Goal: Task Accomplishment & Management: Complete application form

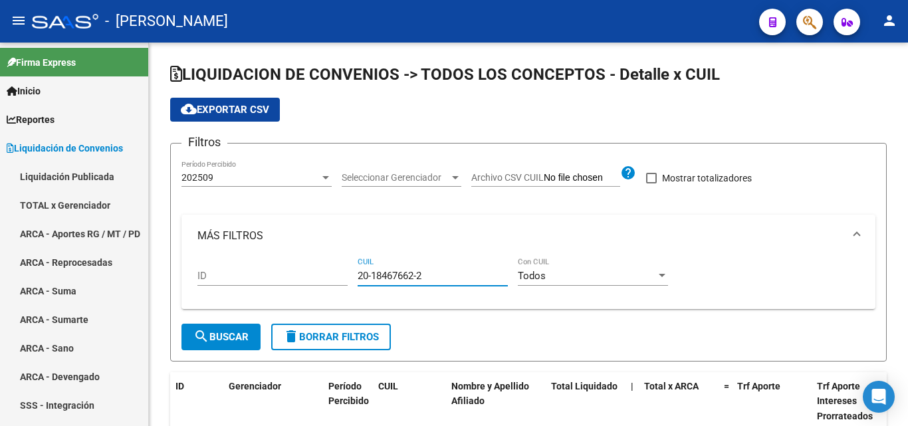
scroll to position [111, 0]
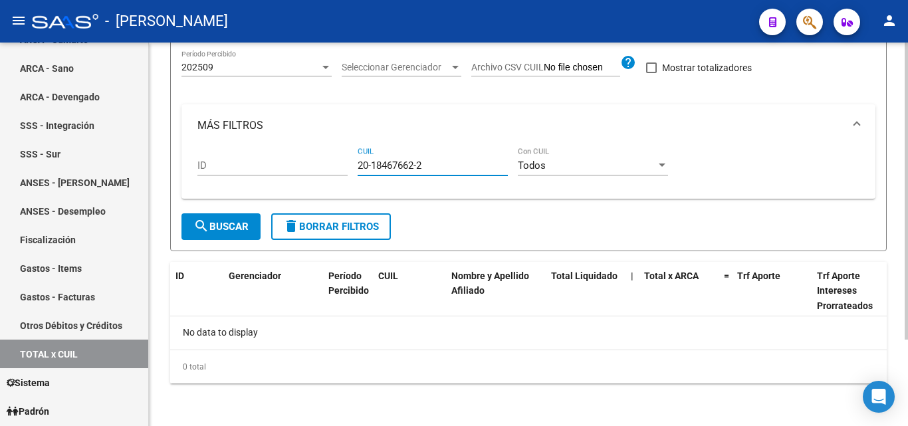
drag, startPoint x: 432, startPoint y: 167, endPoint x: 346, endPoint y: 165, distance: 85.8
click at [346, 165] on div "ID 20-18467662-2 CUIL Todos Con CUIL" at bounding box center [528, 167] width 662 height 41
paste input "23-30078361-9"
type input "23-30078361-9"
drag, startPoint x: 425, startPoint y: 161, endPoint x: 332, endPoint y: 159, distance: 93.7
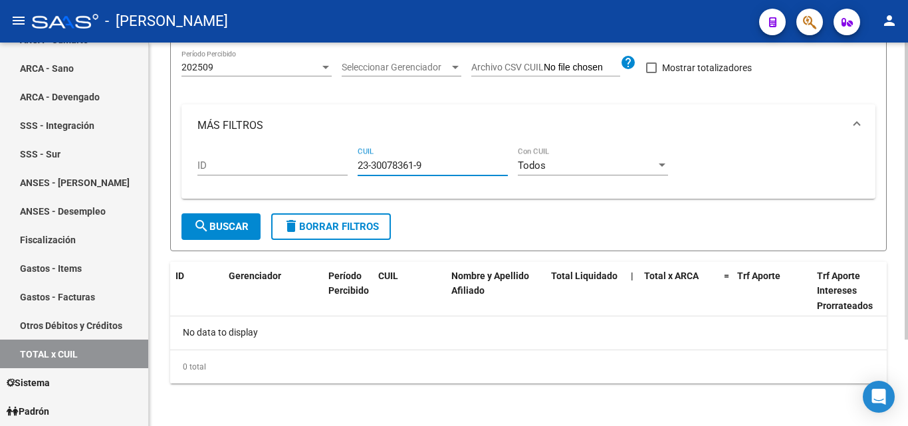
click at [332, 159] on div "ID 23-30078361-9 CUIL Todos Con CUIL" at bounding box center [528, 167] width 662 height 41
paste input "27-44025210-4"
type input "27-44025210-4"
drag, startPoint x: 432, startPoint y: 167, endPoint x: 334, endPoint y: 159, distance: 98.1
click at [334, 159] on div "ID 27-44025210-4 CUIL Todos Con CUIL" at bounding box center [528, 167] width 662 height 41
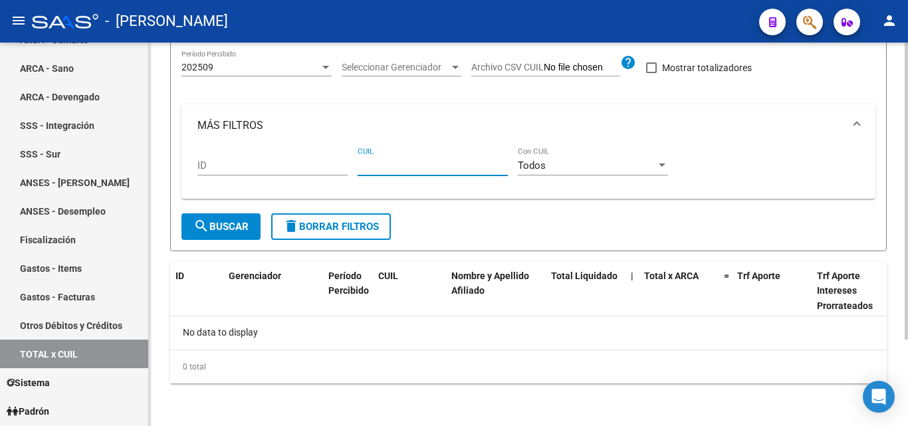
paste input "20-34157351-4"
type input "20-34157351-4"
drag, startPoint x: 431, startPoint y: 163, endPoint x: 345, endPoint y: 163, distance: 86.4
click at [345, 163] on div "ID 20-34157351-4 CUIL Todos Con CUIL" at bounding box center [528, 167] width 662 height 41
paste input "20-36965981-3"
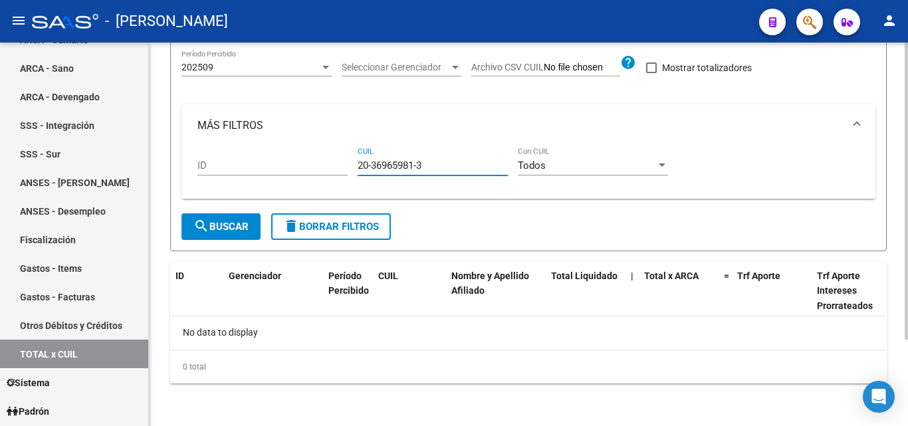
type input "20-36965981-3"
drag, startPoint x: 427, startPoint y: 167, endPoint x: 360, endPoint y: 165, distance: 66.5
click at [360, 165] on input "20-36965981-3" at bounding box center [433, 166] width 150 height 12
paste input "20-39249481-3"
type input "20-39249481-3"
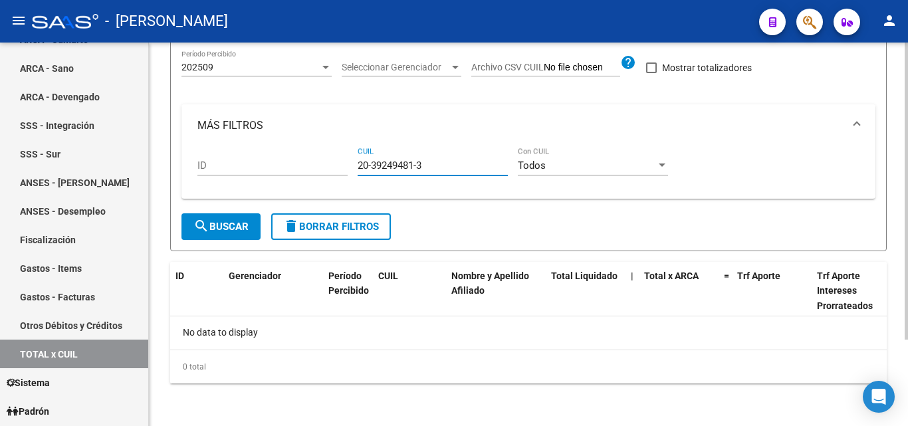
drag, startPoint x: 428, startPoint y: 163, endPoint x: 348, endPoint y: 159, distance: 80.6
click at [348, 159] on div "ID 20-39249481-3 CUIL Todos Con CUIL" at bounding box center [528, 167] width 662 height 41
paste input "20-28148826-1"
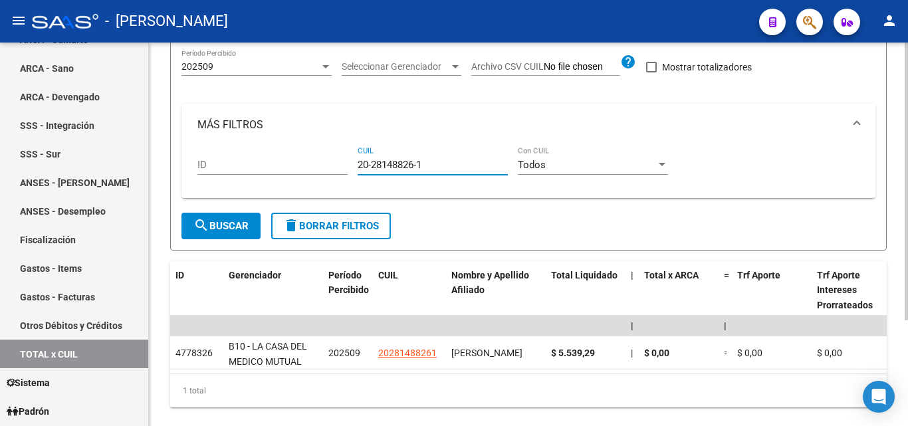
type input "20-28148826-1"
drag, startPoint x: 426, startPoint y: 167, endPoint x: 348, endPoint y: 167, distance: 77.8
click at [348, 167] on div "ID 20-28148826-1 CUIL Todos Con CUIL" at bounding box center [528, 166] width 662 height 41
paste input "20-30363088-1"
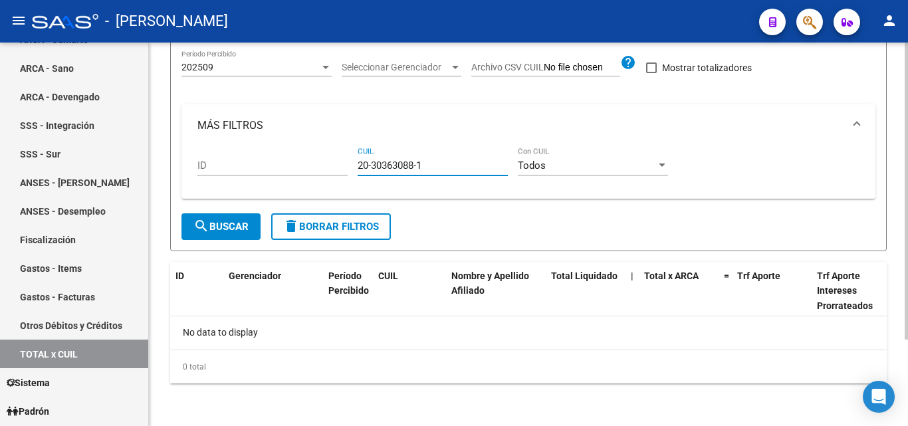
type input "20-30363088-1"
drag, startPoint x: 435, startPoint y: 165, endPoint x: 355, endPoint y: 161, distance: 80.6
click at [355, 161] on div "ID 20-30363088-1 CUIL Todos Con CUIL" at bounding box center [528, 167] width 662 height 41
paste input "20-34489117-7"
type input "20-34489117-7"
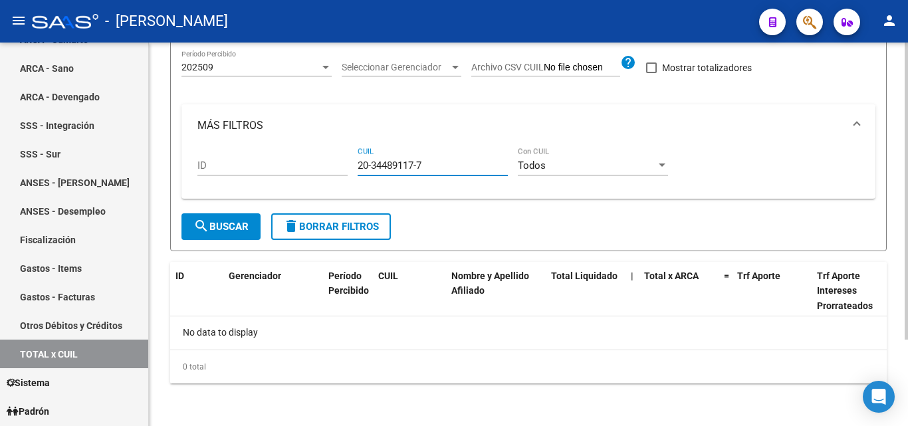
drag, startPoint x: 433, startPoint y: 167, endPoint x: 349, endPoint y: 163, distance: 84.5
click at [349, 163] on div "ID 20-34489117-7 CUIL Todos Con CUIL" at bounding box center [528, 167] width 662 height 41
paste input "23-17663676-9"
type input "23-17663676-9"
drag, startPoint x: 409, startPoint y: 168, endPoint x: 351, endPoint y: 168, distance: 58.5
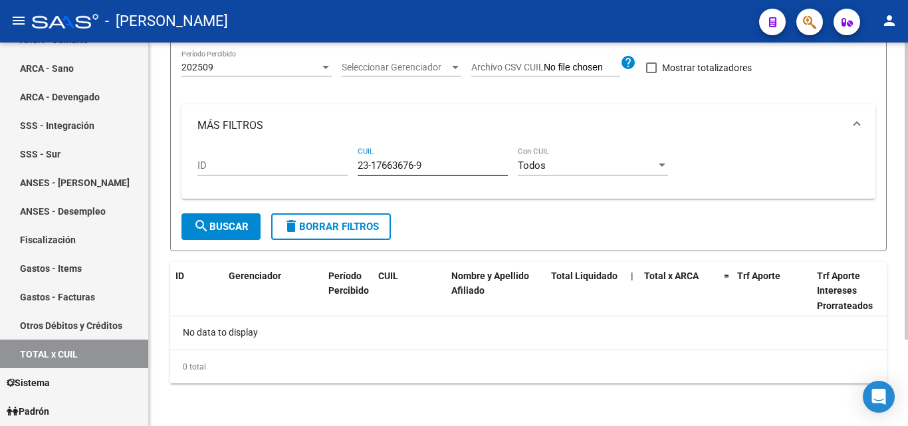
click at [351, 168] on div "ID 23-17663676-9 CUIL Todos Con CUIL" at bounding box center [528, 167] width 662 height 41
paste input "20-37420943-5"
type input "20-37420943-5"
drag, startPoint x: 435, startPoint y: 163, endPoint x: 307, endPoint y: 163, distance: 128.3
click at [307, 163] on div "ID 20-37420943-5 CUIL Todos Con CUIL" at bounding box center [528, 167] width 662 height 41
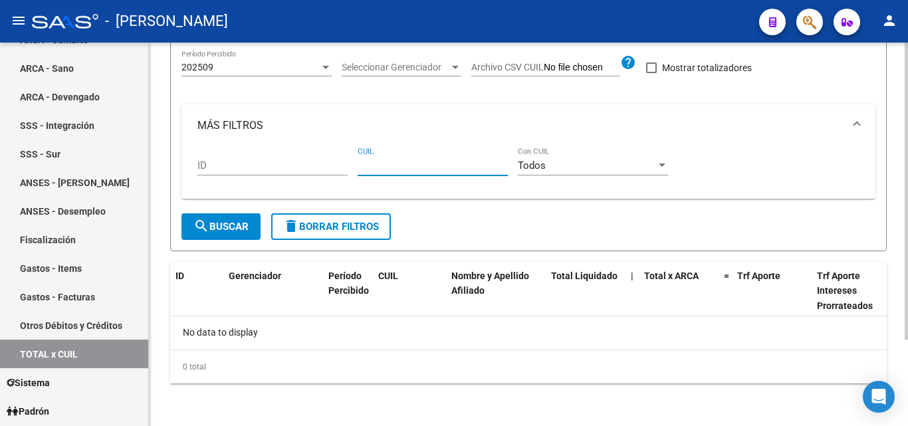
paste input "20-38870299-1"
type input "20-38870299-1"
drag, startPoint x: 429, startPoint y: 163, endPoint x: 348, endPoint y: 158, distance: 81.9
click at [348, 158] on div "ID 20-38870299-1 CUIL Todos Con CUIL" at bounding box center [528, 167] width 662 height 41
paste input "20-35162915-1"
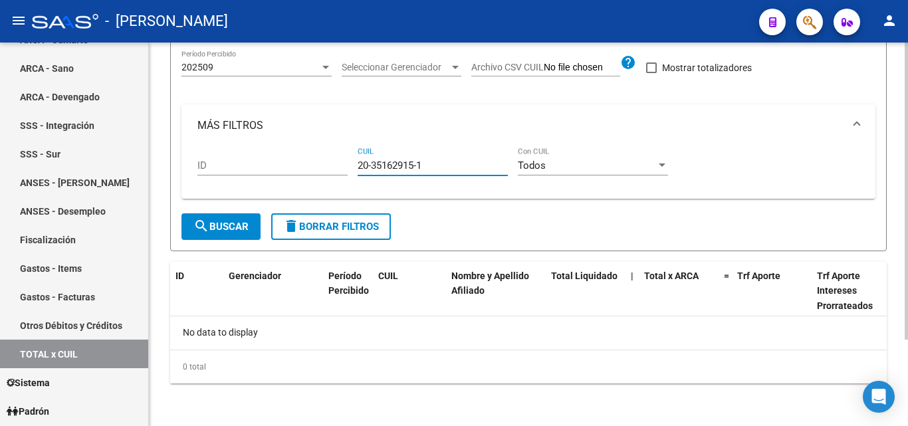
type input "20-35162915-1"
drag, startPoint x: 428, startPoint y: 166, endPoint x: 356, endPoint y: 173, distance: 72.7
click at [356, 173] on div "ID 20-35162915-1 CUIL Todos Con CUIL" at bounding box center [528, 167] width 662 height 41
paste input "20-39753777-4"
type input "20-39753777-4"
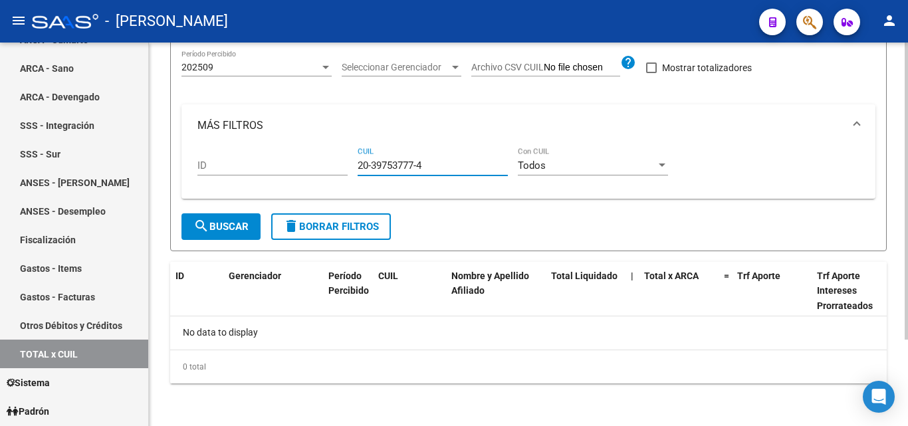
drag, startPoint x: 428, startPoint y: 165, endPoint x: 328, endPoint y: 162, distance: 99.7
click at [328, 162] on div "ID 20-39753777-4 CUIL Todos Con CUIL" at bounding box center [528, 167] width 662 height 41
paste input "20-46840196-8"
type input "20-46840196-8"
drag, startPoint x: 429, startPoint y: 163, endPoint x: 351, endPoint y: 167, distance: 78.5
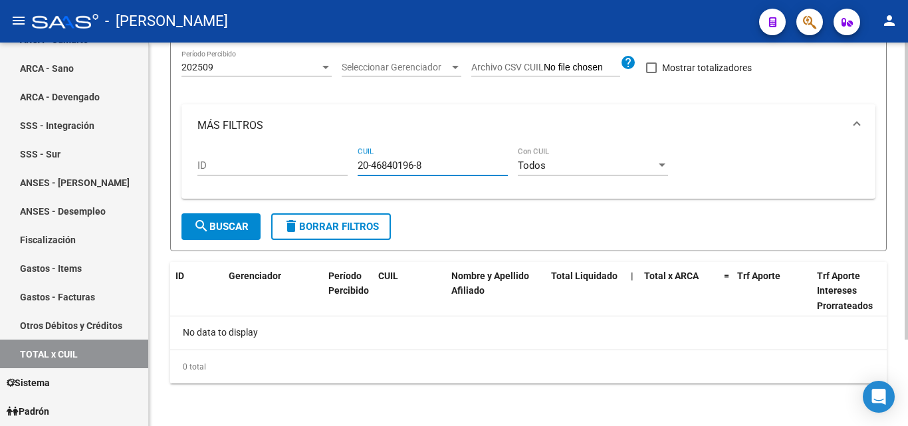
click at [351, 167] on div "ID 20-46840196-8 CUIL Todos Con CUIL" at bounding box center [528, 167] width 662 height 41
paste input "20-47972528-5"
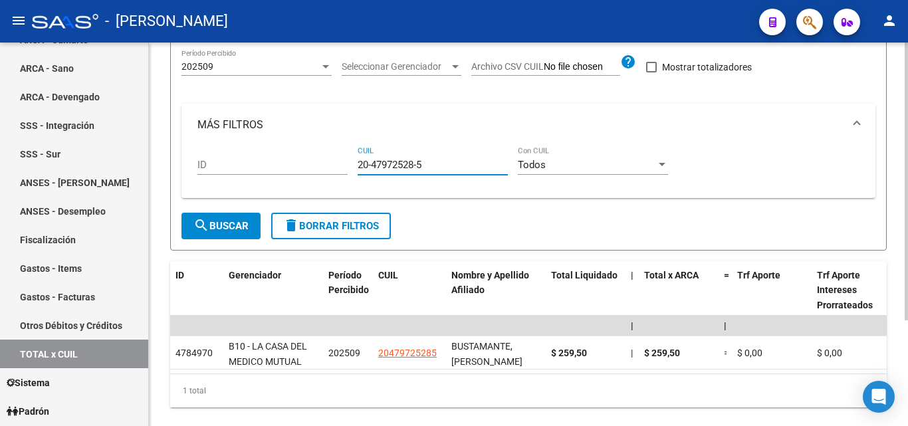
type input "20-47972528-5"
drag, startPoint x: 434, startPoint y: 166, endPoint x: 335, endPoint y: 166, distance: 99.0
click at [335, 166] on div "ID 20-47972528-5 CUIL Todos Con CUIL" at bounding box center [528, 166] width 662 height 41
paste input "23-41108723-9"
type input "23-41108723-9"
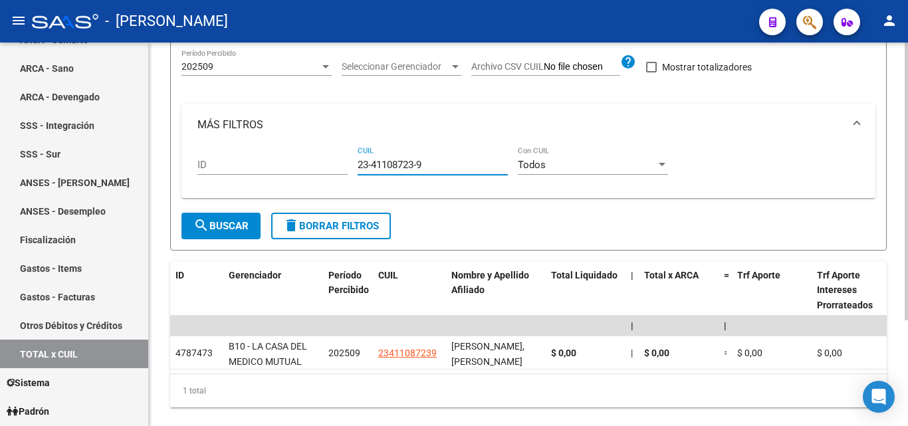
drag, startPoint x: 429, startPoint y: 163, endPoint x: 337, endPoint y: 166, distance: 92.4
click at [337, 166] on div "ID 23-41108723-9 CUIL Todos Con CUIL" at bounding box center [528, 166] width 662 height 41
paste input "27-43424204-0"
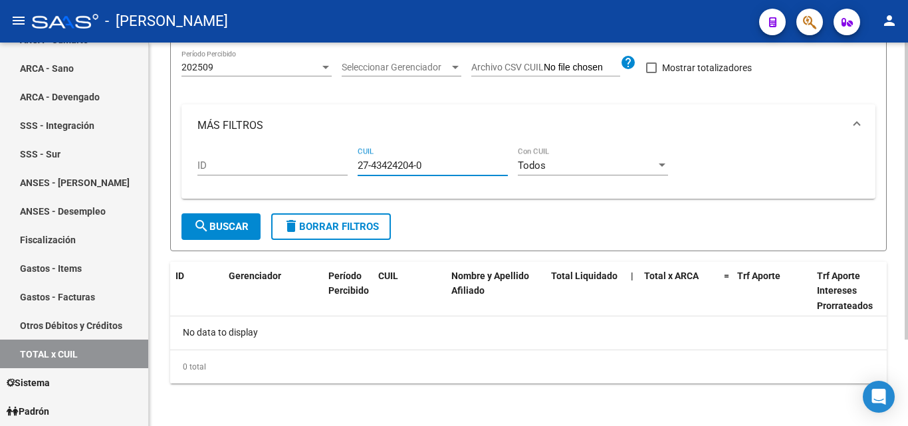
type input "27-43424204-0"
drag, startPoint x: 425, startPoint y: 165, endPoint x: 322, endPoint y: 152, distance: 103.9
click at [322, 152] on div "ID 27-43424204-0 CUIL Todos Con CUIL" at bounding box center [528, 167] width 662 height 41
paste input "20-27304721-3"
type input "20-27304721-3"
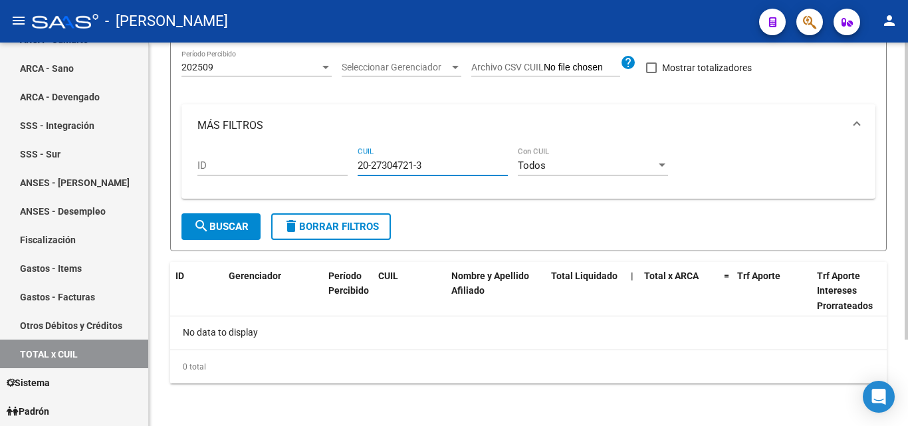
drag, startPoint x: 405, startPoint y: 166, endPoint x: 339, endPoint y: 162, distance: 66.6
click at [339, 162] on div "ID 20-27304721-3 CUIL Todos Con CUIL" at bounding box center [528, 167] width 662 height 41
paste input "20-25840700-9"
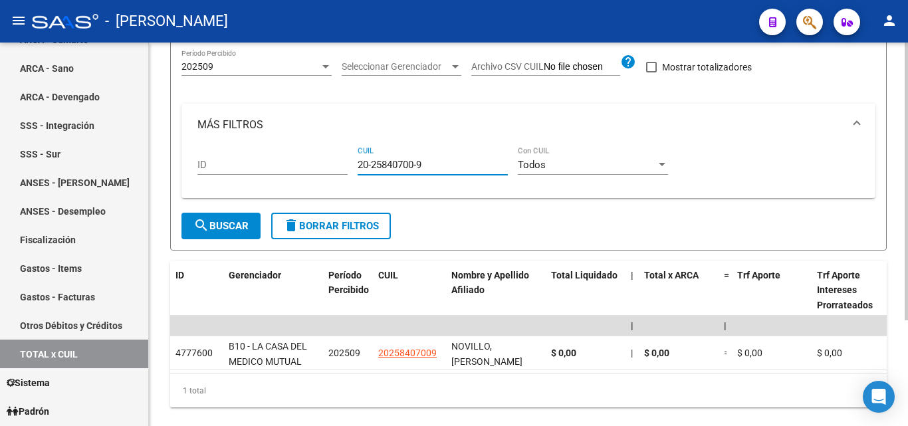
type input "20-25840700-9"
drag, startPoint x: 427, startPoint y: 166, endPoint x: 351, endPoint y: 162, distance: 75.9
click at [351, 162] on div "ID 20-25840700-9 CUIL Todos Con CUIL" at bounding box center [528, 166] width 662 height 41
paste input "27-35583142-1"
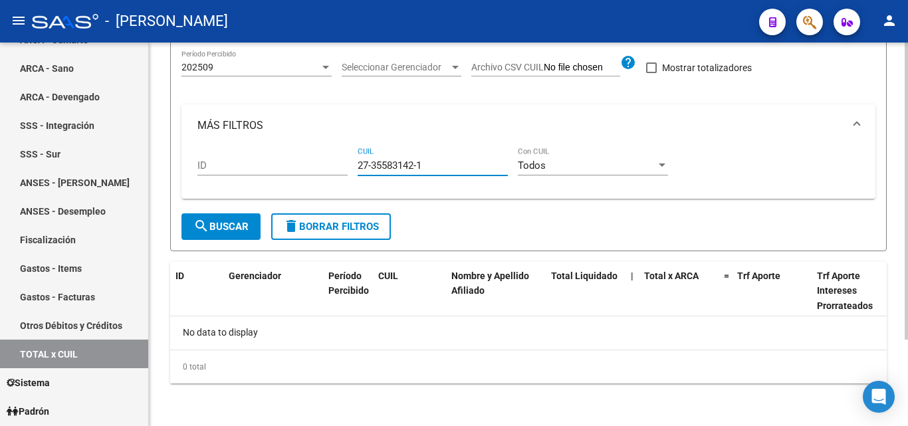
type input "27-35583142-1"
drag, startPoint x: 425, startPoint y: 167, endPoint x: 344, endPoint y: 158, distance: 81.6
click at [344, 158] on div "ID 27-35583142-1 CUIL Todos Con CUIL" at bounding box center [528, 167] width 662 height 41
paste input "20-36488091-0"
type input "20-36488091-0"
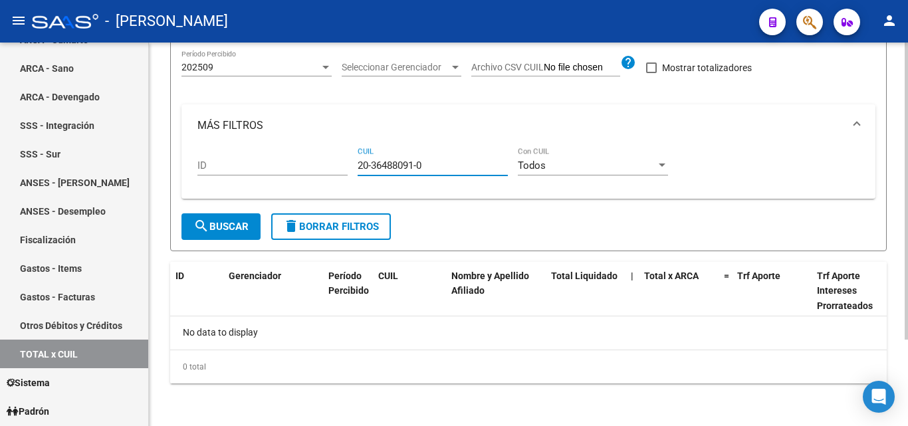
drag, startPoint x: 430, startPoint y: 168, endPoint x: 306, endPoint y: 161, distance: 124.5
click at [306, 161] on div "ID 20-36488091-0 CUIL Todos Con CUIL" at bounding box center [528, 167] width 662 height 41
paste input "20-20002853-9"
type input "20-20002853-9"
drag, startPoint x: 424, startPoint y: 166, endPoint x: 343, endPoint y: 157, distance: 81.6
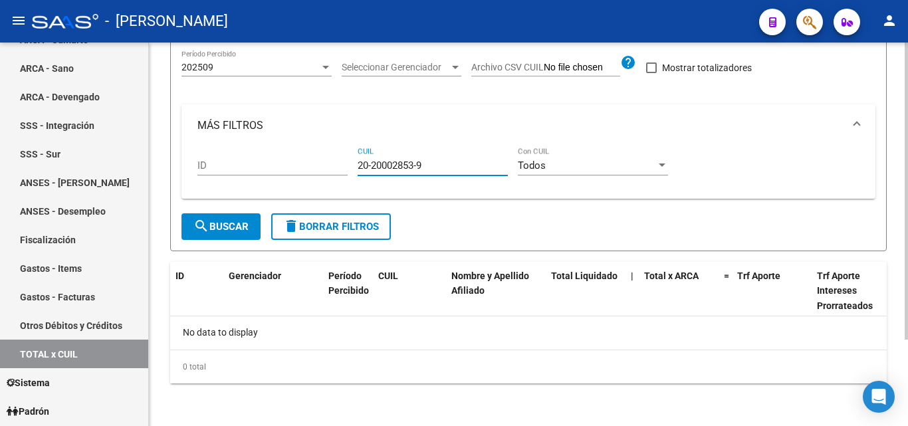
click at [343, 157] on div "ID 20-20002853-9 CUIL Todos Con CUIL" at bounding box center [528, 167] width 662 height 41
paste input "20-35583269-5"
type input "20-35583269-5"
drag, startPoint x: 427, startPoint y: 166, endPoint x: 348, endPoint y: 160, distance: 78.7
click at [348, 160] on div "ID 20-35583269-5 CUIL Todos Con CUIL" at bounding box center [528, 167] width 662 height 41
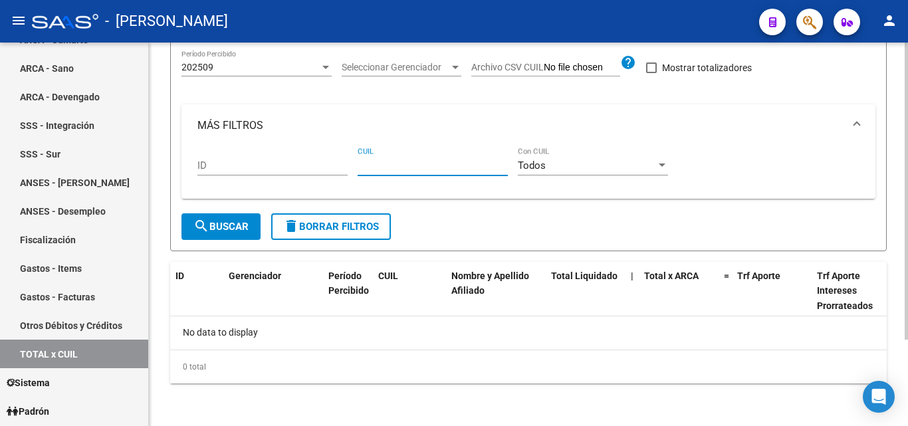
paste input "20-37772124-2"
type input "20-37772124-2"
drag, startPoint x: 428, startPoint y: 166, endPoint x: 342, endPoint y: 158, distance: 86.8
click at [342, 158] on div "ID 20-37772124-2 CUIL Todos Con CUIL" at bounding box center [528, 167] width 662 height 41
paste input "20-36879132-7"
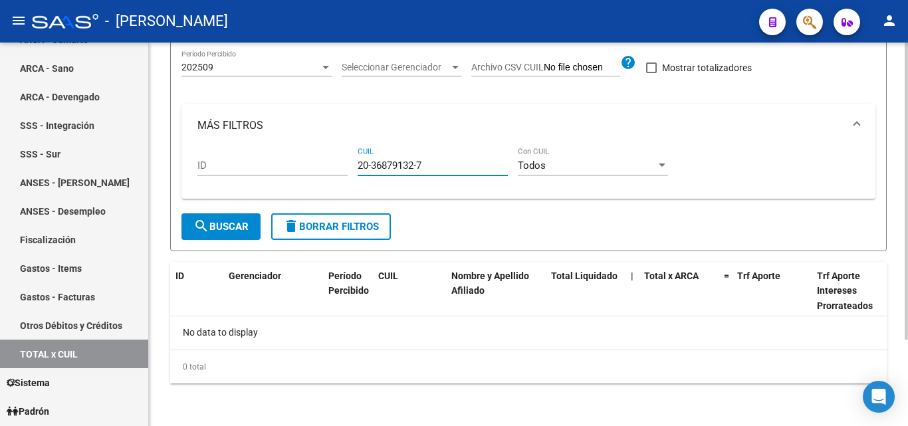
type input "20-36879132-7"
drag, startPoint x: 425, startPoint y: 163, endPoint x: 350, endPoint y: 164, distance: 75.1
click at [350, 164] on div "ID 20-36879132-7 CUIL Todos Con CUIL" at bounding box center [528, 167] width 662 height 41
paste input "23-26574911-9"
type input "23-26574911-9"
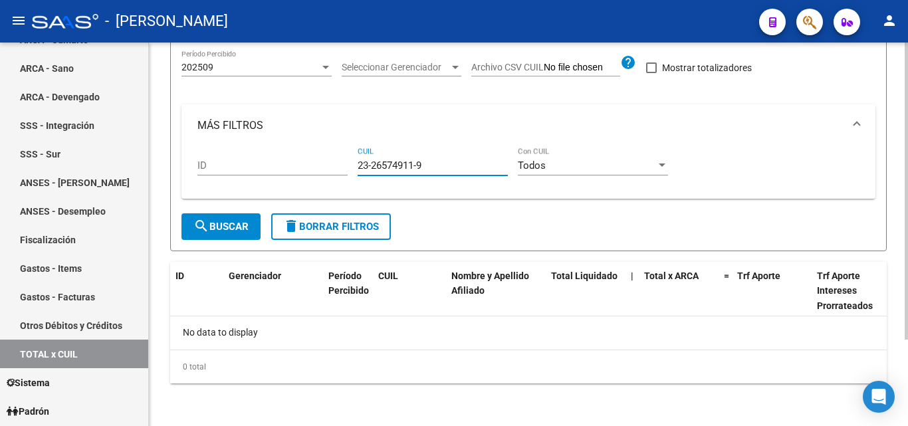
drag, startPoint x: 423, startPoint y: 167, endPoint x: 351, endPoint y: 167, distance: 72.4
click at [351, 167] on div "ID 23-26574911-9 CUIL Todos Con CUIL" at bounding box center [528, 167] width 662 height 41
paste input "27-36007779-4"
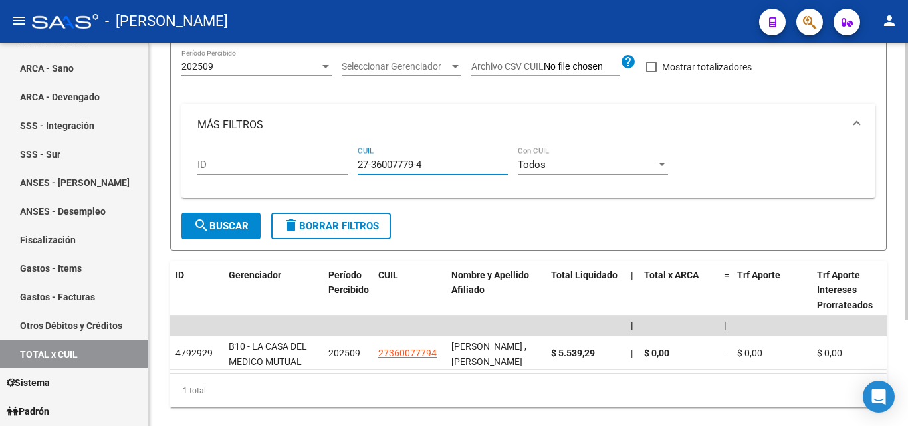
type input "27-36007779-4"
drag, startPoint x: 427, startPoint y: 165, endPoint x: 334, endPoint y: 159, distance: 92.6
click at [334, 159] on div "ID 27-36007779-4 CUIL Todos Con CUIL" at bounding box center [528, 166] width 662 height 41
paste input "27-38904834-3"
type input "27-38904834-3"
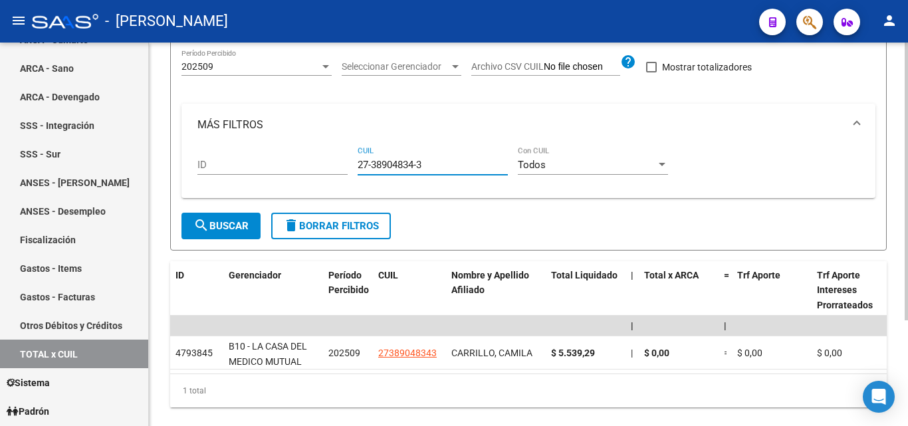
drag, startPoint x: 425, startPoint y: 166, endPoint x: 348, endPoint y: 164, distance: 77.1
click at [348, 164] on div "ID 27-38904834-3 CUIL Todos Con CUIL" at bounding box center [528, 166] width 662 height 41
paste input "27-36009383-8"
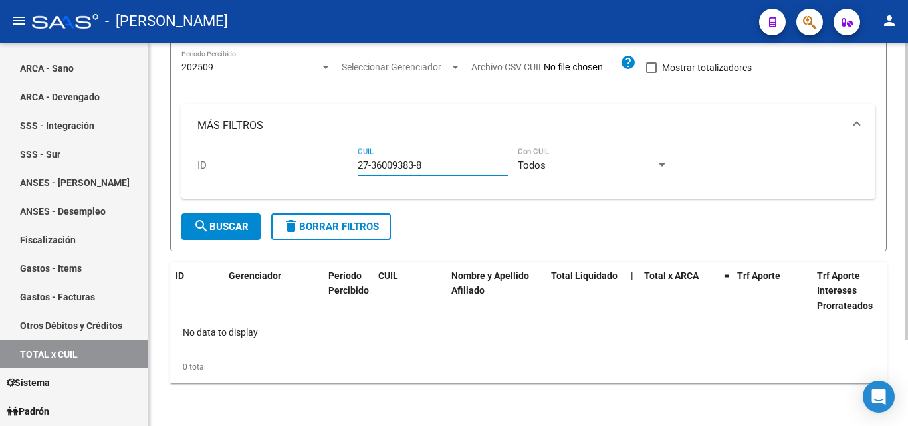
type input "27-36009383-8"
drag, startPoint x: 413, startPoint y: 168, endPoint x: 348, endPoint y: 168, distance: 65.8
click at [348, 168] on div "ID 27-36009383-8 CUIL Todos Con CUIL" at bounding box center [528, 167] width 662 height 41
paste input "20-20667086-0"
type input "20-20667086-0"
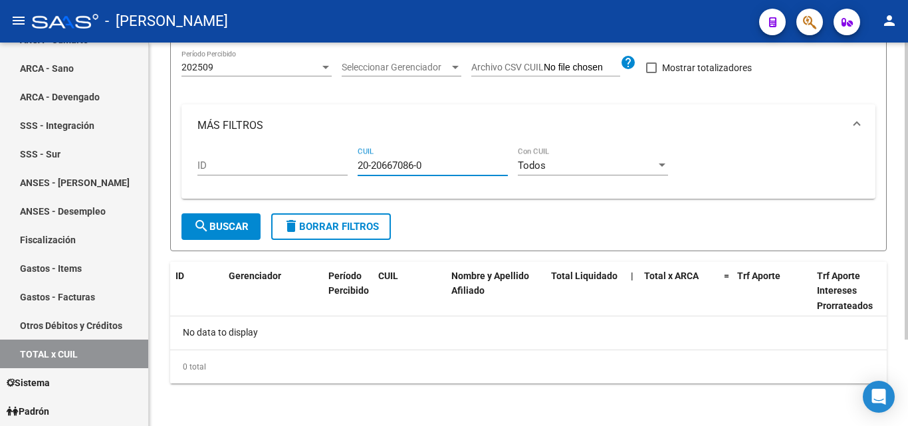
drag, startPoint x: 429, startPoint y: 167, endPoint x: 337, endPoint y: 164, distance: 92.4
click at [337, 164] on div "ID 20-20667086-0 CUIL Todos Con CUIL" at bounding box center [528, 167] width 662 height 41
paste input "20-37261067-1"
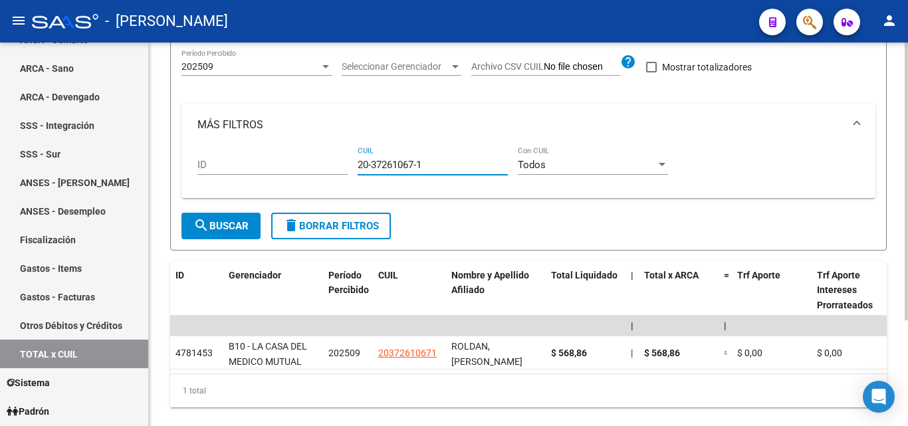
type input "20-37261067-1"
drag, startPoint x: 428, startPoint y: 162, endPoint x: 336, endPoint y: 165, distance: 92.4
click at [336, 165] on div "ID 20-37261067-1 CUIL Todos Con CUIL" at bounding box center [528, 166] width 662 height 41
paste input "20-34946539-7"
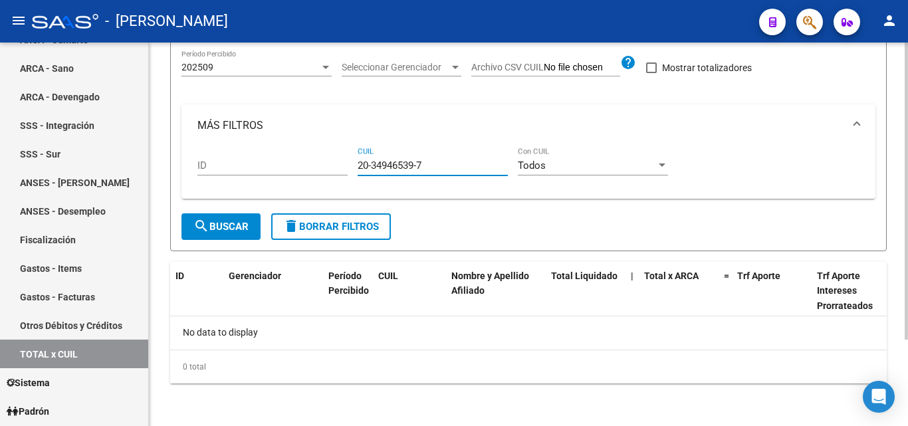
type input "20-34946539-7"
drag, startPoint x: 437, startPoint y: 165, endPoint x: 342, endPoint y: 168, distance: 95.1
click at [342, 168] on div "ID 20-34946539-7 CUIL Todos Con CUIL" at bounding box center [528, 167] width 662 height 41
paste input "27-40172724-3"
type input "27-40172724-3"
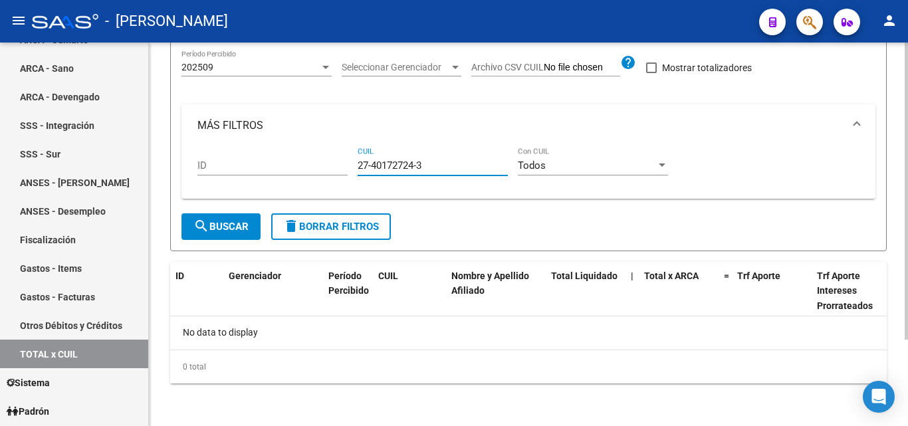
drag, startPoint x: 435, startPoint y: 161, endPoint x: 349, endPoint y: 163, distance: 85.8
click at [349, 163] on div "ID 27-40172724-3 CUIL Todos Con CUIL" at bounding box center [528, 167] width 662 height 41
paste input "23-43287567-9"
type input "23-43287567-9"
drag, startPoint x: 442, startPoint y: 166, endPoint x: 301, endPoint y: 180, distance: 141.6
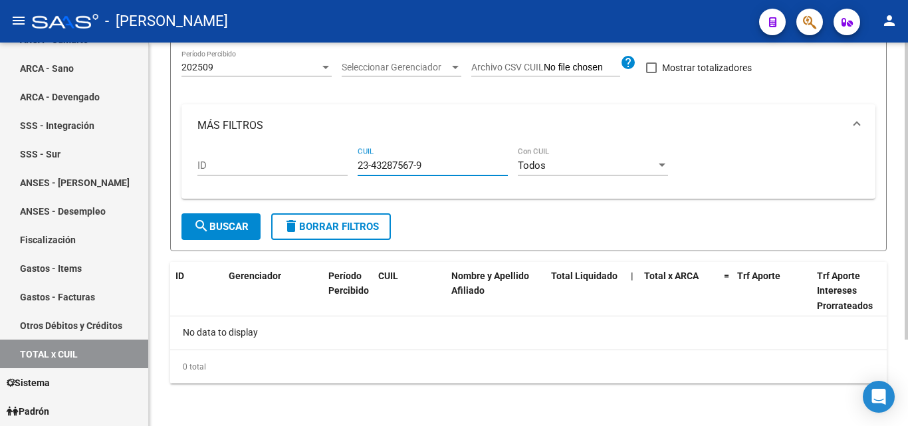
click at [301, 180] on div "ID 23-43287567-9 CUIL Todos Con CUIL" at bounding box center [528, 167] width 662 height 41
paste input "23-38979489-9"
drag, startPoint x: 431, startPoint y: 165, endPoint x: 363, endPoint y: 171, distance: 68.8
click at [363, 171] on div "23-38979489-9 CUIL" at bounding box center [433, 161] width 150 height 29
type input "2"
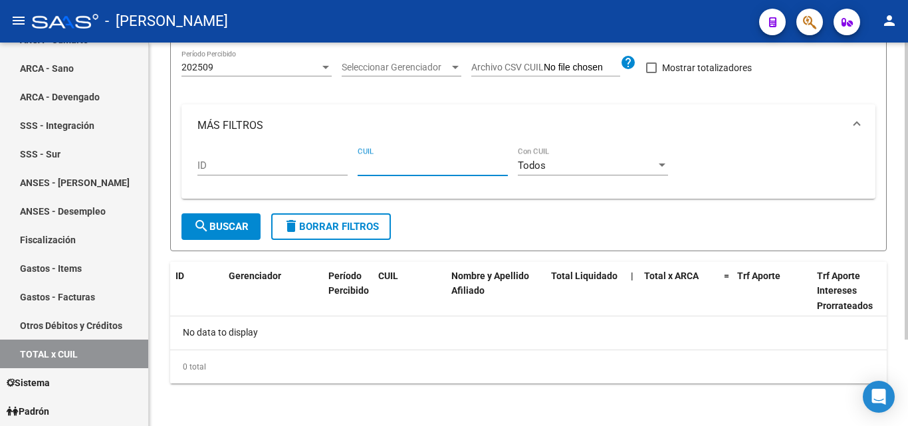
paste input "20-36007947-4"
type input "20-36007947-4"
drag, startPoint x: 427, startPoint y: 166, endPoint x: 339, endPoint y: 171, distance: 87.9
click at [339, 171] on div "ID 20-36007947-4 CUIL Todos Con CUIL" at bounding box center [528, 167] width 662 height 41
paste input "20-31900018-7"
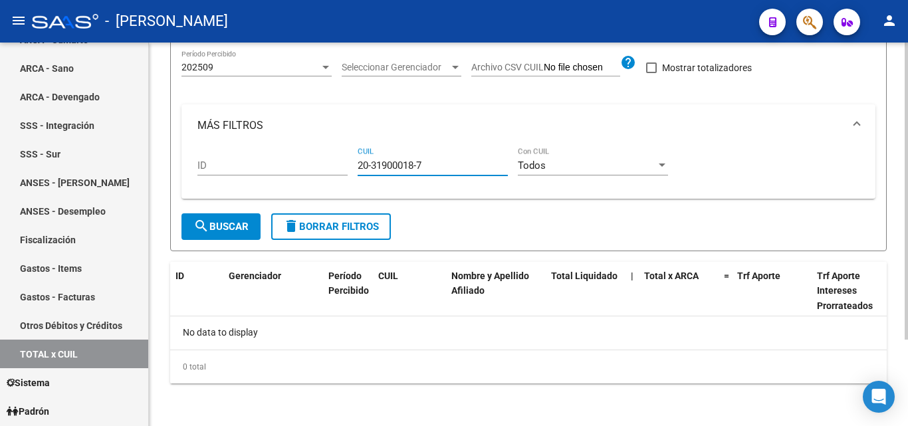
type input "20-31900018-7"
drag, startPoint x: 433, startPoint y: 166, endPoint x: 350, endPoint y: 163, distance: 83.1
click at [350, 163] on div "ID 20-31900018-7 CUIL Todos Con CUIL" at bounding box center [528, 167] width 662 height 41
paste input "20-92712288-0"
type input "20-92712288-0"
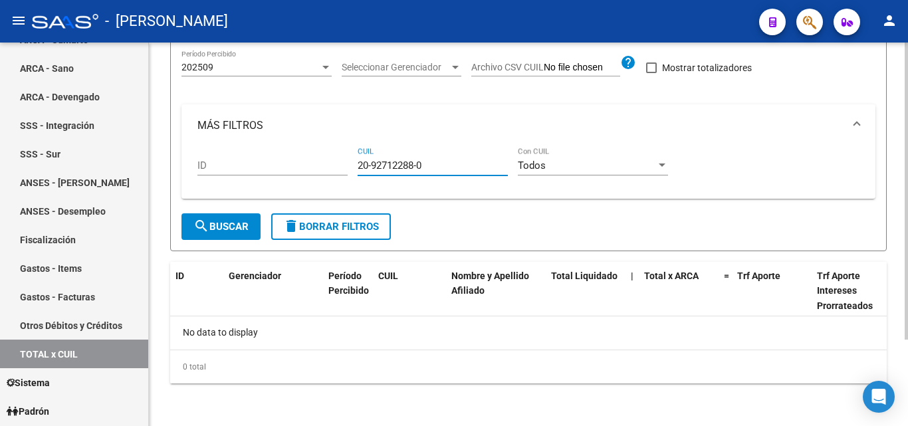
drag, startPoint x: 430, startPoint y: 165, endPoint x: 328, endPoint y: 166, distance: 101.7
click at [328, 166] on div "ID 20-92712288-0 CUIL Todos Con CUIL" at bounding box center [528, 167] width 662 height 41
paste input "20-37072268-5"
type input "20-37072268-5"
drag, startPoint x: 428, startPoint y: 167, endPoint x: 317, endPoint y: 167, distance: 111.0
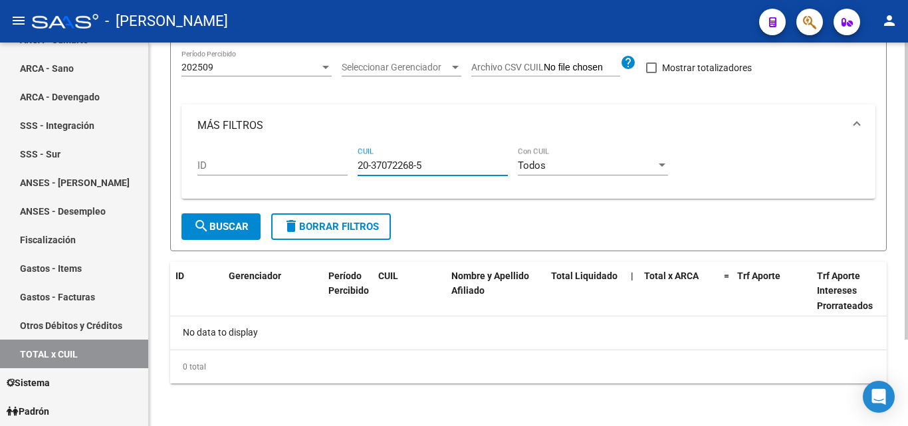
click at [317, 167] on div "ID 20-37072268-5 CUIL Todos Con CUIL" at bounding box center [528, 167] width 662 height 41
paste input "27-27474345-5"
type input "27-27474345-5"
drag, startPoint x: 429, startPoint y: 166, endPoint x: 348, endPoint y: 156, distance: 81.0
click at [348, 156] on div "ID 27-27474345-5 CUIL Todos Con CUIL" at bounding box center [528, 167] width 662 height 41
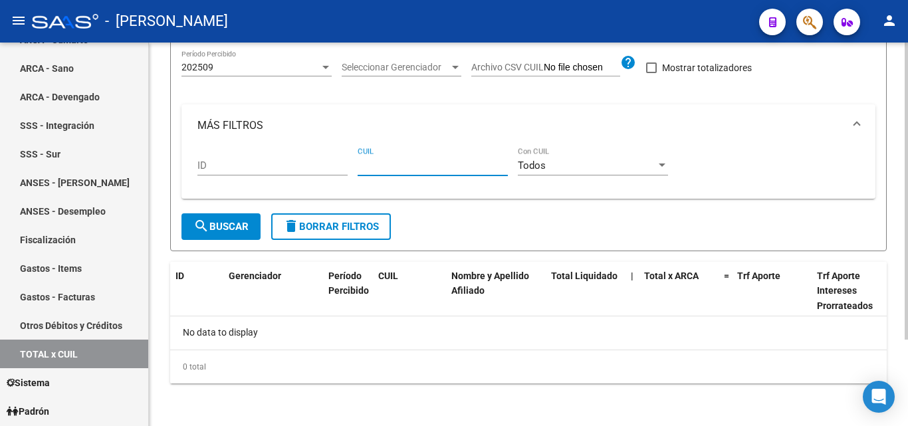
paste input "27-38903465-2"
type input "27-38903465-2"
drag, startPoint x: 431, startPoint y: 164, endPoint x: 349, endPoint y: 162, distance: 82.4
click at [349, 162] on div "ID 27-38903465-2 CUIL Todos Con CUIL" at bounding box center [528, 167] width 662 height 41
paste input "20-41946030-4"
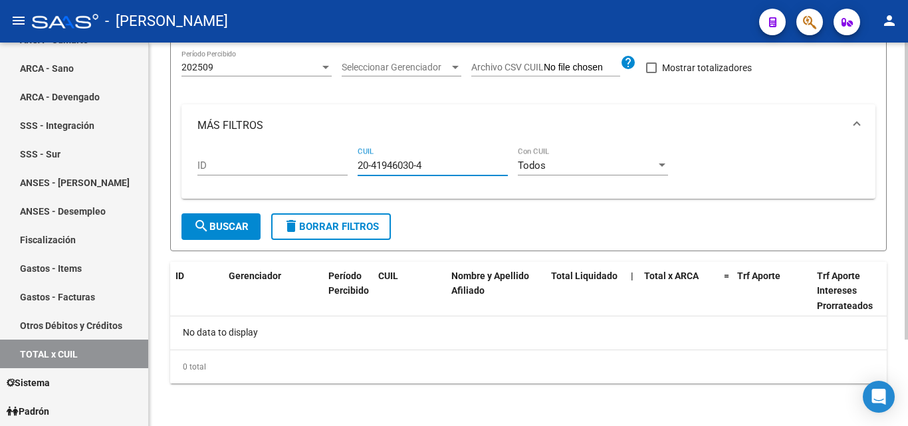
type input "20-41946030-4"
drag, startPoint x: 428, startPoint y: 165, endPoint x: 354, endPoint y: 165, distance: 73.8
click at [354, 165] on div "ID 20-41946030-4 CUIL Todos Con CUIL" at bounding box center [528, 167] width 662 height 41
paste input "20-39247500-2"
type input "20-39247500-2"
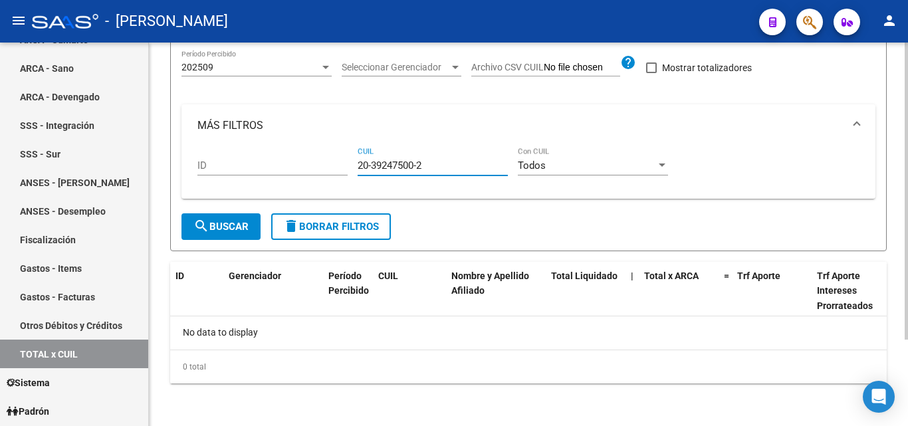
drag, startPoint x: 425, startPoint y: 165, endPoint x: 350, endPoint y: 169, distance: 75.2
click at [350, 169] on div "ID 20-39247500-2 CUIL Todos Con CUIL" at bounding box center [528, 167] width 662 height 41
paste input "27-37209680-8"
type input "27-37209680-8"
drag, startPoint x: 433, startPoint y: 159, endPoint x: 352, endPoint y: 166, distance: 80.8
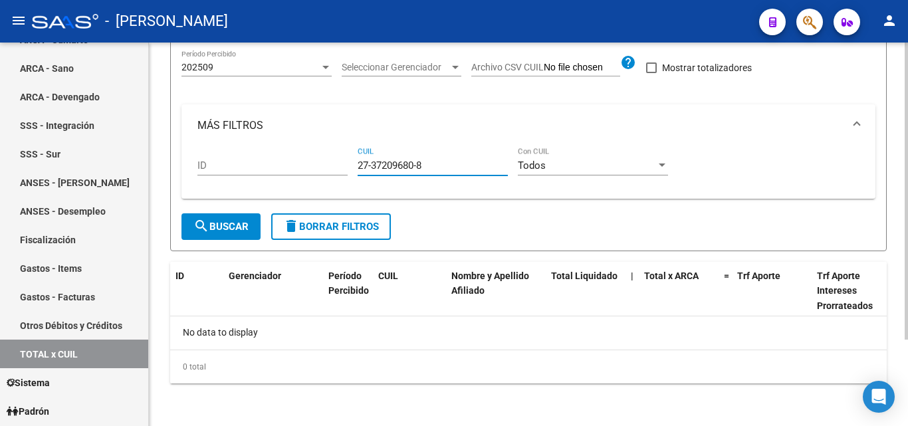
click at [352, 166] on div "ID 27-37209680-8 CUIL Todos Con CUIL" at bounding box center [528, 167] width 662 height 41
paste input "20-42868495-9"
type input "20-42868495-9"
drag, startPoint x: 428, startPoint y: 163, endPoint x: 351, endPoint y: 160, distance: 77.2
click at [351, 160] on div "ID 20-42868495-9 CUIL Todos Con CUIL" at bounding box center [528, 167] width 662 height 41
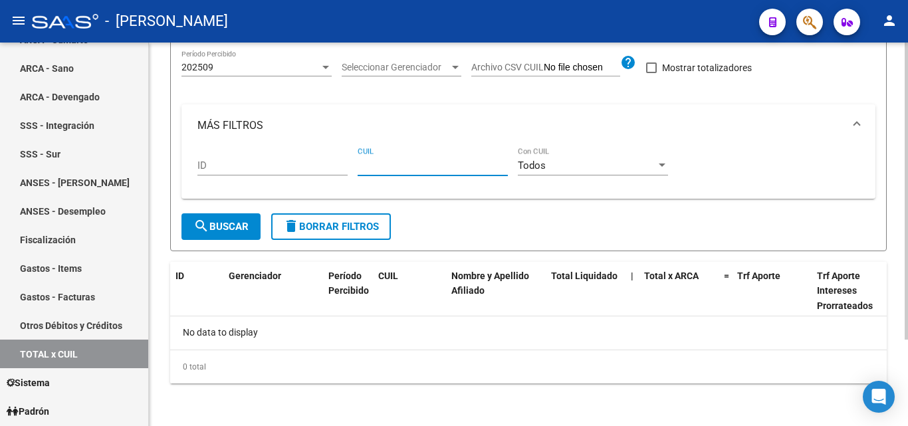
paste input "20-28922974-5"
type input "20-28922974-5"
drag, startPoint x: 433, startPoint y: 165, endPoint x: 356, endPoint y: 166, distance: 77.8
click at [356, 166] on div "ID 20-28922974-5 CUIL Todos Con CUIL" at bounding box center [528, 167] width 662 height 41
paste input "20-24926433-5"
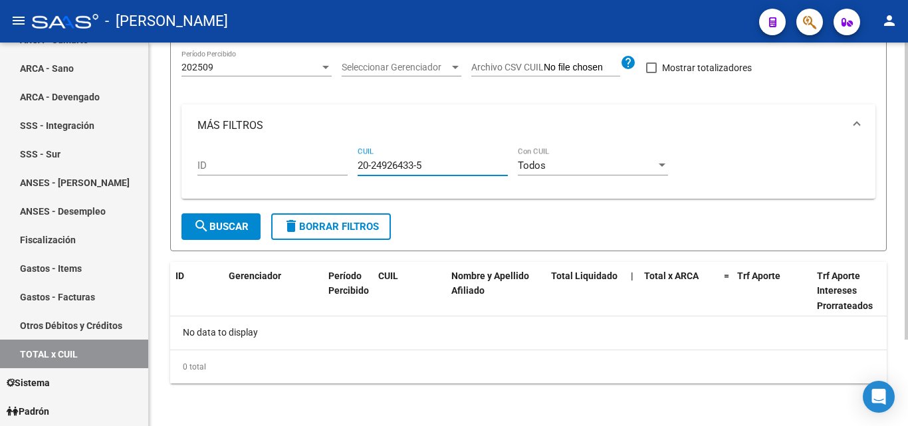
type input "20-24926433-5"
drag, startPoint x: 429, startPoint y: 162, endPoint x: 332, endPoint y: 162, distance: 97.0
click at [332, 162] on div "ID 20-24926433-5 CUIL Todos Con CUIL" at bounding box center [528, 167] width 662 height 41
paste input "27-21417958-5"
type input "27-21417958-5"
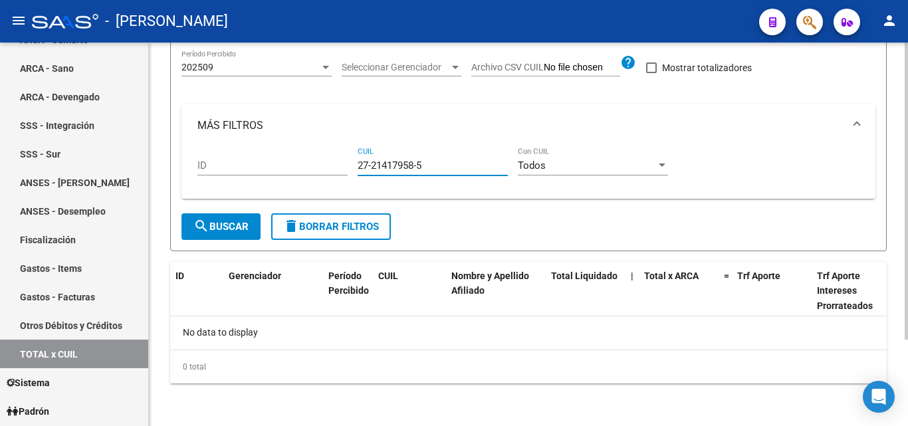
drag, startPoint x: 429, startPoint y: 165, endPoint x: 352, endPoint y: 168, distance: 77.1
click at [352, 168] on div "ID 27-21417958-5 CUIL Todos Con CUIL" at bounding box center [528, 167] width 662 height 41
paste input "20-45250206-3"
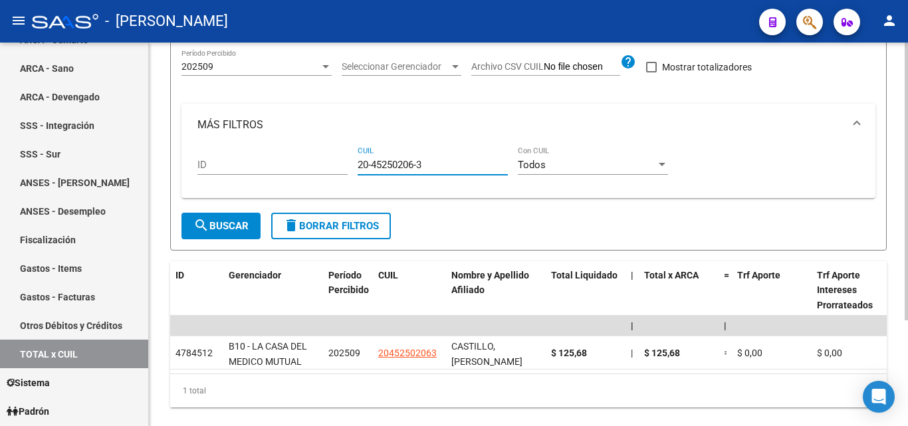
type input "20-45250206-3"
drag, startPoint x: 429, startPoint y: 165, endPoint x: 352, endPoint y: 168, distance: 77.2
click at [352, 168] on div "ID 20-45250206-3 CUIL Todos Con CUIL" at bounding box center [528, 166] width 662 height 41
paste input "27-29680681-7"
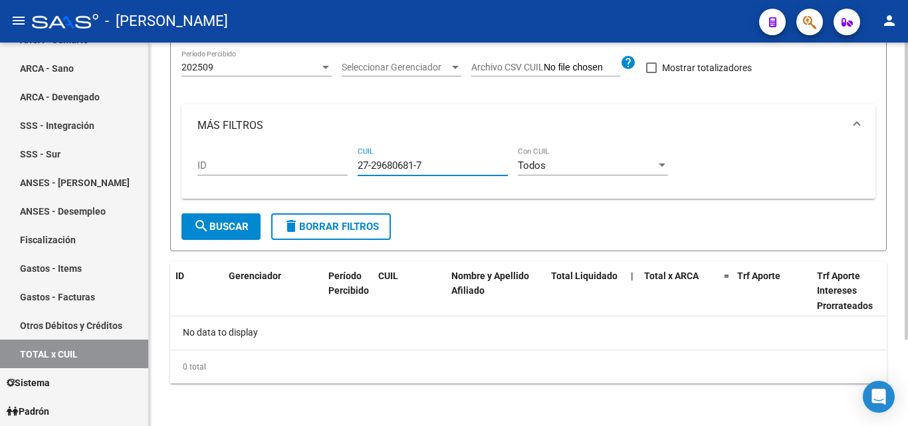
type input "27-29680681-7"
drag, startPoint x: 431, startPoint y: 168, endPoint x: 346, endPoint y: 170, distance: 84.4
click at [346, 170] on div "ID 27-29680681-7 CUIL Todos Con CUIL" at bounding box center [528, 167] width 662 height 41
paste input "20-29516416-7"
type input "20-29516416-7"
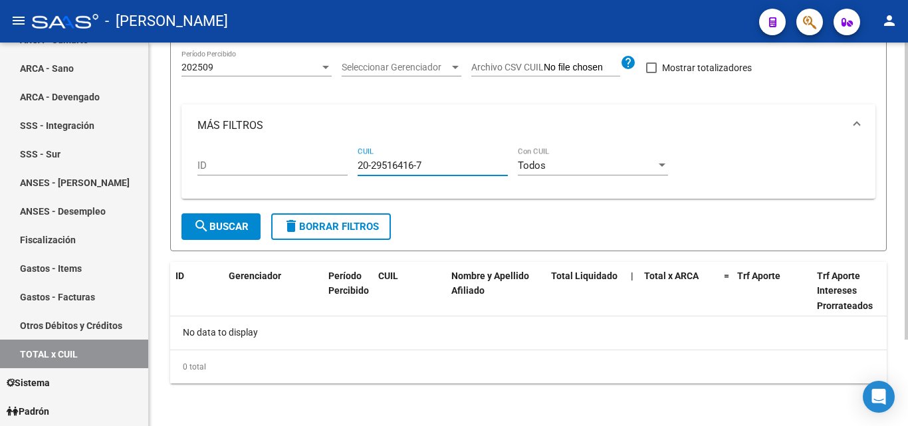
drag, startPoint x: 437, startPoint y: 165, endPoint x: 336, endPoint y: 165, distance: 101.7
click at [336, 165] on div "ID 20-29516416-7 CUIL Todos Con CUIL" at bounding box center [528, 167] width 662 height 41
paste input "27-35750019-8"
type input "27-35750019-8"
drag, startPoint x: 433, startPoint y: 169, endPoint x: 342, endPoint y: 168, distance: 91.7
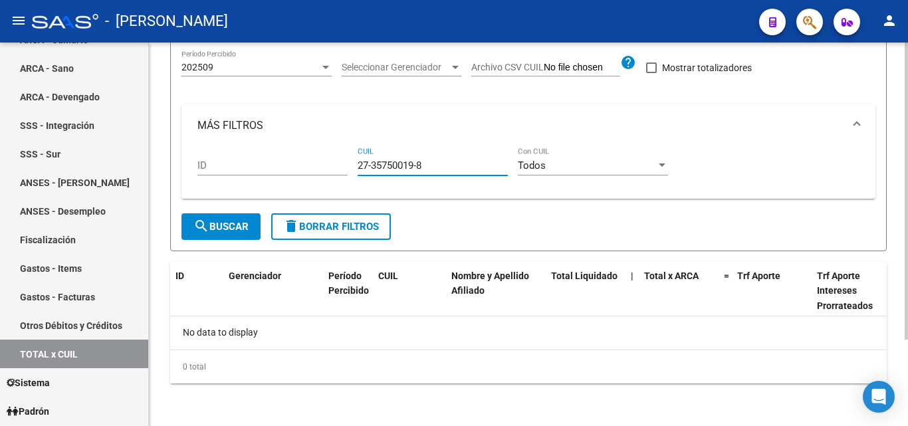
click at [342, 168] on div "ID 27-35750019-8 CUIL Todos Con CUIL" at bounding box center [528, 167] width 662 height 41
paste input "24-28566136-2"
type input "24-28566136-2"
drag, startPoint x: 421, startPoint y: 167, endPoint x: 340, endPoint y: 170, distance: 81.1
click at [340, 170] on div "ID 24-28566136-2 CUIL Todos Con CUIL" at bounding box center [528, 167] width 662 height 41
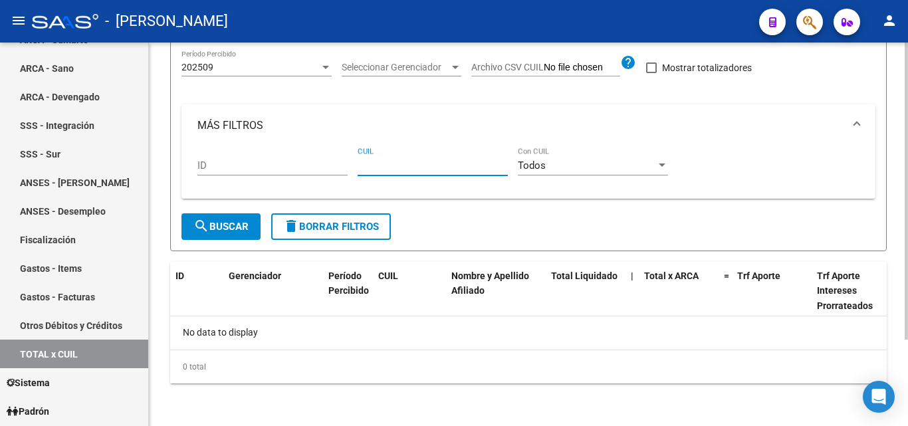
paste input "20-32300531-2"
type input "20-32300531-2"
drag, startPoint x: 426, startPoint y: 165, endPoint x: 355, endPoint y: 169, distance: 71.2
click at [355, 169] on div "ID 20-32300531-2 CUIL Todos Con CUIL" at bounding box center [528, 167] width 662 height 41
paste input "20-30254964-9"
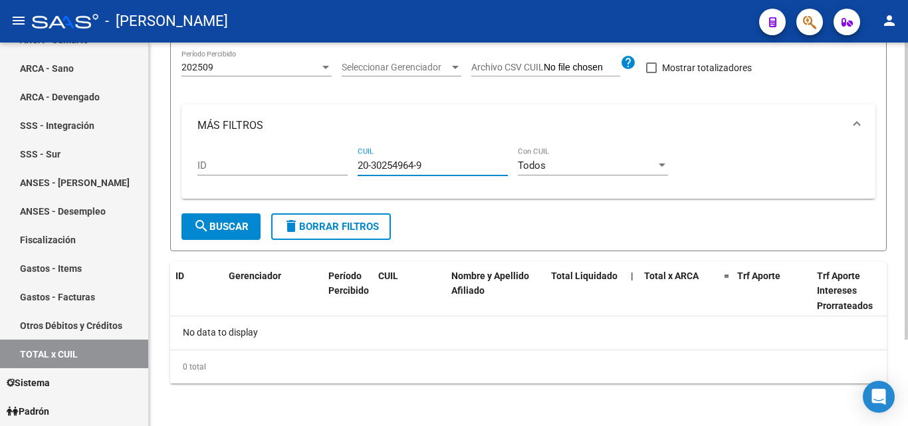
type input "20-30254964-9"
drag, startPoint x: 390, startPoint y: 167, endPoint x: 342, endPoint y: 165, distance: 48.6
click at [342, 165] on div "ID 20-30254964-9 CUIL Todos Con CUIL" at bounding box center [528, 167] width 662 height 41
paste input "27-43576254-4"
type input "27-43576254-4"
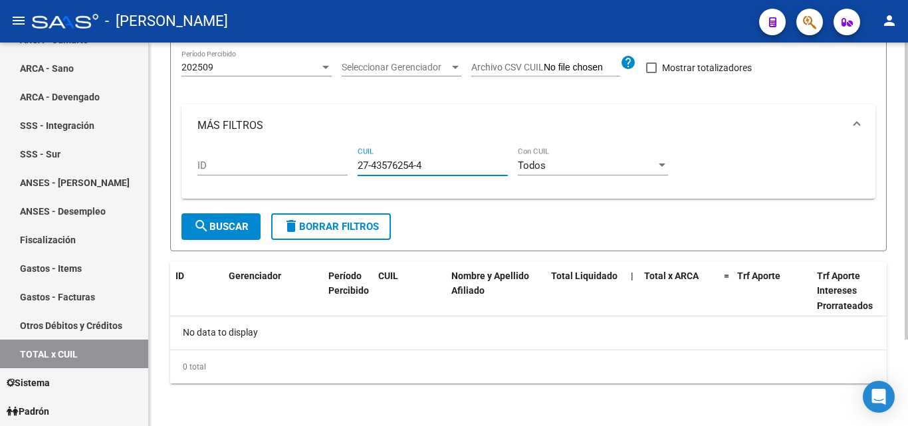
drag, startPoint x: 415, startPoint y: 167, endPoint x: 337, endPoint y: 168, distance: 78.4
click at [337, 168] on div "ID 27-43576254-4 CUIL Todos Con CUIL" at bounding box center [528, 167] width 662 height 41
paste input "24-17668947-8"
type input "24-17668947-8"
drag, startPoint x: 427, startPoint y: 160, endPoint x: 356, endPoint y: 171, distance: 71.5
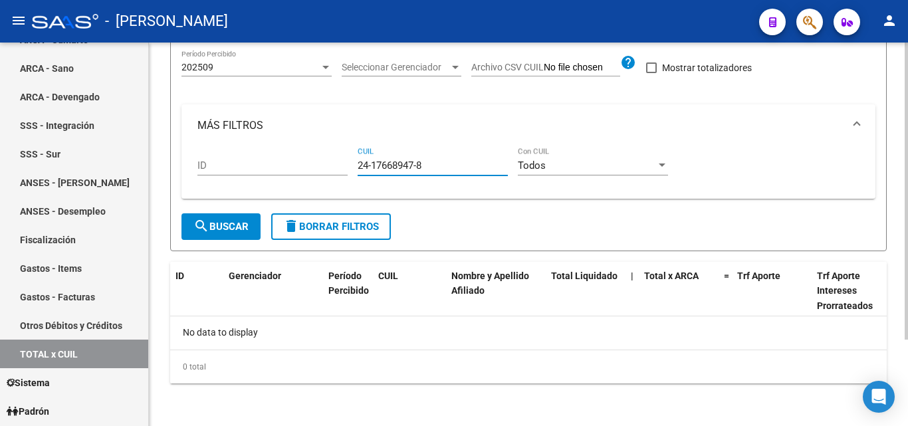
click at [356, 171] on div "ID 24-17668947-8 CUIL Todos Con CUIL" at bounding box center [528, 167] width 662 height 41
paste input "27-19098370-1"
type input "27-19098370-1"
drag, startPoint x: 430, startPoint y: 165, endPoint x: 345, endPoint y: 166, distance: 85.1
click at [345, 166] on div "ID 27-19098370-1 CUIL Todos Con CUIL" at bounding box center [528, 167] width 662 height 41
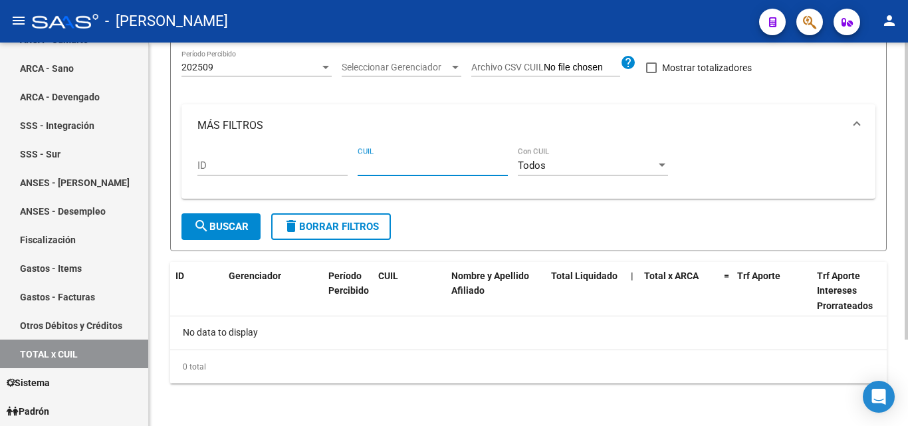
paste input "27-33200044-1"
type input "27-33200044-1"
drag, startPoint x: 427, startPoint y: 169, endPoint x: 354, endPoint y: 174, distance: 73.9
click at [354, 174] on div "ID 27-33200044-1 CUIL Todos Con CUIL" at bounding box center [528, 167] width 662 height 41
paste input "20-30208875-7"
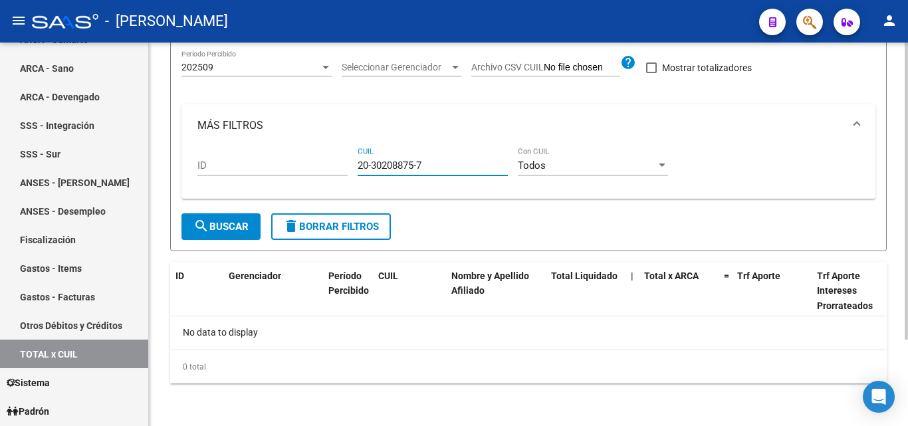
type input "20-30208875-7"
drag, startPoint x: 425, startPoint y: 167, endPoint x: 352, endPoint y: 169, distance: 73.8
click at [352, 169] on div "ID 20-30208875-7 CUIL Todos Con CUIL" at bounding box center [528, 167] width 662 height 41
paste input "20-44291306-5"
type input "20-44291306-5"
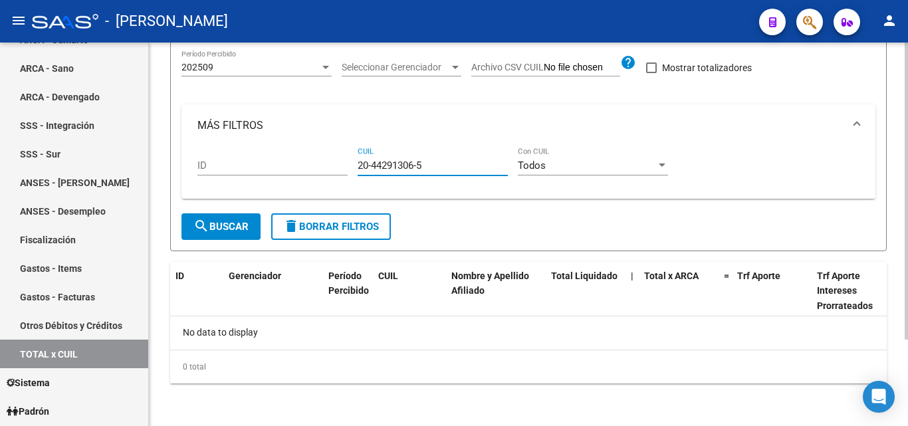
drag, startPoint x: 431, startPoint y: 163, endPoint x: 346, endPoint y: 164, distance: 84.4
click at [346, 164] on div "ID 20-44291306-5 CUIL Todos Con CUIL" at bounding box center [528, 167] width 662 height 41
paste input "23-95509065-9"
type input "23-95509065-9"
drag, startPoint x: 428, startPoint y: 169, endPoint x: 343, endPoint y: 174, distance: 85.2
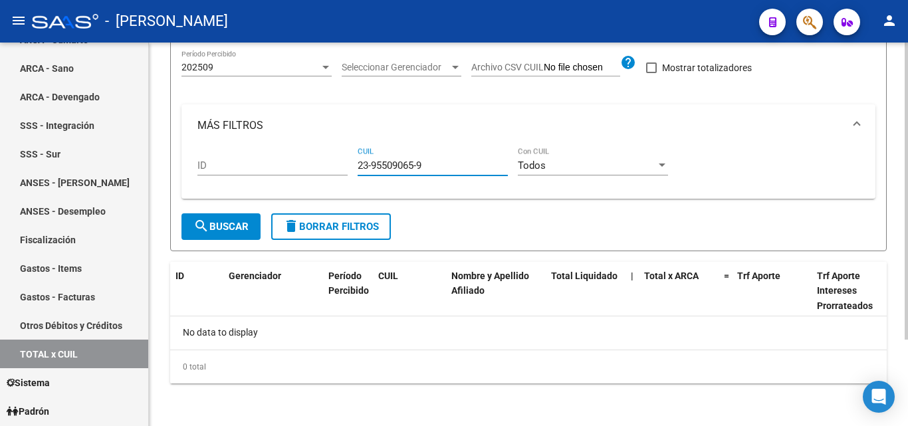
click at [343, 174] on div "ID 23-95509065-9 CUIL Todos Con CUIL" at bounding box center [528, 167] width 662 height 41
paste input "20-41636288-3"
type input "20-41636288-3"
drag, startPoint x: 426, startPoint y: 165, endPoint x: 338, endPoint y: 165, distance: 88.4
click at [338, 165] on div "ID 20-41636288-3 CUIL Todos Con CUIL" at bounding box center [528, 167] width 662 height 41
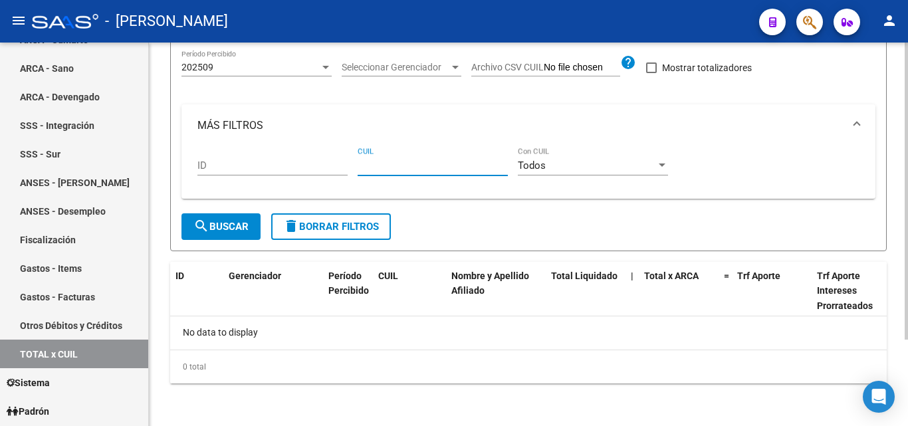
paste input "20-37390165-3"
type input "20-37390165-3"
drag, startPoint x: 428, startPoint y: 167, endPoint x: 340, endPoint y: 165, distance: 87.7
click at [340, 165] on div "ID 20-37390165-3 CUIL Todos Con CUIL" at bounding box center [528, 167] width 662 height 41
paste input "23-43704766-9"
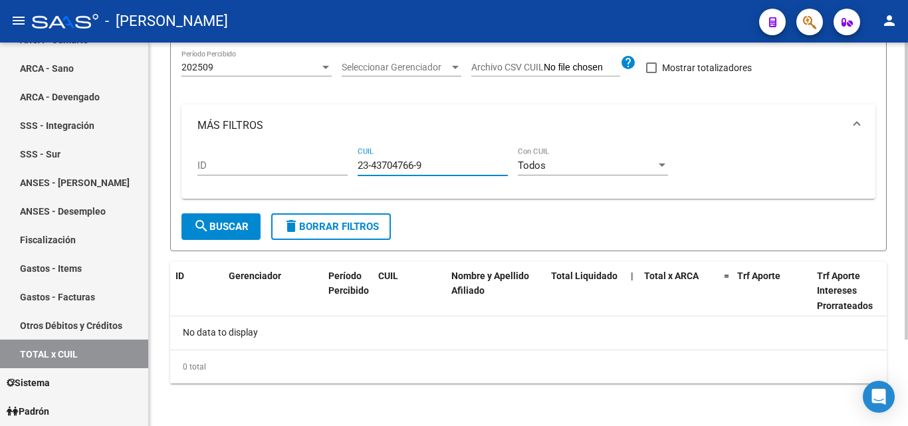
type input "23-43704766-9"
drag, startPoint x: 431, startPoint y: 163, endPoint x: 347, endPoint y: 159, distance: 83.8
click at [347, 159] on div "ID 23-43704766-9 CUIL Todos Con CUIL" at bounding box center [528, 167] width 662 height 41
paste input "20-40312398-7"
type input "20-40312398-7"
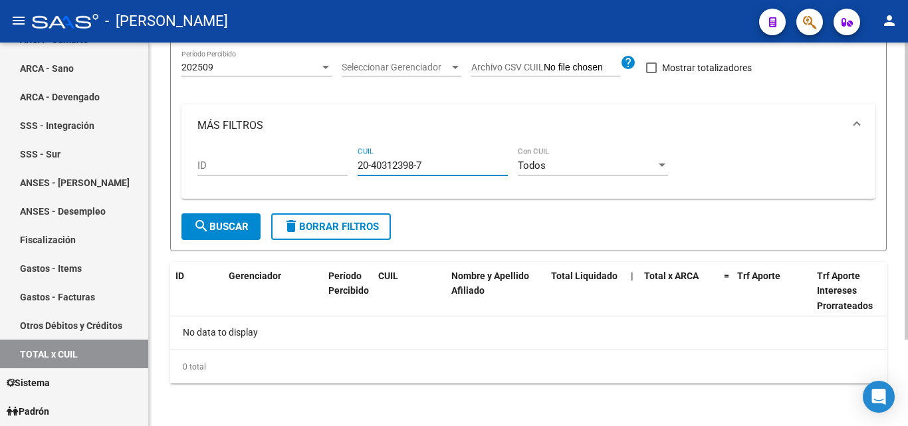
drag, startPoint x: 425, startPoint y: 165, endPoint x: 358, endPoint y: 167, distance: 67.2
click at [358, 167] on input "20-40312398-7" at bounding box center [433, 166] width 150 height 12
paste input "27-23716267-1"
type input "27-23716267-1"
drag, startPoint x: 430, startPoint y: 165, endPoint x: 340, endPoint y: 155, distance: 90.4
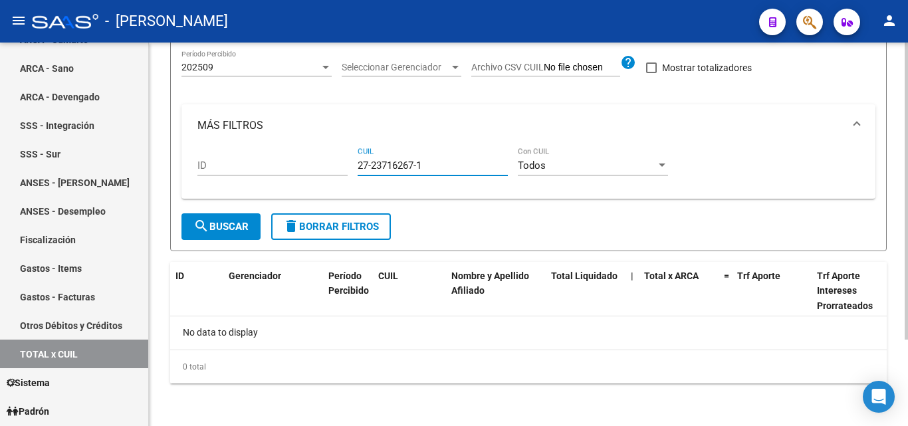
click at [340, 155] on div "ID 27-23716267-1 CUIL Todos Con CUIL" at bounding box center [528, 167] width 662 height 41
paste input "27-42130097-1"
type input "27-42130097-1"
drag, startPoint x: 433, startPoint y: 162, endPoint x: 310, endPoint y: 157, distance: 123.1
click at [310, 157] on div "ID 27-42130097-1 CUIL Todos Con CUIL" at bounding box center [528, 167] width 662 height 41
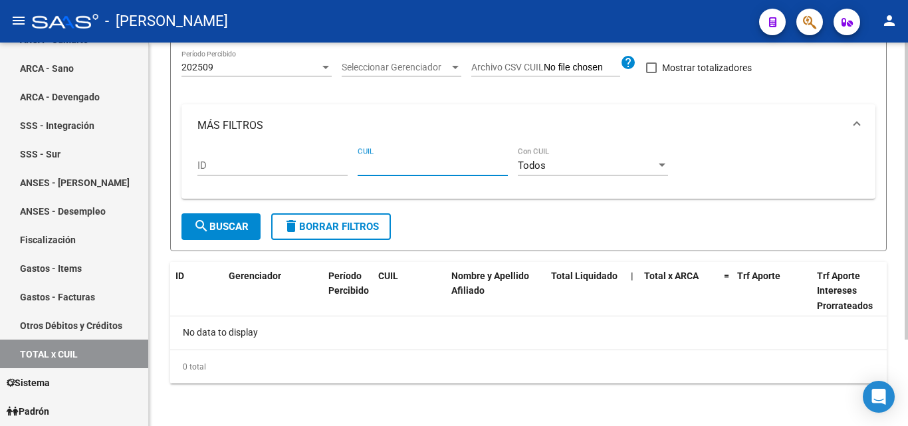
paste input "20-43428245-5"
type input "20-43428245-5"
drag, startPoint x: 433, startPoint y: 166, endPoint x: 344, endPoint y: 173, distance: 88.7
click at [344, 173] on div "ID 20-43428245-5 CUIL Todos Con CUIL" at bounding box center [528, 167] width 662 height 41
paste input "23-33011089-9"
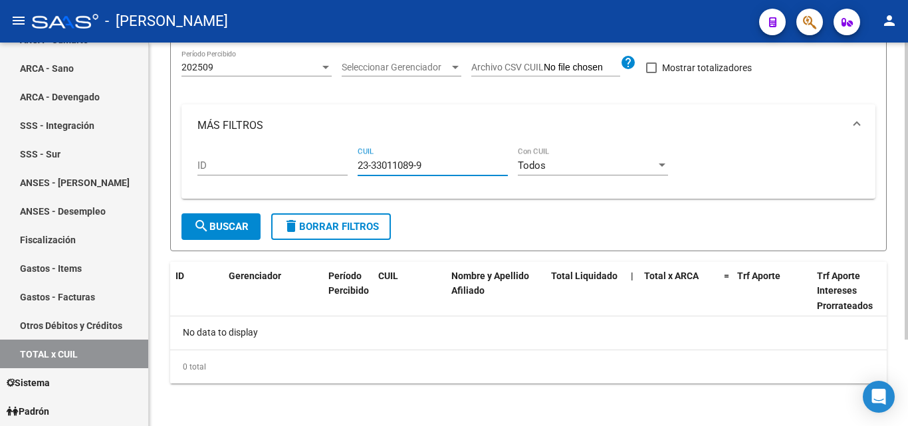
type input "23-33011089-9"
drag, startPoint x: 425, startPoint y: 162, endPoint x: 358, endPoint y: 172, distance: 68.0
click at [358, 172] on div "23-33011089-9 CUIL" at bounding box center [433, 161] width 150 height 29
paste input "20-29125634-2"
type input "20-29125634-2"
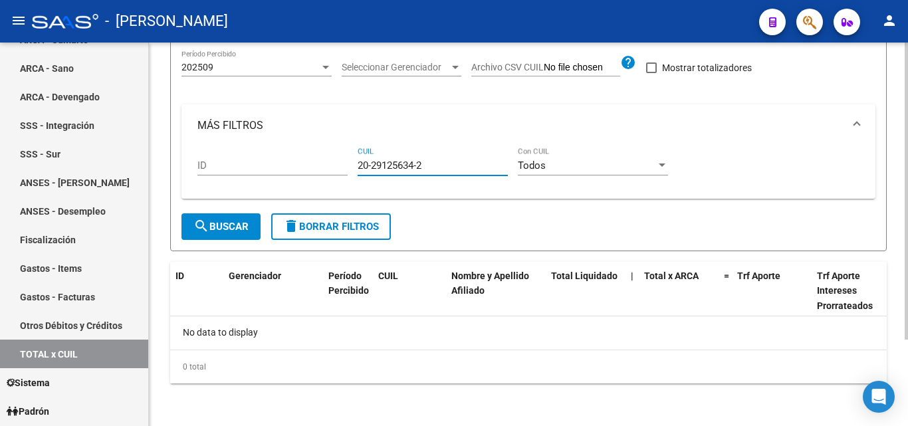
drag, startPoint x: 434, startPoint y: 166, endPoint x: 341, endPoint y: 173, distance: 93.3
click at [341, 173] on div "ID 20-29125634-2 CUIL Todos Con CUIL" at bounding box center [528, 167] width 662 height 41
paste input "27-29643370-0"
type input "27-29643370-0"
drag, startPoint x: 437, startPoint y: 165, endPoint x: 356, endPoint y: 161, distance: 80.6
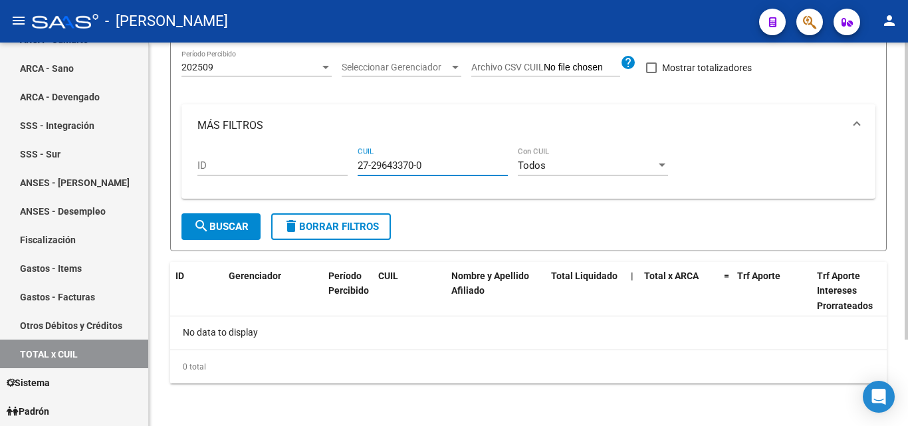
click at [356, 161] on div "ID 27-29643370-0 CUIL Todos Con CUIL" at bounding box center [528, 167] width 662 height 41
paste input "20-25959721-9"
drag, startPoint x: 437, startPoint y: 165, endPoint x: 364, endPoint y: 164, distance: 73.8
click at [364, 164] on input "20-25959721-9" at bounding box center [433, 166] width 150 height 12
type input "2"
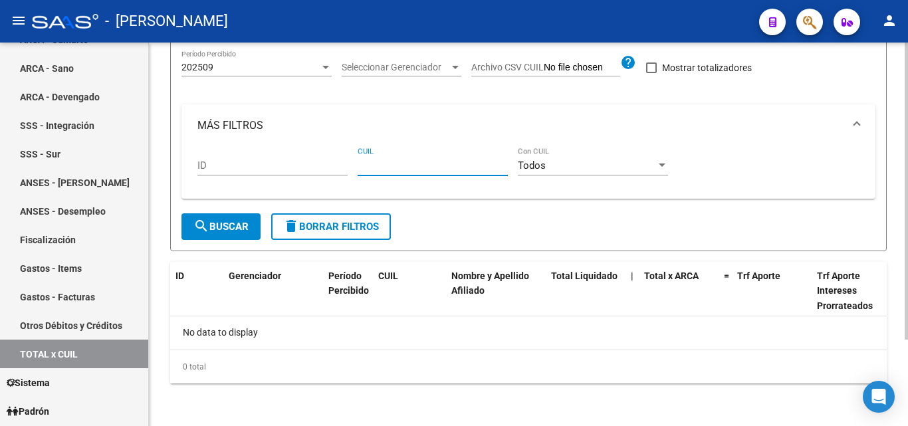
paste input "20-34528573-4"
type input "20-34528573-4"
drag, startPoint x: 431, startPoint y: 166, endPoint x: 356, endPoint y: 178, distance: 76.0
click at [356, 178] on div "ID 20-34528573-4 CUIL Todos Con CUIL" at bounding box center [528, 167] width 662 height 41
paste input "27-42127052-5"
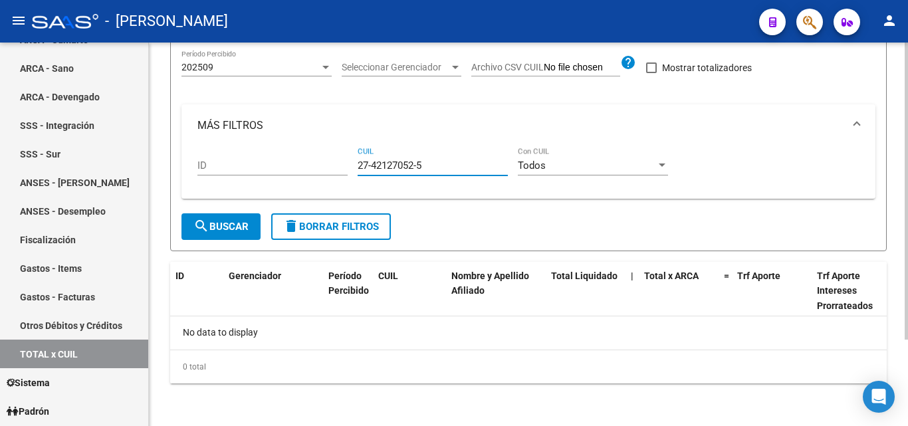
type input "27-42127052-5"
drag, startPoint x: 425, startPoint y: 166, endPoint x: 352, endPoint y: 171, distance: 74.0
click at [352, 171] on div "ID 27-42127052-5 CUIL Todos Con CUIL" at bounding box center [528, 167] width 662 height 41
paste input "20-29983193-1"
type input "20-29983193-1"
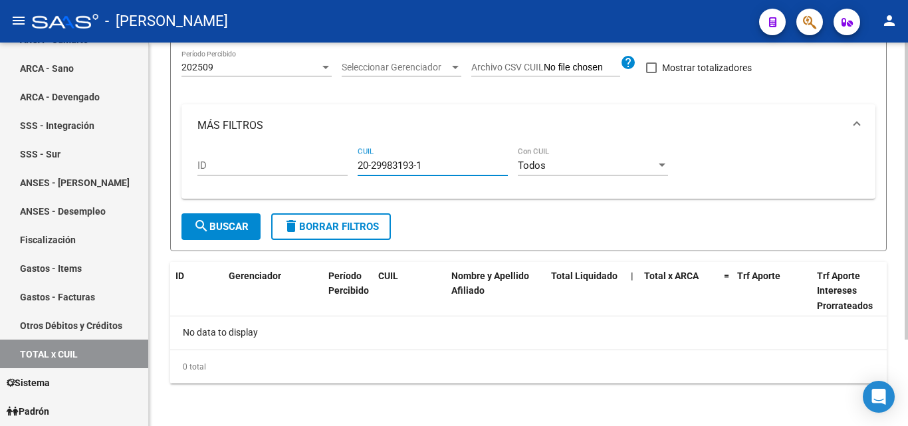
drag, startPoint x: 431, startPoint y: 164, endPoint x: 342, endPoint y: 160, distance: 88.5
click at [342, 160] on div "ID 20-29983193-1 CUIL Todos Con CUIL" at bounding box center [528, 167] width 662 height 41
paste input "20-29961204-0"
type input "20-29961204-0"
drag, startPoint x: 437, startPoint y: 167, endPoint x: 353, endPoint y: 165, distance: 84.4
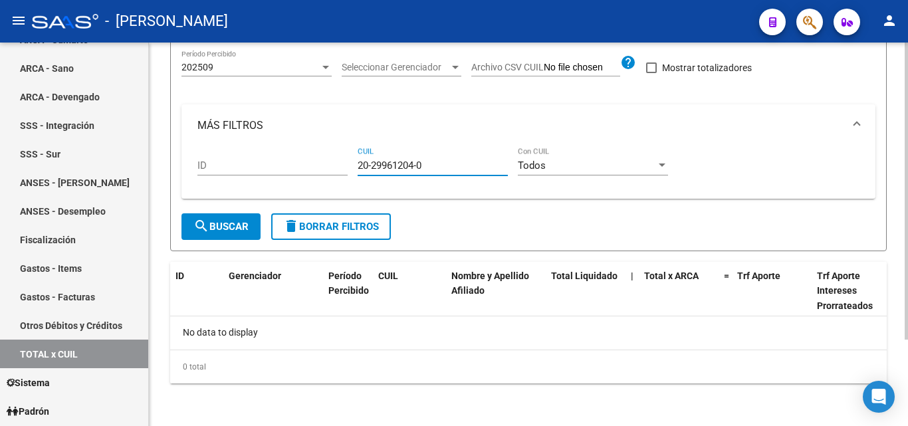
click at [353, 165] on div "ID 20-29961204-0 CUIL Todos Con CUIL" at bounding box center [528, 167] width 662 height 41
paste input "20-46043777-7"
type input "20-46043777-7"
drag, startPoint x: 422, startPoint y: 163, endPoint x: 346, endPoint y: 167, distance: 76.6
click at [346, 167] on div "ID 20-46043777-7 CUIL Todos Con CUIL" at bounding box center [528, 167] width 662 height 41
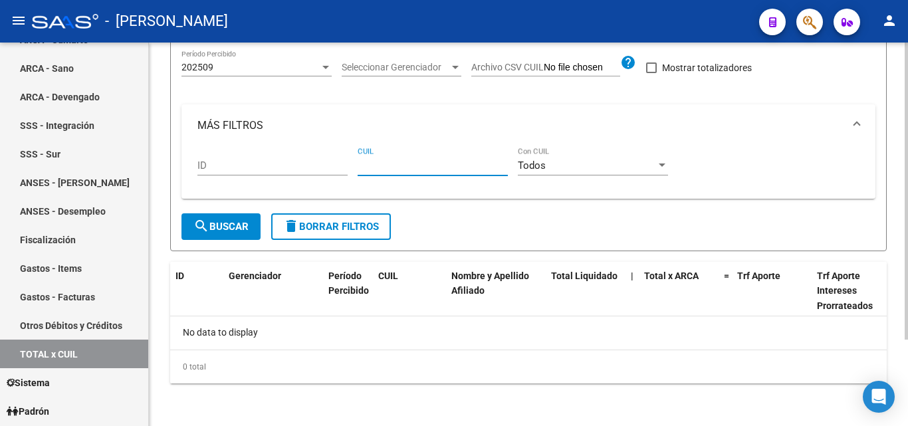
paste input "20-39368617-1"
type input "20-39368617-1"
drag, startPoint x: 427, startPoint y: 167, endPoint x: 316, endPoint y: 160, distance: 111.2
click at [316, 160] on div "ID 20-39368617-1 CUIL Todos Con CUIL" at bounding box center [528, 167] width 662 height 41
paste input "24-36333700-3"
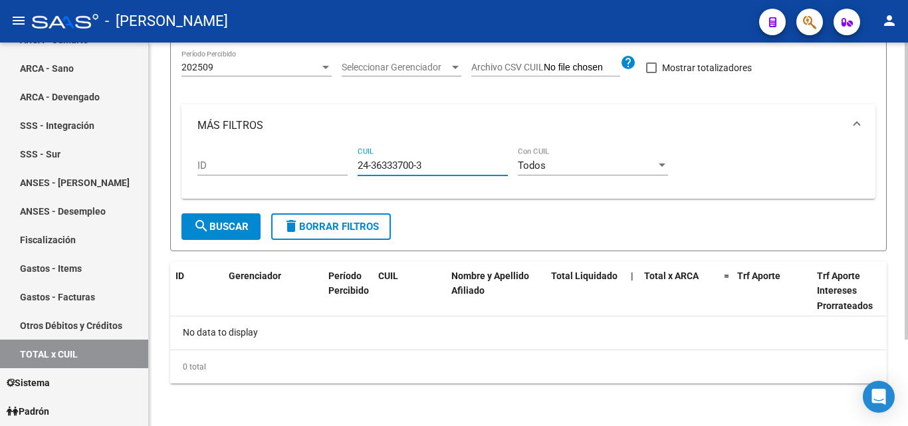
type input "24-36333700-3"
drag, startPoint x: 445, startPoint y: 163, endPoint x: 336, endPoint y: 164, distance: 109.7
click at [336, 164] on div "ID 24-36333700-3 CUIL Todos Con CUIL" at bounding box center [528, 167] width 662 height 41
paste input "20-42033962-4"
type input "20-42033962-4"
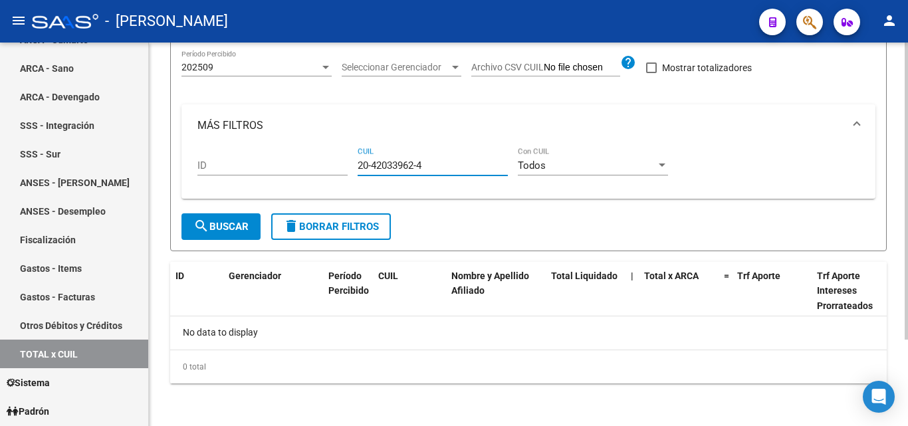
drag, startPoint x: 426, startPoint y: 165, endPoint x: 358, endPoint y: 162, distance: 67.8
click at [358, 162] on input "20-42033962-4" at bounding box center [433, 166] width 150 height 12
paste input "20-32614989-7"
type input "20-32614989-7"
drag, startPoint x: 430, startPoint y: 171, endPoint x: 354, endPoint y: 158, distance: 77.6
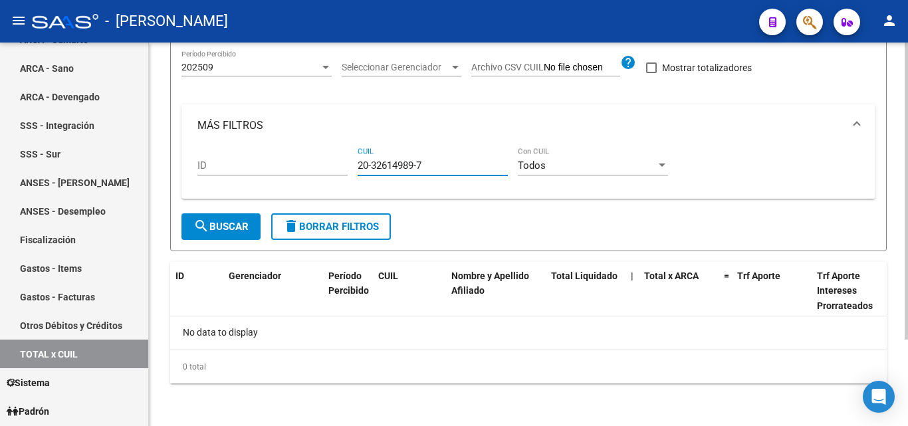
click at [354, 158] on div "ID 20-32614989-7 CUIL Todos Con CUIL" at bounding box center [528, 167] width 662 height 41
paste input "20-39247442-1"
type input "20-39247442-1"
drag, startPoint x: 407, startPoint y: 164, endPoint x: 355, endPoint y: 159, distance: 52.1
click at [355, 159] on div "ID 20-39247442-1 CUIL Todos Con CUIL" at bounding box center [528, 167] width 662 height 41
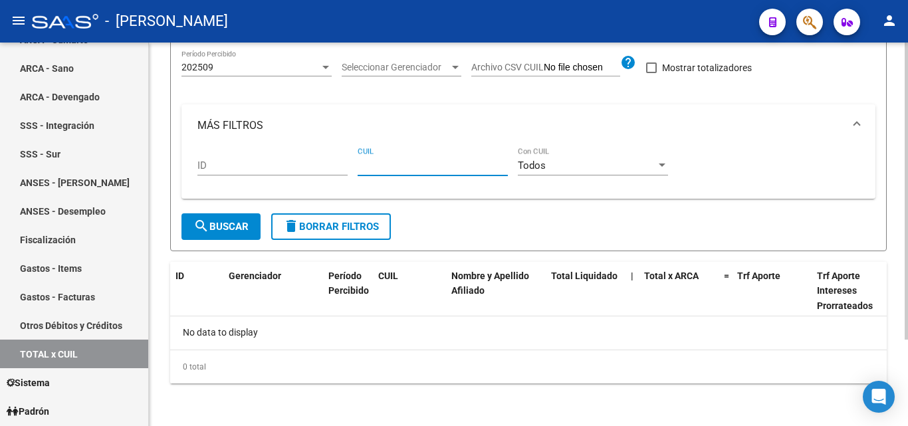
paste input "20-41489907-3"
type input "20-41489907-3"
drag, startPoint x: 432, startPoint y: 163, endPoint x: 353, endPoint y: 160, distance: 79.2
click at [353, 160] on div "ID 20-41489907-3 CUIL Todos Con CUIL" at bounding box center [528, 167] width 662 height 41
paste input "20-39663327-3"
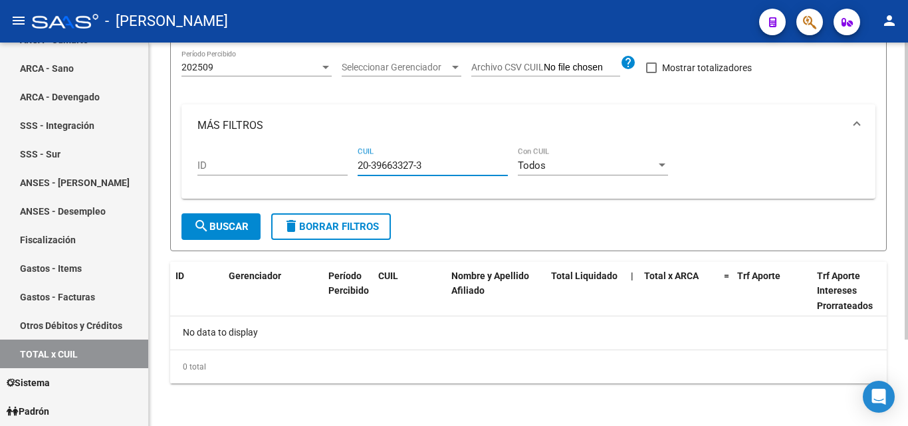
type input "20-39663327-3"
drag, startPoint x: 428, startPoint y: 163, endPoint x: 356, endPoint y: 160, distance: 72.6
click at [356, 160] on div "ID 20-39663327-3 CUIL Todos Con CUIL" at bounding box center [528, 167] width 662 height 41
paste input "20-38905322-9"
type input "20-38905322-9"
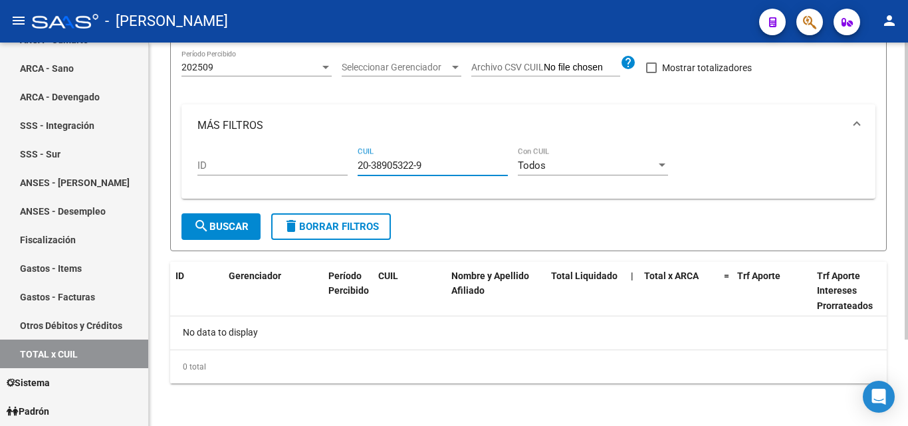
drag, startPoint x: 425, startPoint y: 167, endPoint x: 357, endPoint y: 161, distance: 68.7
click at [357, 161] on div "ID 20-38905322-9 CUIL Todos Con CUIL" at bounding box center [528, 167] width 662 height 41
paste input "20-29099132-4"
type input "20-29099132-4"
drag, startPoint x: 425, startPoint y: 168, endPoint x: 330, endPoint y: 163, distance: 94.5
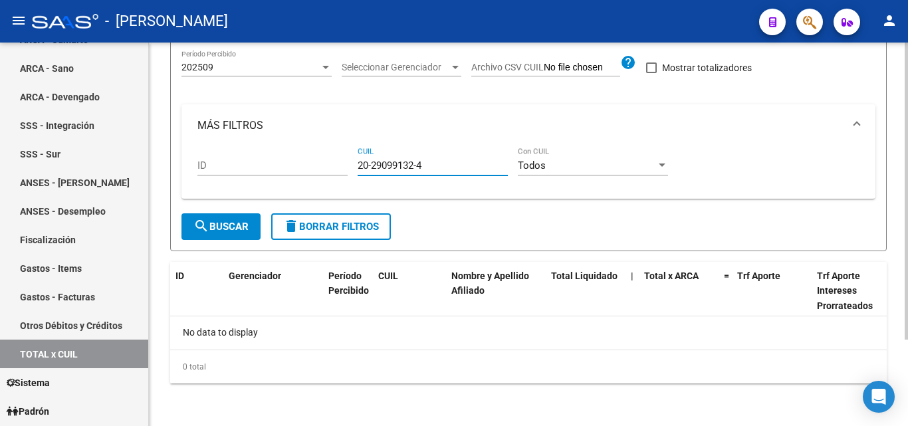
click at [330, 163] on div "ID 20-29099132-4 CUIL Todos Con CUIL" at bounding box center [528, 167] width 662 height 41
paste input "20-38595408-6"
type input "20-38595408-6"
drag, startPoint x: 415, startPoint y: 165, endPoint x: 328, endPoint y: 165, distance: 87.7
click at [328, 165] on div "ID 20-38595408-6 CUIL Todos Con CUIL" at bounding box center [528, 167] width 662 height 41
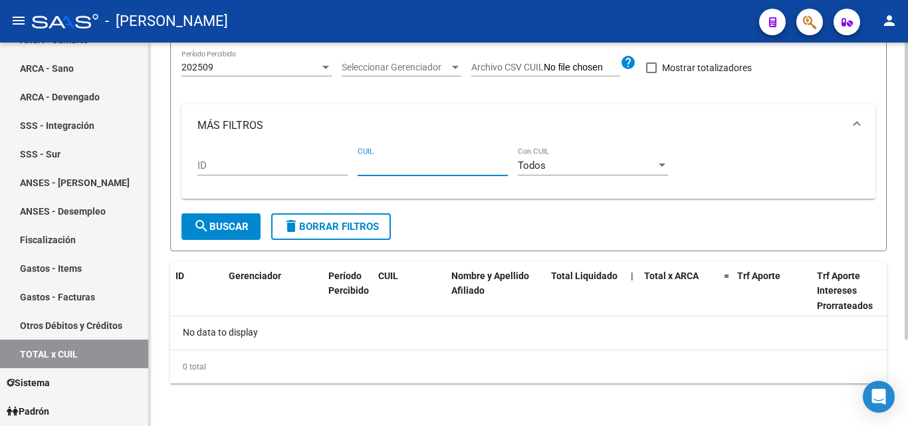
paste input "27-23184568-8"
type input "27-23184568-8"
drag, startPoint x: 427, startPoint y: 166, endPoint x: 348, endPoint y: 162, distance: 78.5
click at [348, 162] on div "ID 27-23184568-8 CUIL Todos Con CUIL" at bounding box center [528, 167] width 662 height 41
paste input "20-21932487-2"
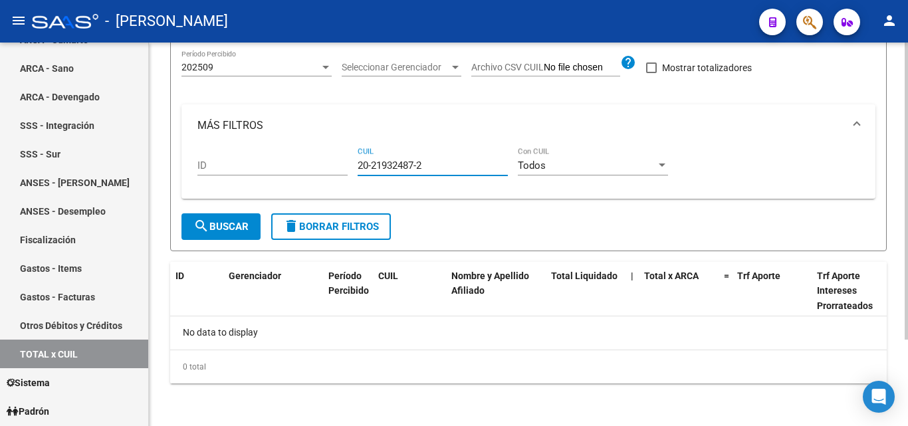
type input "20-21932487-2"
drag, startPoint x: 424, startPoint y: 162, endPoint x: 359, endPoint y: 162, distance: 65.1
click at [359, 162] on input "20-21932487-2" at bounding box center [433, 166] width 150 height 12
paste input "20-33513474-6"
type input "20-33513474-6"
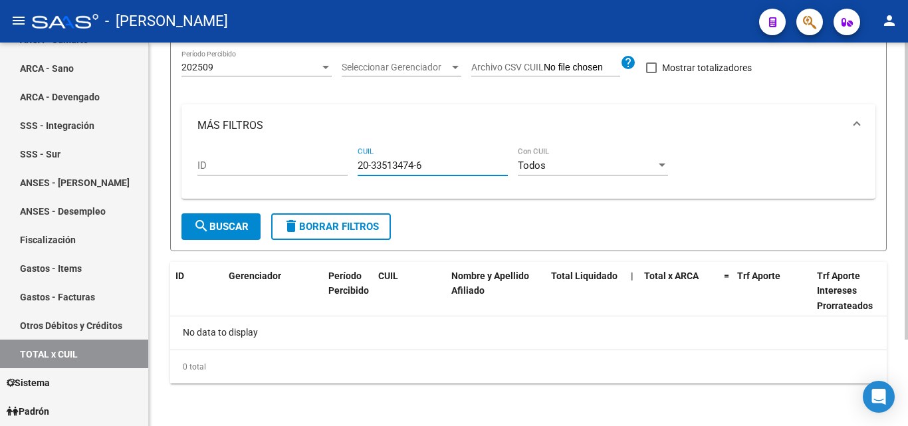
drag, startPoint x: 429, startPoint y: 165, endPoint x: 337, endPoint y: 165, distance: 91.7
click at [337, 165] on div "ID 20-33513474-6 CUIL Todos Con CUIL" at bounding box center [528, 167] width 662 height 41
paste input "20-25715926-5"
type input "20-25715926-5"
drag, startPoint x: 433, startPoint y: 163, endPoint x: 311, endPoint y: 165, distance: 121.7
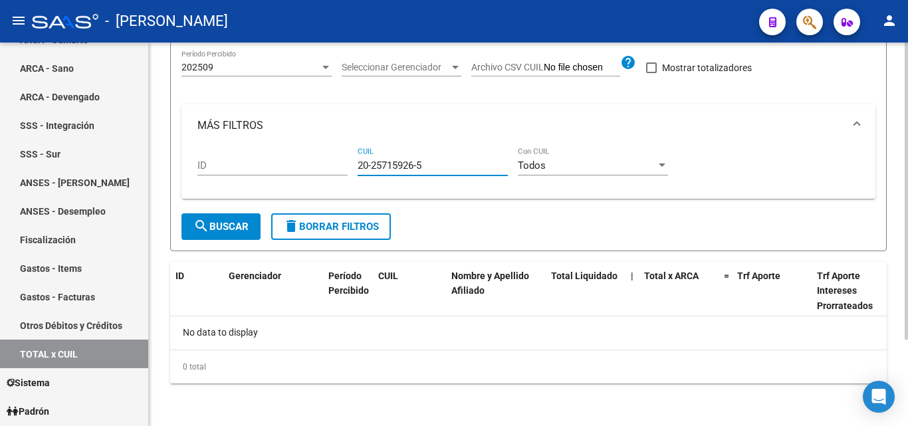
click at [311, 165] on div "ID 20-25715926-5 CUIL Todos Con CUIL" at bounding box center [528, 167] width 662 height 41
paste input "20-25902959-8"
type input "20-25902959-8"
drag, startPoint x: 424, startPoint y: 163, endPoint x: 338, endPoint y: 165, distance: 86.4
click at [338, 165] on div "ID 20-25902959-8 CUIL Todos Con CUIL" at bounding box center [528, 167] width 662 height 41
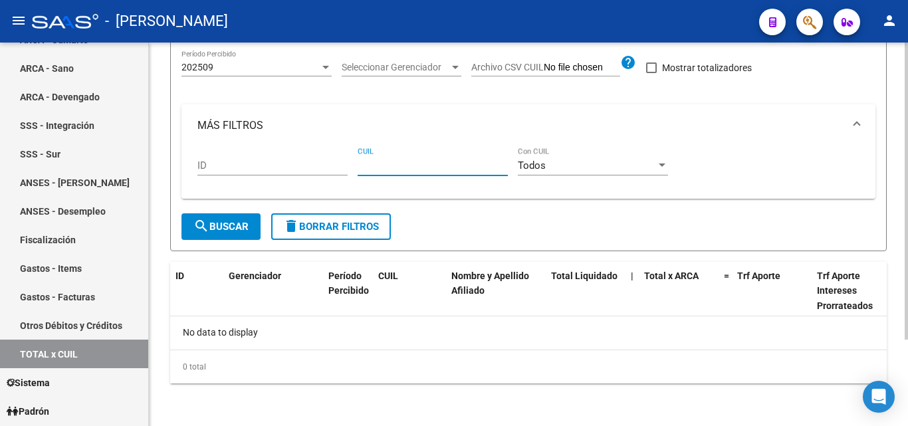
paste input "20-22172906-5"
type input "20-22172906-5"
drag, startPoint x: 441, startPoint y: 163, endPoint x: 340, endPoint y: 164, distance: 101.7
click at [340, 164] on div "ID 20-22172906-5 CUIL Todos Con CUIL" at bounding box center [528, 167] width 662 height 41
paste input "20-34046040-6"
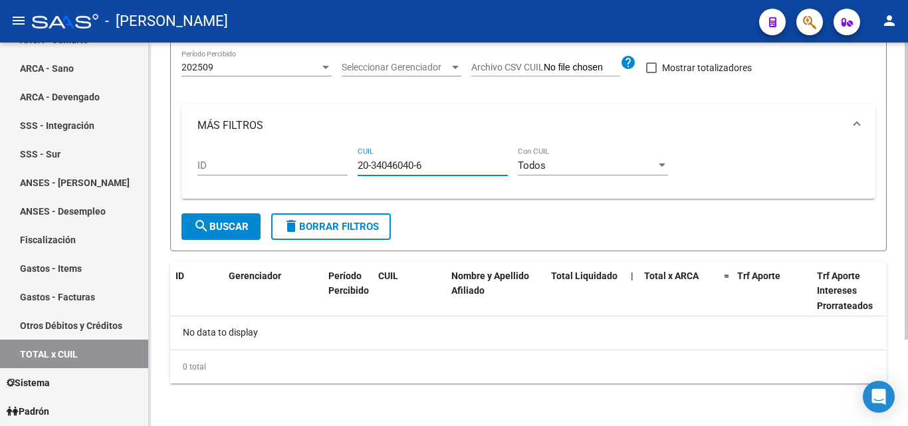
type input "20-34046040-6"
drag, startPoint x: 429, startPoint y: 165, endPoint x: 342, endPoint y: 163, distance: 87.1
click at [342, 163] on div "ID 20-34046040-6 CUIL Todos Con CUIL" at bounding box center [528, 167] width 662 height 41
paste input "20-45345833-5"
type input "20-45345833-5"
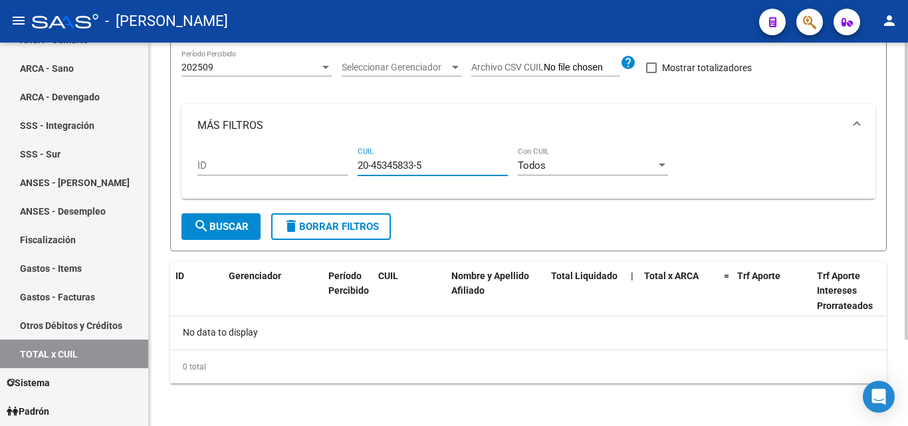
drag, startPoint x: 436, startPoint y: 163, endPoint x: 345, endPoint y: 163, distance: 91.1
click at [345, 163] on div "ID 20-45345833-5 CUIL Todos Con CUIL" at bounding box center [528, 167] width 662 height 41
paste input "20-22510923-1"
type input "20-22510923-1"
drag, startPoint x: 435, startPoint y: 163, endPoint x: 313, endPoint y: 165, distance: 121.7
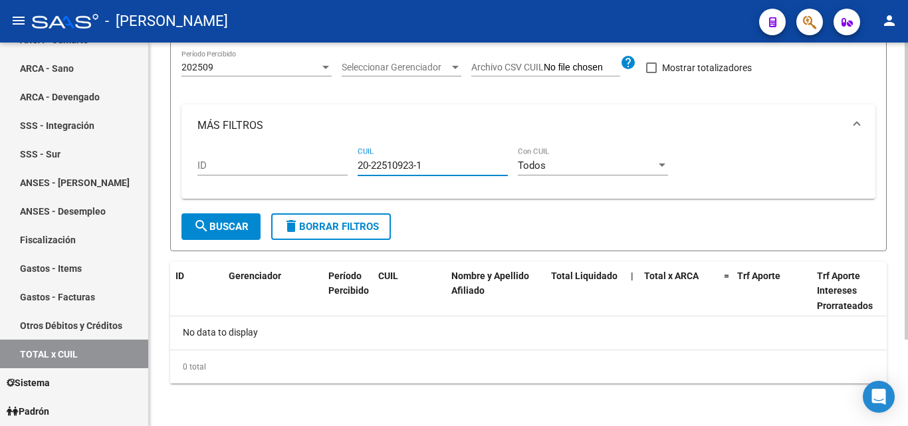
click at [313, 165] on div "ID 20-22510923-1 CUIL Todos Con CUIL" at bounding box center [528, 167] width 662 height 41
paste input "20-30850922-3"
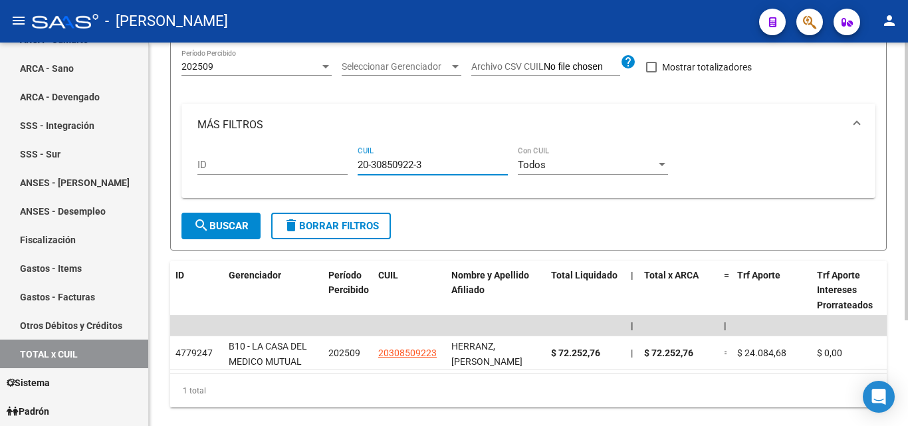
type input "20-30850922-3"
drag, startPoint x: 427, startPoint y: 166, endPoint x: 356, endPoint y: 171, distance: 71.3
click at [356, 171] on div "ID 20-30850922-3 CUIL Todos Con CUIL" at bounding box center [528, 166] width 662 height 41
paste input "20-40843677-0"
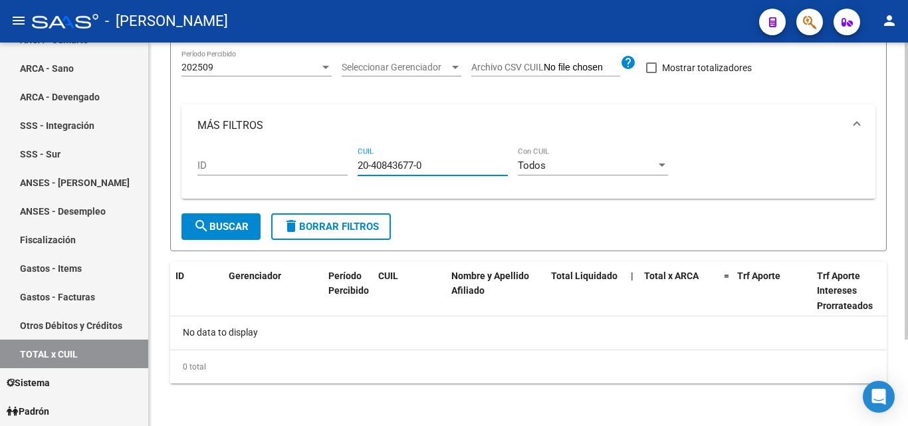
type input "20-40843677-0"
drag, startPoint x: 425, startPoint y: 171, endPoint x: 346, endPoint y: 173, distance: 79.1
click at [346, 173] on div "ID 20-40843677-0 CUIL Todos Con CUIL" at bounding box center [528, 167] width 662 height 41
paste input "20-29135735-1"
type input "20-29135735-1"
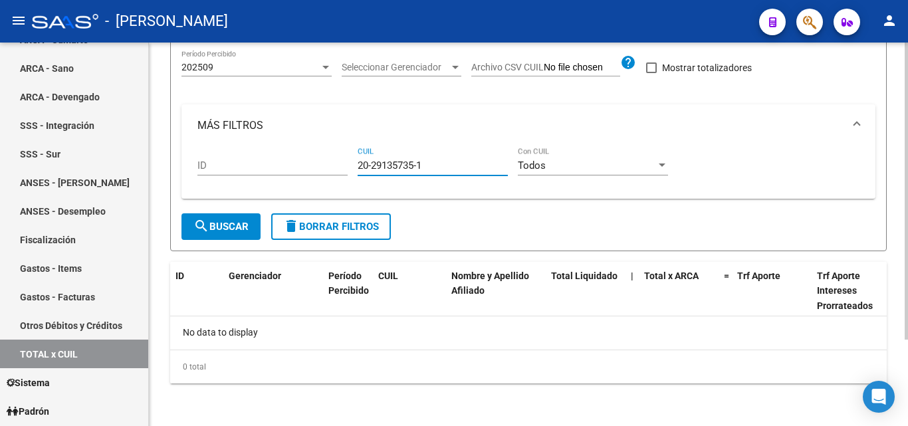
drag, startPoint x: 431, startPoint y: 163, endPoint x: 321, endPoint y: 162, distance: 109.7
click at [321, 162] on div "ID 20-29135735-1 CUIL Todos Con CUIL" at bounding box center [528, 167] width 662 height 41
paste
type input "20-41656050-2"
drag, startPoint x: 423, startPoint y: 164, endPoint x: 317, endPoint y: 167, distance: 105.7
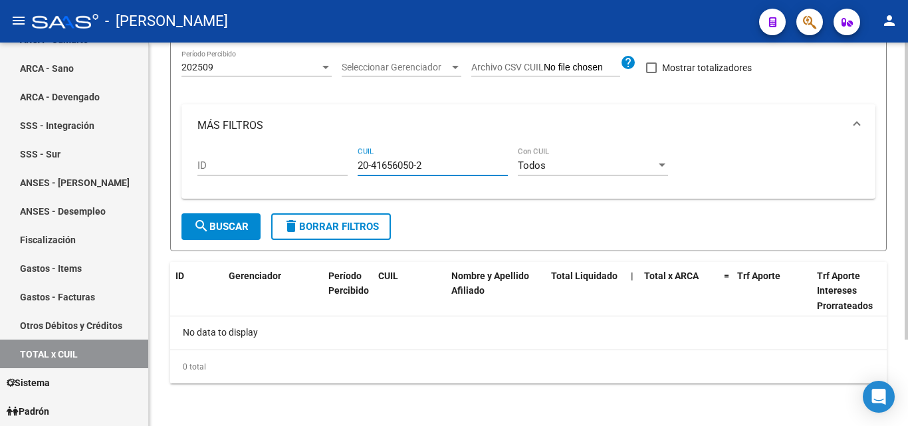
click at [317, 167] on div "ID 20-41656050-2 CUIL Todos Con CUIL" at bounding box center [528, 167] width 662 height 41
type input "23-37903112-9"
drag, startPoint x: 369, startPoint y: 167, endPoint x: 338, endPoint y: 167, distance: 30.6
click at [338, 167] on div "ID 23-37903112-9 CUIL Todos Con CUIL" at bounding box center [528, 167] width 662 height 41
type input "27-39663291-3"
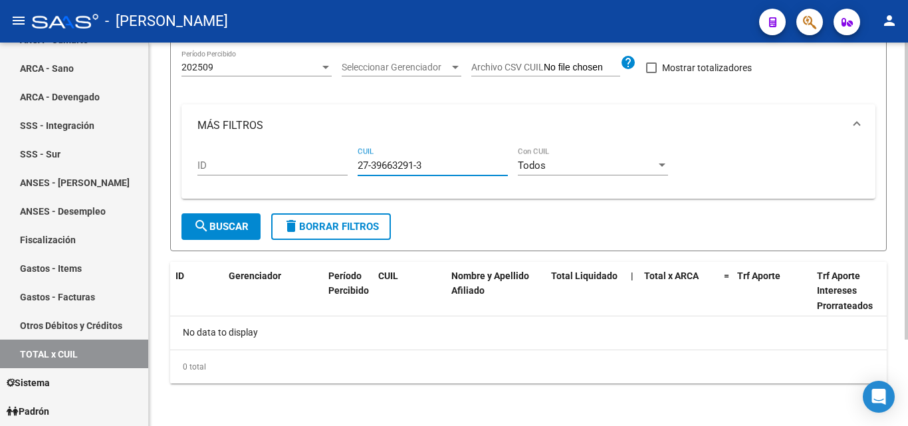
drag, startPoint x: 431, startPoint y: 165, endPoint x: 336, endPoint y: 166, distance: 95.0
click at [336, 166] on div "ID 27-39663291-3 CUIL Todos Con CUIL" at bounding box center [528, 167] width 662 height 41
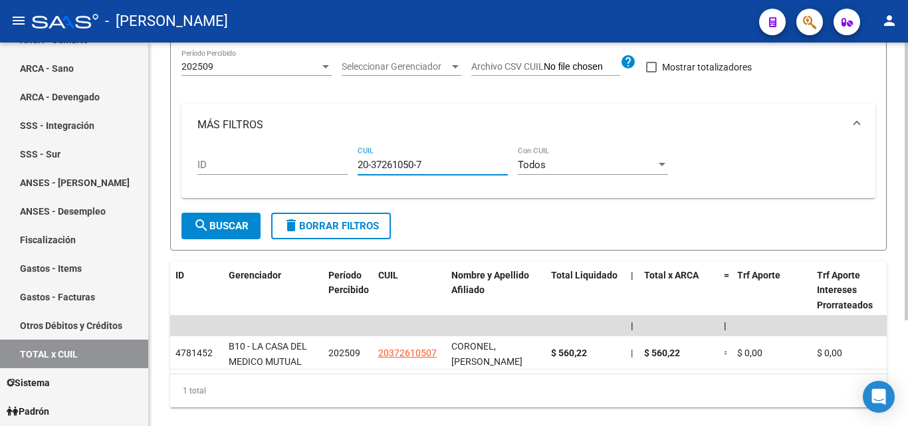
type input "20-37261050-7"
drag, startPoint x: 417, startPoint y: 167, endPoint x: 342, endPoint y: 159, distance: 75.5
click at [342, 159] on div "ID 20-37261050-7 CUIL Todos Con CUIL" at bounding box center [528, 166] width 662 height 41
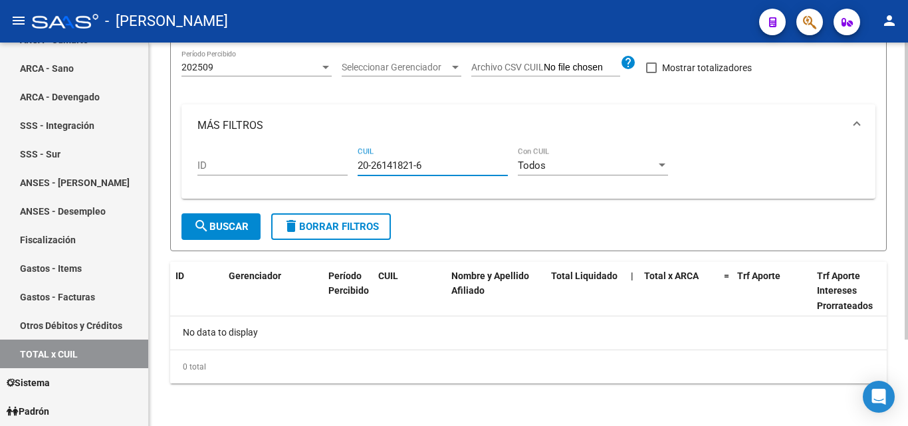
type input "20-26141821-6"
drag, startPoint x: 430, startPoint y: 162, endPoint x: 340, endPoint y: 164, distance: 90.4
click at [340, 164] on div "ID 20-26141821-6 CUIL Todos Con CUIL" at bounding box center [528, 167] width 662 height 41
type input "23-26112912-4"
drag, startPoint x: 433, startPoint y: 169, endPoint x: 340, endPoint y: 169, distance: 93.0
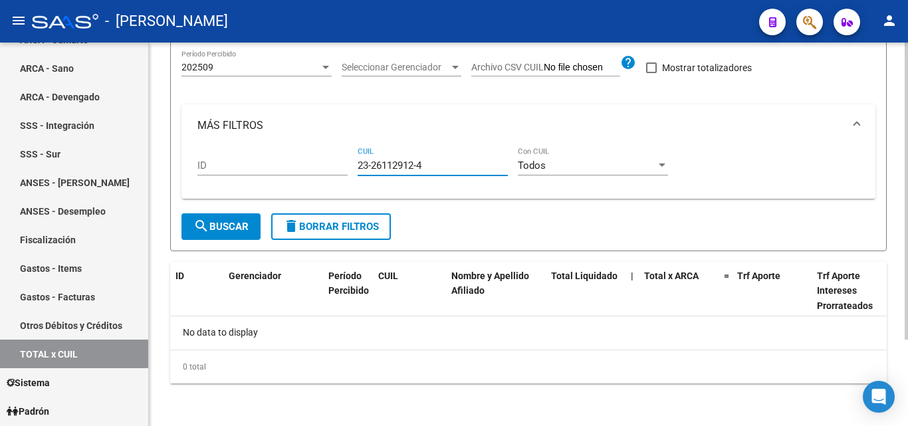
click at [340, 169] on div "ID 23-26112912-4 CUIL Todos Con CUIL" at bounding box center [528, 167] width 662 height 41
type input "20-38979284-6"
drag, startPoint x: 433, startPoint y: 165, endPoint x: 342, endPoint y: 167, distance: 90.4
click at [342, 167] on div "ID 20-38979284-6 CUIL Todos Con CUIL" at bounding box center [528, 167] width 662 height 41
type input "23-30290015-9"
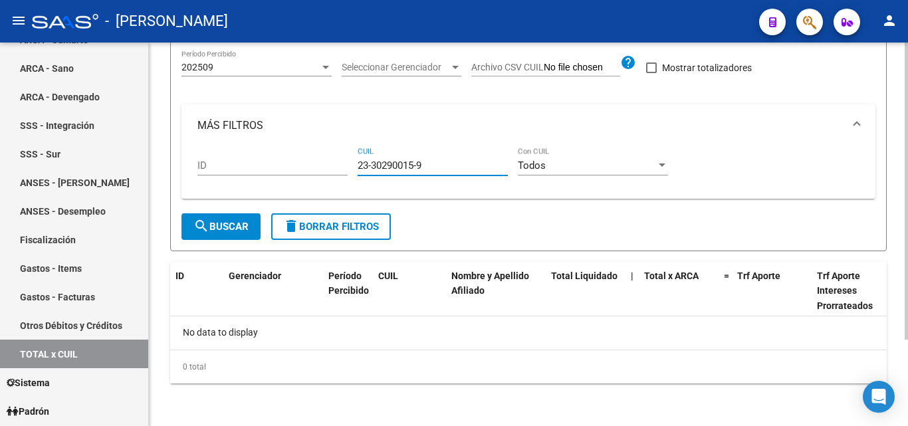
drag, startPoint x: 409, startPoint y: 171, endPoint x: 356, endPoint y: 175, distance: 53.9
click at [356, 175] on div "ID 23-30290015-9 CUIL Todos Con CUIL" at bounding box center [528, 167] width 662 height 41
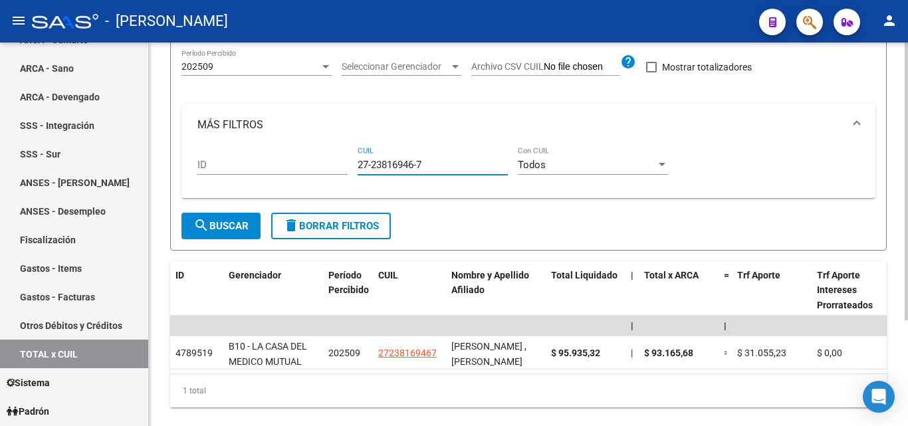
type input "27-23816946-7"
drag, startPoint x: 431, startPoint y: 171, endPoint x: 348, endPoint y: 173, distance: 83.1
click at [348, 173] on div "ID 27-23816946-7 CUIL Todos Con CUIL" at bounding box center [528, 166] width 662 height 41
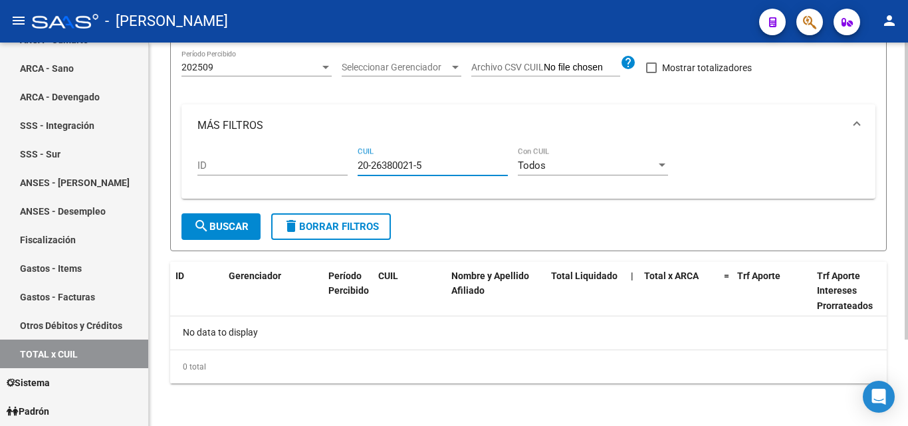
type input "20-26380021-5"
drag, startPoint x: 429, startPoint y: 167, endPoint x: 349, endPoint y: 167, distance: 80.4
click at [349, 167] on div "ID 20-26380021-5 CUIL Todos Con CUIL" at bounding box center [528, 167] width 662 height 41
type input "27-26978417-8"
drag, startPoint x: 433, startPoint y: 164, endPoint x: 350, endPoint y: 163, distance: 83.1
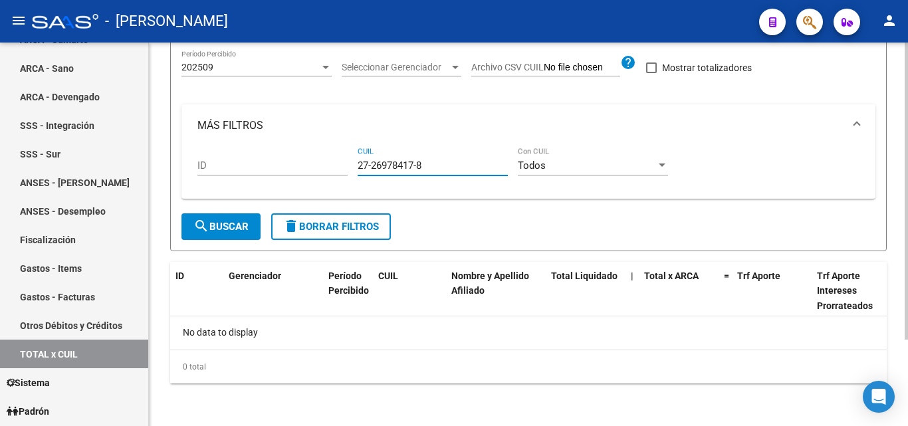
click at [350, 163] on div "ID 27-26978417-8 CUIL Todos Con CUIL" at bounding box center [528, 167] width 662 height 41
type input "20-36195702-5"
drag, startPoint x: 423, startPoint y: 168, endPoint x: 343, endPoint y: 157, distance: 81.2
click at [343, 157] on div "ID 20-36195702-5 CUIL Todos Con CUIL" at bounding box center [528, 167] width 662 height 41
type input "20-94831376-7"
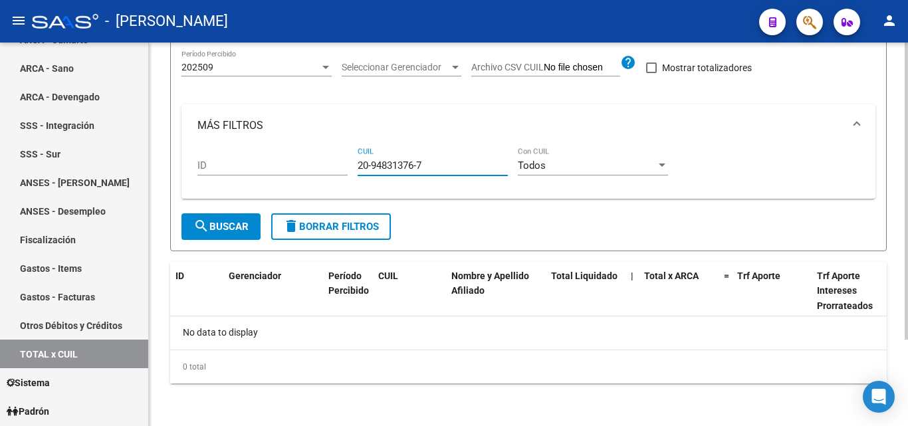
drag, startPoint x: 443, startPoint y: 168, endPoint x: 334, endPoint y: 162, distance: 109.9
click at [334, 162] on div "ID 20-94831376-7 CUIL Todos Con CUIL" at bounding box center [528, 167] width 662 height 41
type input "20-32096739-3"
drag, startPoint x: 431, startPoint y: 162, endPoint x: 338, endPoint y: 161, distance: 93.7
click at [338, 161] on div "ID 20-32096739-3 CUIL Todos Con CUIL" at bounding box center [528, 167] width 662 height 41
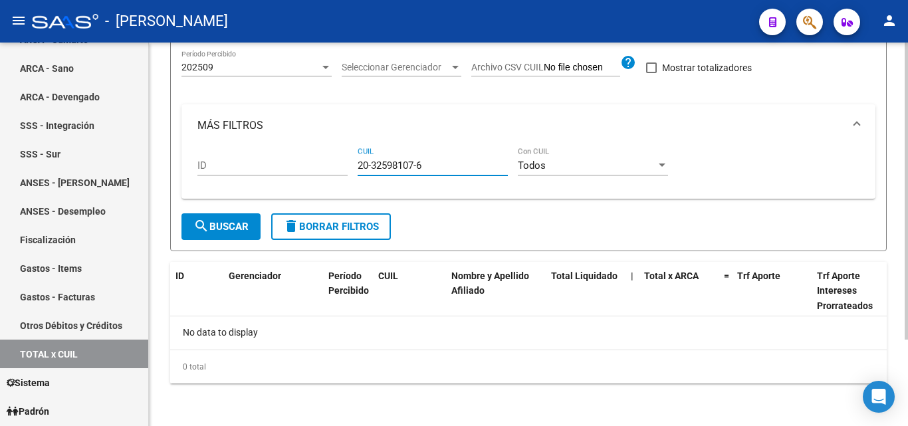
type input "20-32598107-6"
drag, startPoint x: 429, startPoint y: 162, endPoint x: 340, endPoint y: 153, distance: 88.8
click at [340, 153] on div "ID 20-32598107-6 CUIL Todos Con CUIL" at bounding box center [528, 167] width 662 height 41
type input "27-29559800-5"
drag, startPoint x: 427, startPoint y: 163, endPoint x: 330, endPoint y: 165, distance: 97.0
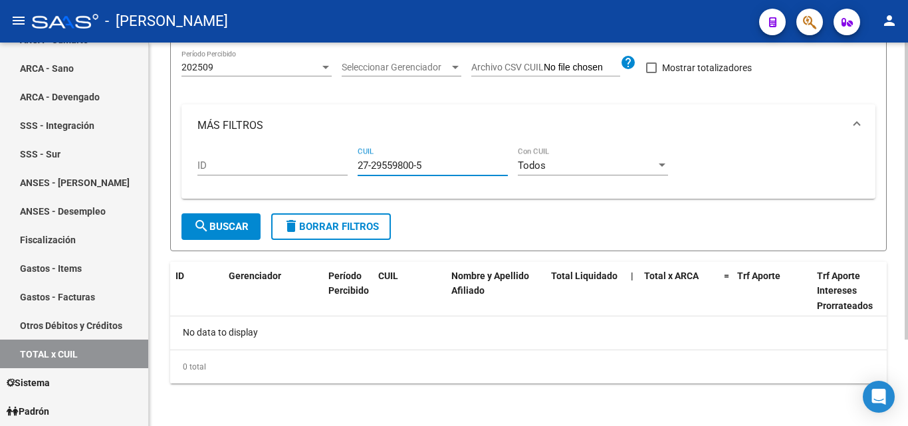
click at [330, 165] on div "ID 27-29559800-5 CUIL Todos Con CUIL" at bounding box center [528, 167] width 662 height 41
type input "23-35703074-9"
drag, startPoint x: 445, startPoint y: 163, endPoint x: 329, endPoint y: 162, distance: 115.7
click at [329, 162] on div "ID 23-35703074-9 CUIL Todos Con CUIL" at bounding box center [528, 167] width 662 height 41
type input "27-23501231-1"
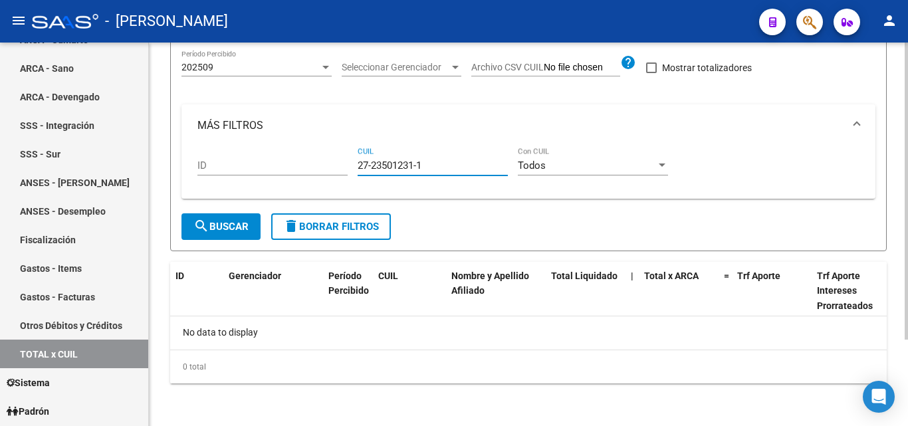
drag, startPoint x: 433, startPoint y: 165, endPoint x: 326, endPoint y: 158, distance: 106.6
click at [326, 158] on div "ID 27-23501231-1 CUIL Todos Con CUIL" at bounding box center [528, 167] width 662 height 41
type input "20-36523780-9"
drag, startPoint x: 416, startPoint y: 163, endPoint x: 342, endPoint y: 156, distance: 74.2
click at [342, 156] on div "ID 20-36523780-9 CUIL Todos Con CUIL" at bounding box center [528, 167] width 662 height 41
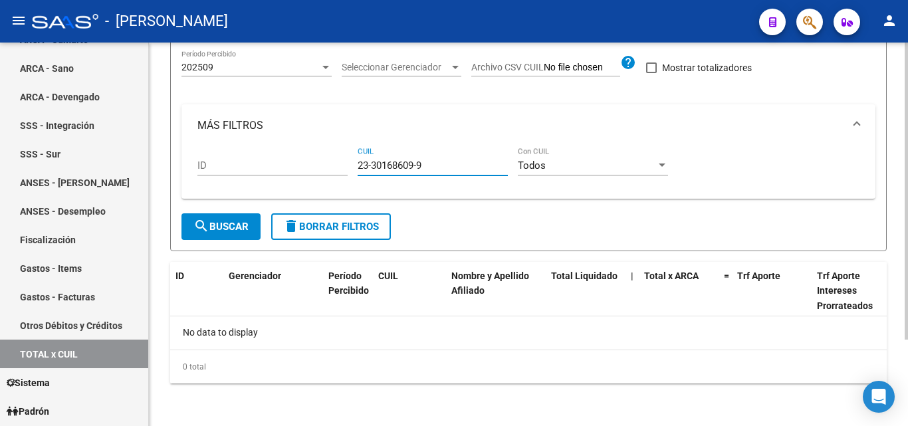
type input "23-30168609-9"
drag, startPoint x: 430, startPoint y: 168, endPoint x: 327, endPoint y: 158, distance: 103.6
click at [327, 158] on div "ID 23-30168609-9 CUIL Todos Con CUIL" at bounding box center [528, 167] width 662 height 41
type input "20-29902203-0"
drag, startPoint x: 433, startPoint y: 167, endPoint x: 321, endPoint y: 168, distance: 112.3
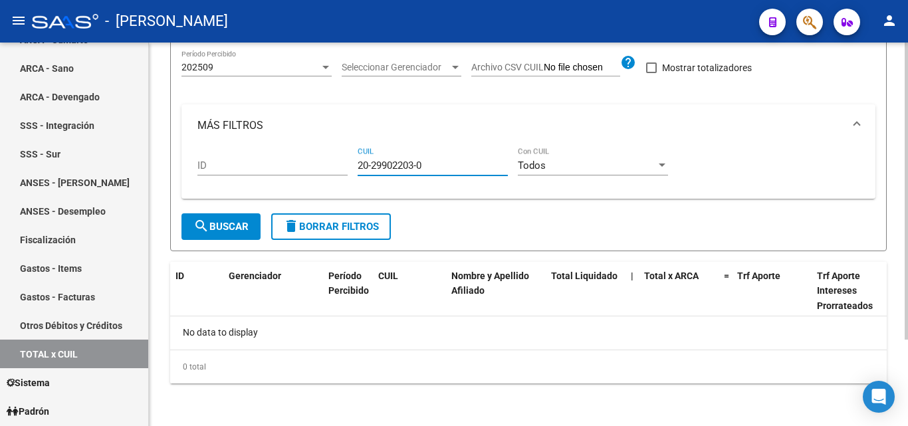
click at [321, 168] on div "ID 20-29902203-0 CUIL Todos Con CUIL" at bounding box center [528, 167] width 662 height 41
type input "27-33239957-3"
click at [421, 158] on div "27-33239957-3 CUIL" at bounding box center [433, 161] width 150 height 29
drag, startPoint x: 429, startPoint y: 168, endPoint x: 346, endPoint y: 172, distance: 83.8
click at [346, 172] on div "ID 27-33239957-3 CUIL Todos Con CUIL" at bounding box center [528, 167] width 662 height 41
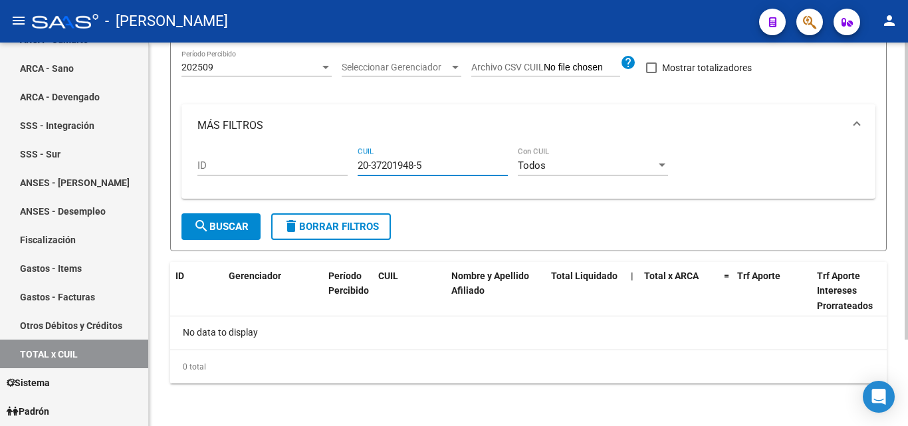
type input "20-37201948-5"
drag, startPoint x: 421, startPoint y: 167, endPoint x: 332, endPoint y: 162, distance: 89.9
click at [332, 162] on div "ID 20-37201948-5 CUIL Todos Con CUIL" at bounding box center [528, 167] width 662 height 41
type input "20-29361669-9"
drag, startPoint x: 435, startPoint y: 162, endPoint x: 332, endPoint y: 163, distance: 103.7
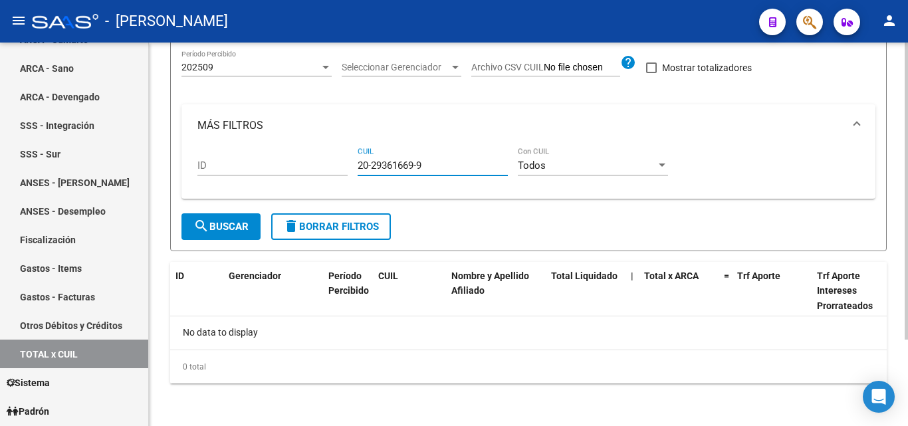
click at [332, 163] on div "ID 20-29361669-9 CUIL Todos Con CUIL" at bounding box center [528, 167] width 662 height 41
type input "23-38132309-9"
drag, startPoint x: 427, startPoint y: 164, endPoint x: 292, endPoint y: 145, distance: 135.6
click at [292, 145] on mat-expansion-panel "MÁS FILTROS ID 23-38132309-9 CUIL Todos Con CUIL" at bounding box center [528, 151] width 694 height 94
type input "23-36010136-3"
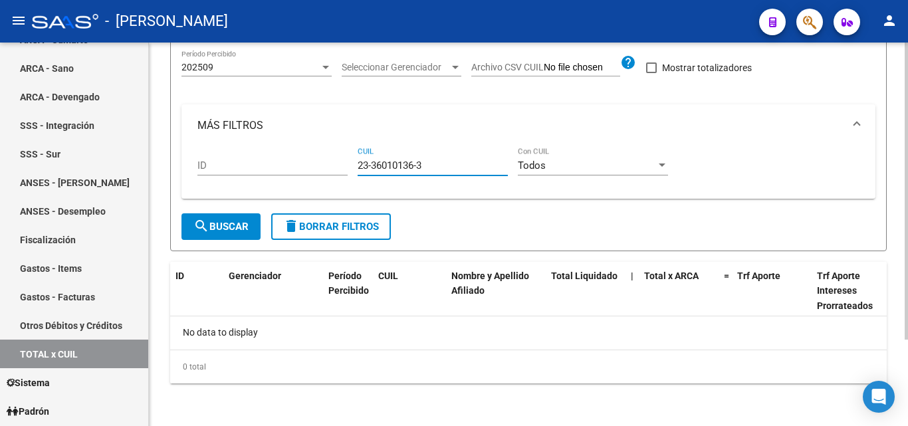
drag, startPoint x: 419, startPoint y: 165, endPoint x: 319, endPoint y: 162, distance: 100.4
click at [319, 162] on div "ID 23-36010136-3 CUIL Todos Con CUIL" at bounding box center [528, 167] width 662 height 41
type input "27-42181619-6"
drag, startPoint x: 414, startPoint y: 163, endPoint x: 353, endPoint y: 163, distance: 61.1
click at [353, 163] on div "ID 27-42181619-6 CUIL Todos Con CUIL" at bounding box center [528, 167] width 662 height 41
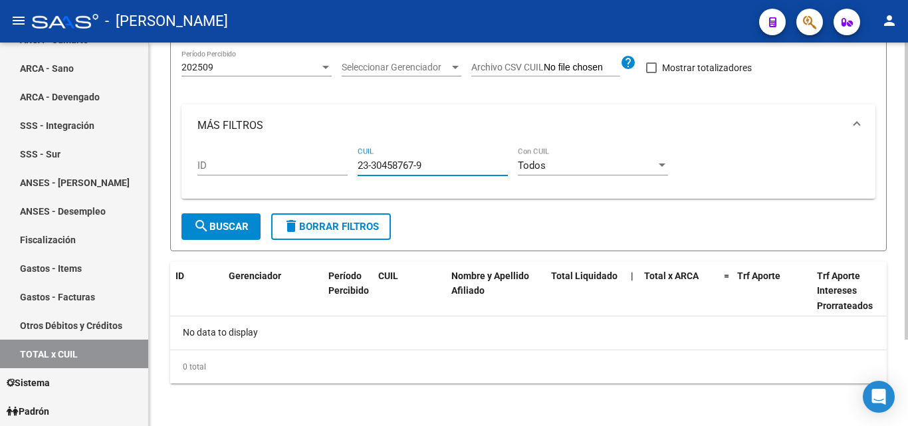
type input "23-30458767-9"
drag, startPoint x: 427, startPoint y: 163, endPoint x: 336, endPoint y: 160, distance: 91.8
click at [336, 160] on div "ID 23-30458767-9 CUIL Todos Con CUIL" at bounding box center [528, 167] width 662 height 41
type input "20-41946773-2"
drag, startPoint x: 434, startPoint y: 165, endPoint x: 329, endPoint y: 165, distance: 105.0
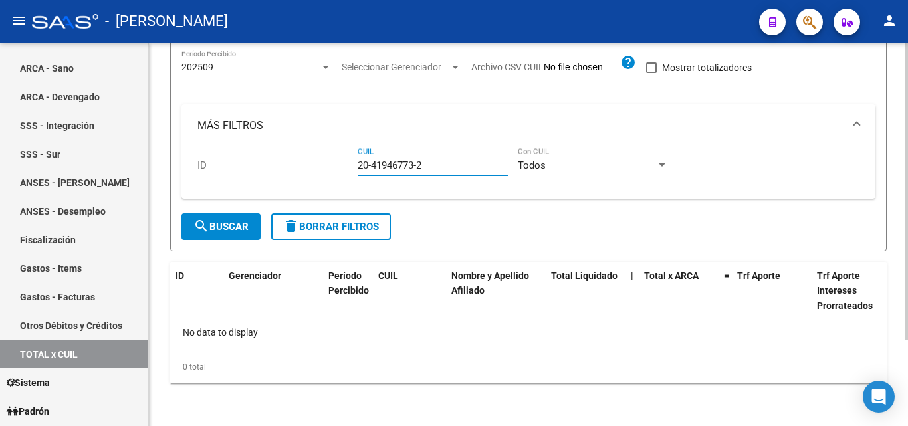
click at [329, 165] on div "ID 20-41946773-2 CUIL Todos Con CUIL" at bounding box center [528, 167] width 662 height 41
type input "20-31696705-2"
drag, startPoint x: 426, startPoint y: 165, endPoint x: 329, endPoint y: 167, distance: 97.1
click at [329, 167] on div "ID 20-31696705-2 CUIL Todos Con CUIL" at bounding box center [528, 167] width 662 height 41
type input "20-35550428-0"
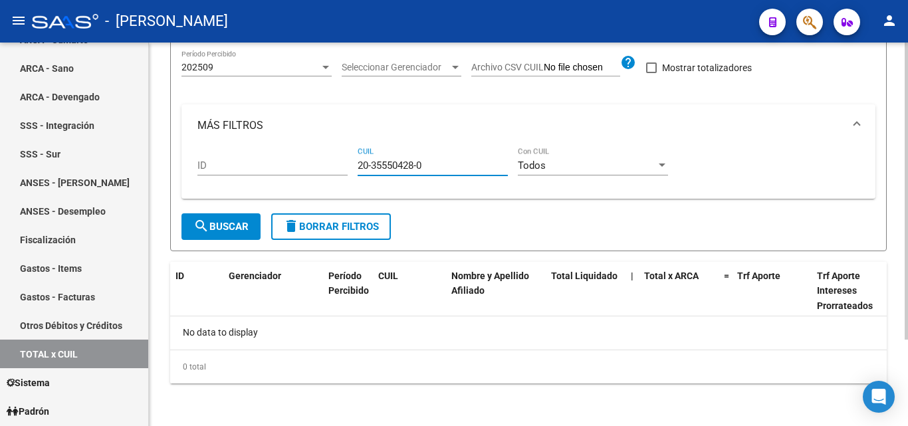
drag, startPoint x: 427, startPoint y: 164, endPoint x: 304, endPoint y: 149, distance: 123.9
click at [304, 149] on div "ID 20-35550428-0 CUIL Todos Con CUIL" at bounding box center [528, 167] width 662 height 41
type input "20-43957966-9"
drag, startPoint x: 427, startPoint y: 166, endPoint x: 328, endPoint y: 161, distance: 99.2
click at [328, 161] on div "ID 20-43957966-9 CUIL Todos Con CUIL" at bounding box center [528, 167] width 662 height 41
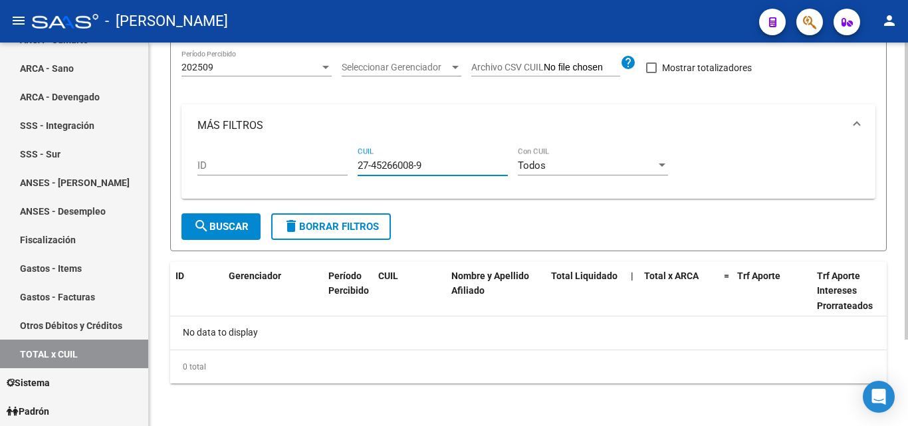
type input "27-45266008-9"
drag, startPoint x: 433, startPoint y: 162, endPoint x: 337, endPoint y: 165, distance: 96.4
click at [337, 165] on div "ID 27-45266008-9 CUIL Todos Con CUIL" at bounding box center [528, 167] width 662 height 41
type input "23-31433589-9"
drag, startPoint x: 427, startPoint y: 163, endPoint x: 314, endPoint y: 164, distance: 113.7
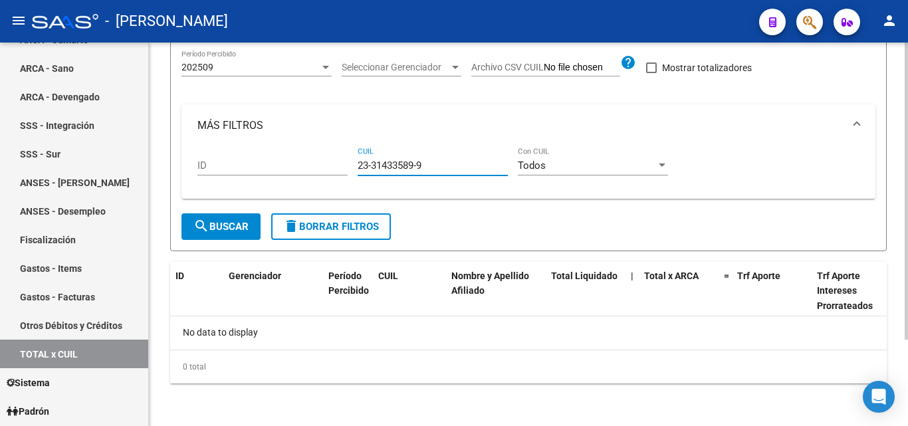
click at [314, 164] on div "ID 23-31433589-9 CUIL Todos Con CUIL" at bounding box center [528, 167] width 662 height 41
type input "20-43495921-8"
drag, startPoint x: 431, startPoint y: 163, endPoint x: 306, endPoint y: 158, distance: 125.0
click at [306, 158] on div "ID 20-43495921-8 CUIL Todos Con CUIL" at bounding box center [528, 167] width 662 height 41
type input "20-26389475-9"
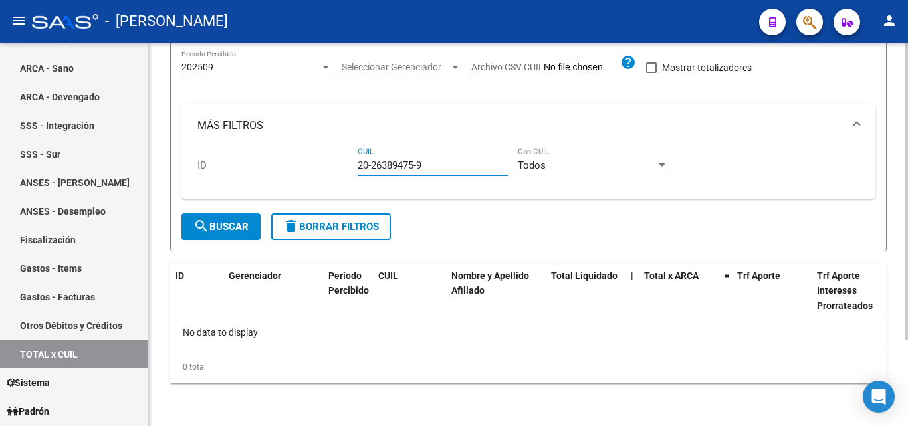
drag, startPoint x: 431, startPoint y: 165, endPoint x: 345, endPoint y: 169, distance: 85.8
click at [345, 169] on div "ID 20-26389475-9 CUIL Todos Con CUIL" at bounding box center [528, 167] width 662 height 41
type input "20-42130219-8"
drag, startPoint x: 430, startPoint y: 167, endPoint x: 354, endPoint y: 163, distance: 75.9
click at [354, 163] on div "ID 20-42130219-8 CUIL Todos Con CUIL" at bounding box center [528, 167] width 662 height 41
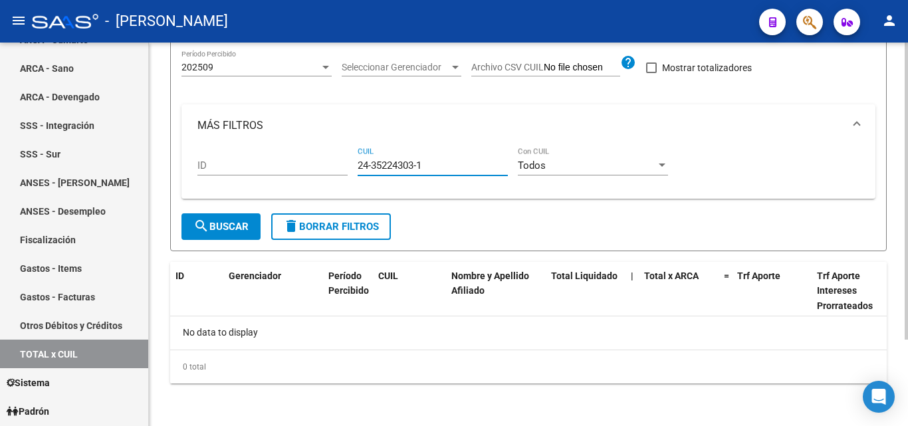
type input "24-35224303-1"
drag, startPoint x: 431, startPoint y: 164, endPoint x: 322, endPoint y: 163, distance: 108.3
click at [322, 163] on div "ID 24-35224303-1 CUIL Todos Con CUIL" at bounding box center [528, 167] width 662 height 41
type input "20-31788834-2"
drag, startPoint x: 427, startPoint y: 162, endPoint x: 338, endPoint y: 165, distance: 88.5
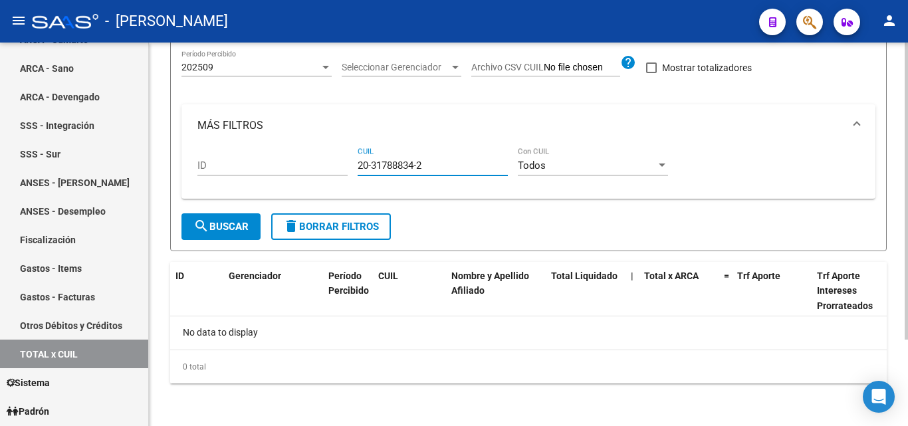
click at [338, 165] on div "ID 20-31788834-2 CUIL Todos Con CUIL" at bounding box center [528, 167] width 662 height 41
type input "20-25002537-9"
drag, startPoint x: 430, startPoint y: 163, endPoint x: 301, endPoint y: 167, distance: 129.0
click at [301, 167] on div "ID 20-25002537-9 CUIL Todos Con CUIL" at bounding box center [528, 167] width 662 height 41
type input "20-36454033-8"
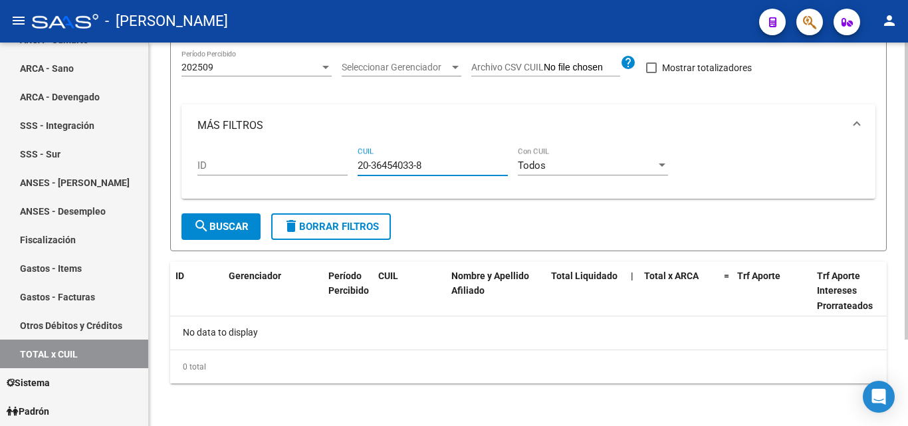
drag, startPoint x: 427, startPoint y: 163, endPoint x: 314, endPoint y: 166, distance: 113.7
click at [314, 165] on div "ID 20-36454033-8 CUIL Todos Con CUIL" at bounding box center [528, 167] width 662 height 41
type input "20-28334357-0"
drag, startPoint x: 435, startPoint y: 163, endPoint x: 344, endPoint y: 164, distance: 90.4
click at [344, 164] on div "ID 20-28334357-0 CUIL Todos Con CUIL" at bounding box center [528, 167] width 662 height 41
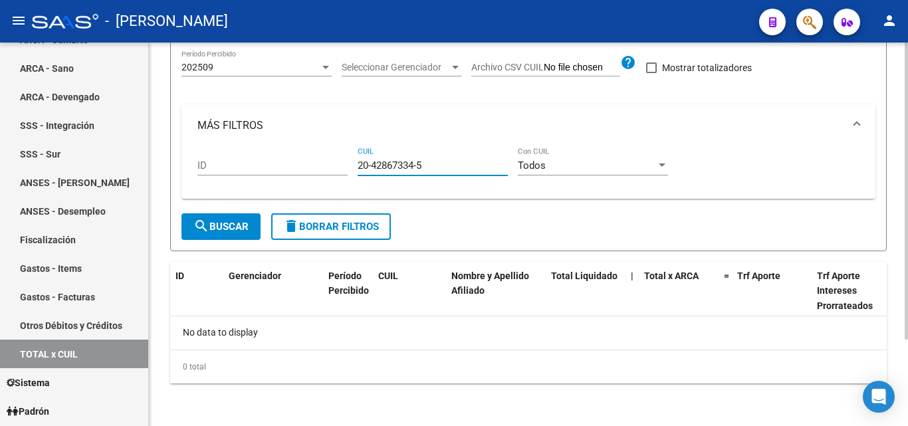
type input "20-42867334-5"
drag, startPoint x: 426, startPoint y: 163, endPoint x: 349, endPoint y: 160, distance: 77.2
click at [349, 160] on div "ID 20-42867334-5 CUIL Todos Con CUIL" at bounding box center [528, 167] width 662 height 41
type input "27-22621316-9"
drag, startPoint x: 429, startPoint y: 169, endPoint x: 337, endPoint y: 160, distance: 92.8
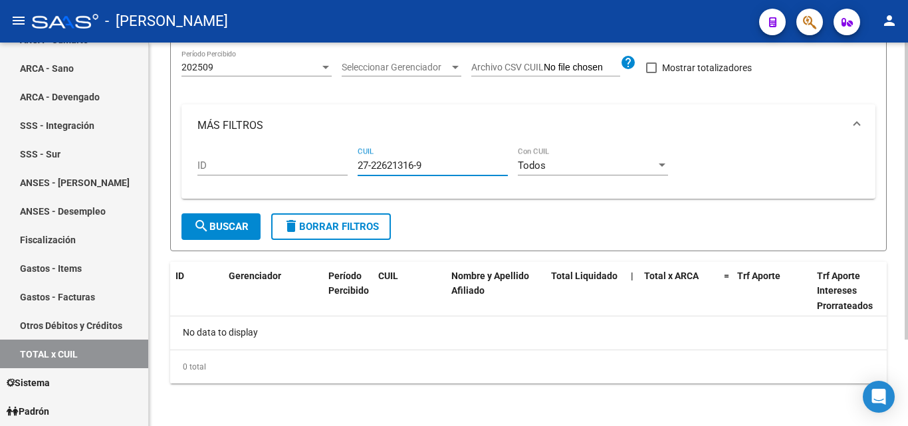
click at [337, 160] on div "ID 27-22621316-9 CUIL Todos Con CUIL" at bounding box center [528, 167] width 662 height 41
type input "27-30757566-9"
drag, startPoint x: 435, startPoint y: 165, endPoint x: 350, endPoint y: 154, distance: 85.1
click at [350, 154] on div "ID 27-30757566-9 CUIL Todos Con CUIL" at bounding box center [528, 167] width 662 height 41
type input "20-29099503-6"
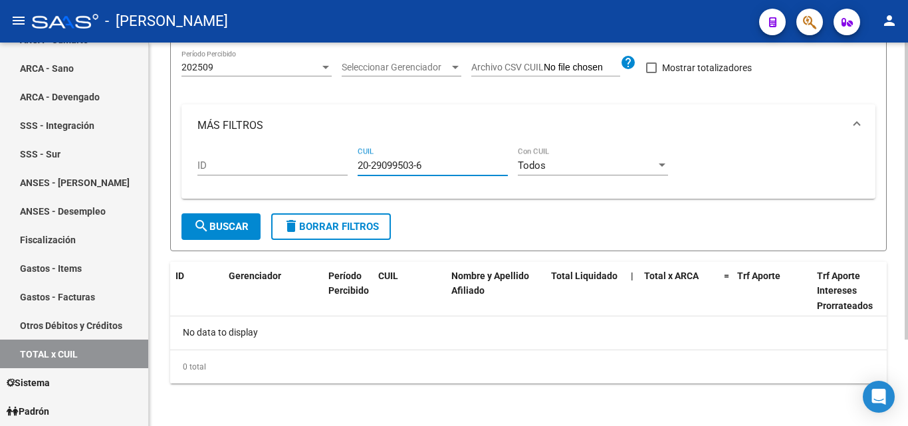
drag, startPoint x: 434, startPoint y: 163, endPoint x: 344, endPoint y: 167, distance: 90.5
click at [344, 167] on div "ID 20-29099503-6 CUIL Todos Con CUIL" at bounding box center [528, 167] width 662 height 41
type input "20-25206736-2"
drag, startPoint x: 409, startPoint y: 169, endPoint x: 328, endPoint y: 169, distance: 80.4
click at [328, 169] on div "ID 20-25206736-2 CUIL Todos Con CUIL" at bounding box center [528, 167] width 662 height 41
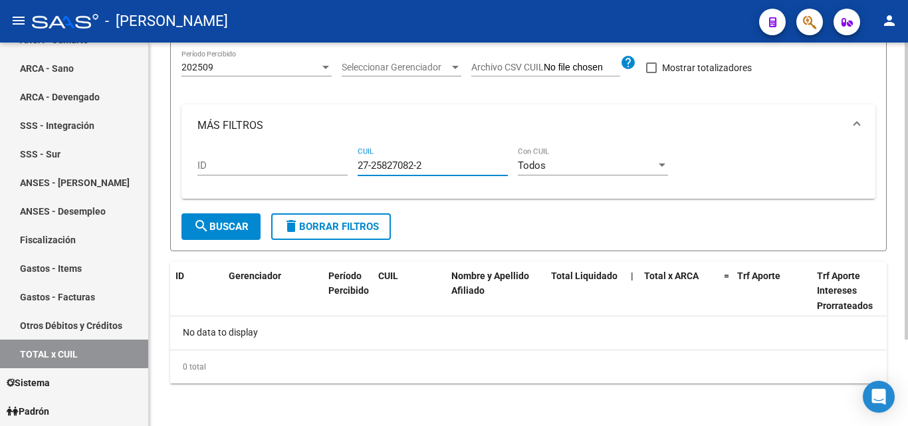
type input "27-25827082-2"
drag, startPoint x: 426, startPoint y: 165, endPoint x: 341, endPoint y: 163, distance: 85.1
click at [341, 163] on div "ID 27-25827082-2 CUIL Todos Con CUIL" at bounding box center [528, 167] width 662 height 41
type input "20-30838444-7"
drag, startPoint x: 423, startPoint y: 164, endPoint x: 352, endPoint y: 171, distance: 71.5
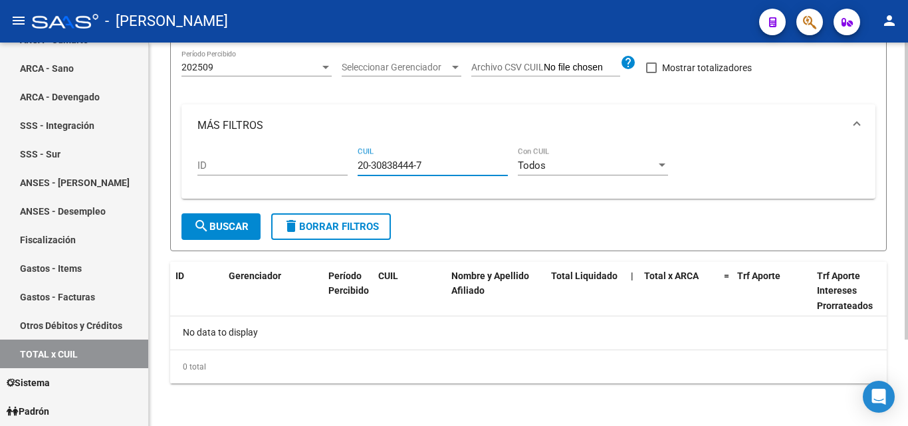
click at [352, 171] on div "ID 20-30838444-7 CUIL Todos Con CUIL" at bounding box center [528, 167] width 662 height 41
type input "20-34602656-2"
drag, startPoint x: 435, startPoint y: 162, endPoint x: 352, endPoint y: 155, distance: 83.4
click at [352, 155] on div "ID 20-34602656-2 CUIL Todos Con CUIL" at bounding box center [528, 167] width 662 height 41
type input "20-29388162-7"
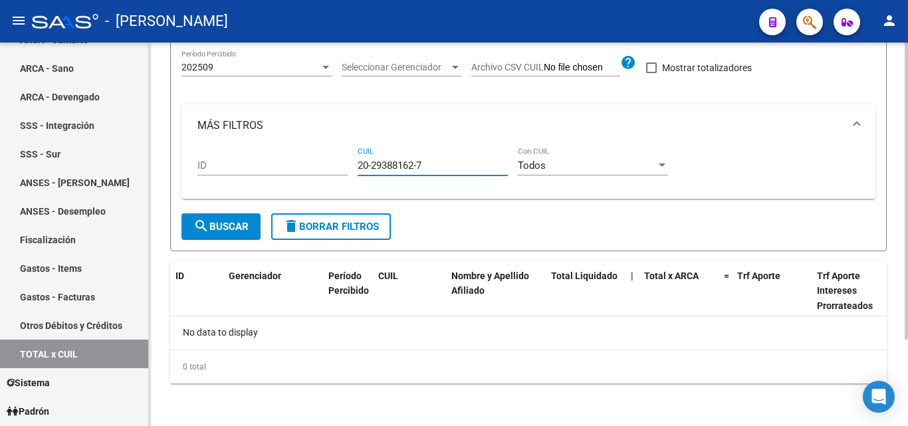
drag, startPoint x: 430, startPoint y: 162, endPoint x: 352, endPoint y: 162, distance: 78.4
click at [352, 162] on div "ID 20-29388162-7 CUIL Todos Con CUIL" at bounding box center [528, 167] width 662 height 41
type input "23-29001230-9"
drag, startPoint x: 431, startPoint y: 167, endPoint x: 348, endPoint y: 168, distance: 82.4
click at [348, 168] on div "ID 23-29001230-9 CUIL Todos Con CUIL" at bounding box center [528, 167] width 662 height 41
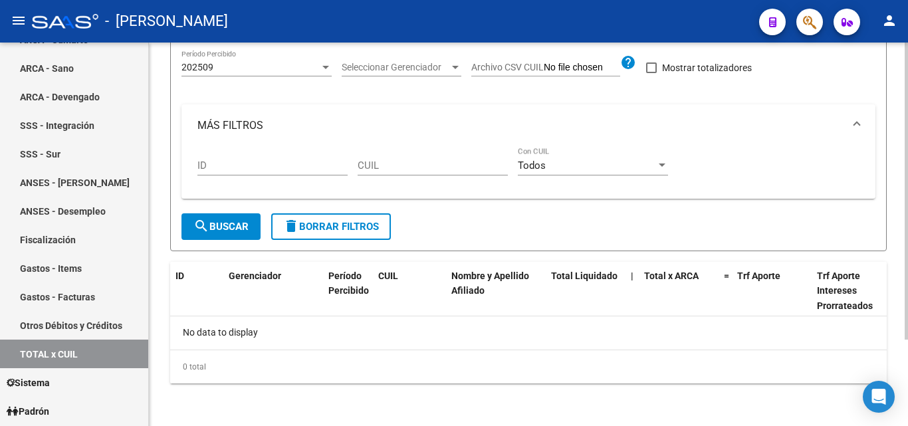
drag, startPoint x: 385, startPoint y: 156, endPoint x: 366, endPoint y: 163, distance: 19.8
click at [366, 163] on input "CUIL" at bounding box center [433, 166] width 150 height 12
type input "20-33682938-1"
drag, startPoint x: 432, startPoint y: 161, endPoint x: 348, endPoint y: 169, distance: 84.1
click at [348, 169] on div "ID 20-33682938-1 CUIL Todos Con CUIL" at bounding box center [528, 167] width 662 height 41
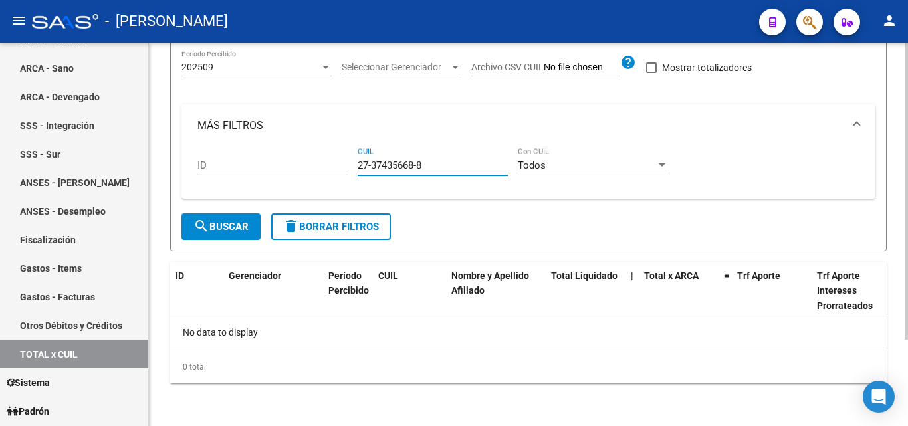
type input "27-37435668-8"
drag, startPoint x: 431, startPoint y: 167, endPoint x: 342, endPoint y: 164, distance: 88.5
click at [342, 164] on div "ID 27-37435668-8 CUIL Todos Con CUIL" at bounding box center [528, 167] width 662 height 41
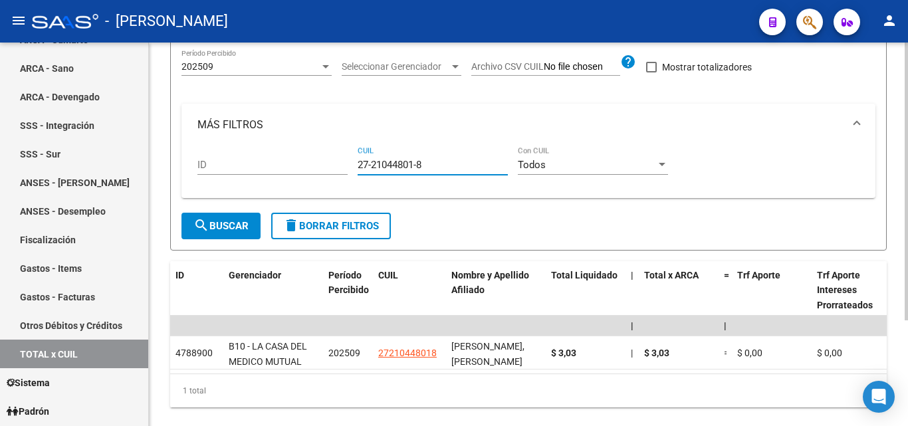
type input "27-21044801-8"
drag, startPoint x: 431, startPoint y: 163, endPoint x: 341, endPoint y: 158, distance: 89.9
click at [341, 158] on div "ID 27-21044801-8 CUIL Todos Con CUIL" at bounding box center [528, 166] width 662 height 41
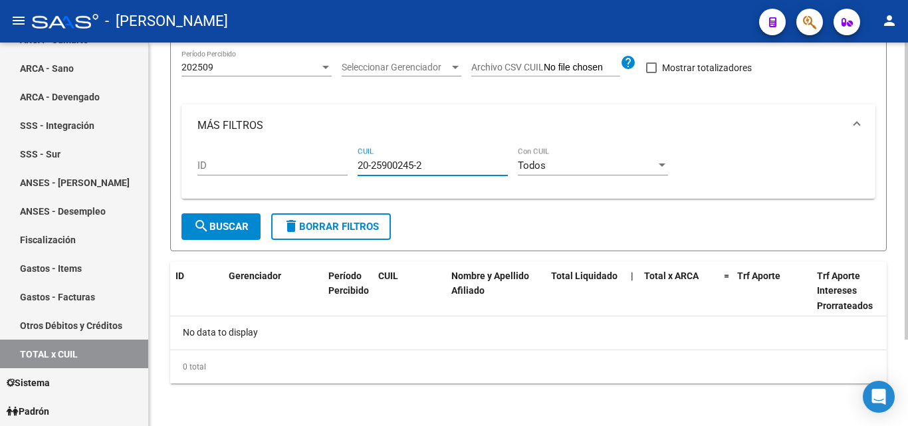
type input "20-25900245-2"
drag, startPoint x: 432, startPoint y: 164, endPoint x: 352, endPoint y: 165, distance: 79.8
click at [352, 165] on div "ID 20-25900245-2 CUIL Todos Con CUIL" at bounding box center [528, 167] width 662 height 41
type input "27-32713680-7"
drag, startPoint x: 430, startPoint y: 167, endPoint x: 359, endPoint y: 165, distance: 71.1
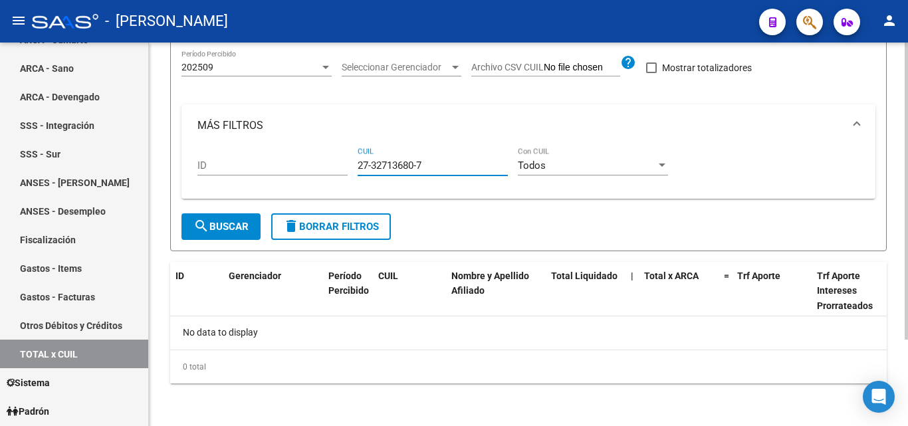
click at [359, 165] on input "27-32713680-7" at bounding box center [433, 166] width 150 height 12
type input "23-25827761-9"
drag, startPoint x: 425, startPoint y: 163, endPoint x: 344, endPoint y: 163, distance: 81.1
click at [344, 163] on div "ID 23-25827761-9 CUIL Todos Con CUIL" at bounding box center [528, 167] width 662 height 41
type input "20-94670036-4"
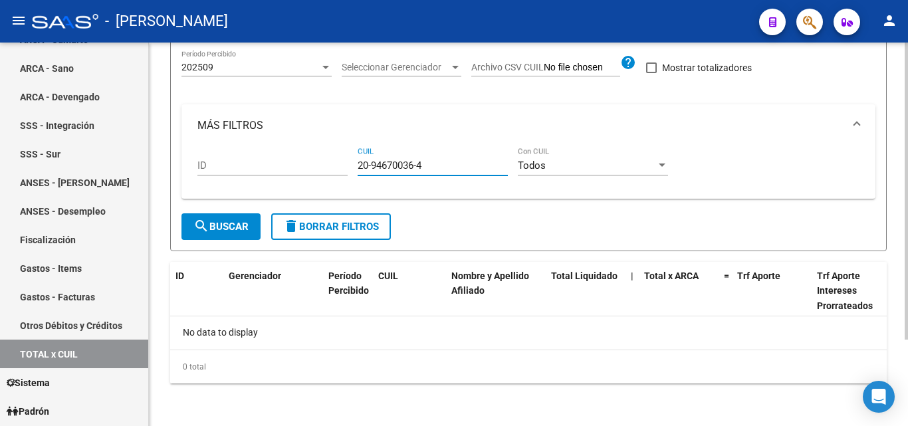
drag, startPoint x: 432, startPoint y: 165, endPoint x: 346, endPoint y: 166, distance: 85.7
click at [346, 166] on div "ID 20-94670036-4 CUIL Todos Con CUIL" at bounding box center [528, 167] width 662 height 41
type input "20-41217444-6"
drag, startPoint x: 429, startPoint y: 164, endPoint x: 331, endPoint y: 162, distance: 97.7
click at [331, 162] on div "ID 20-41217444-6 CUIL Todos Con CUIL" at bounding box center [528, 167] width 662 height 41
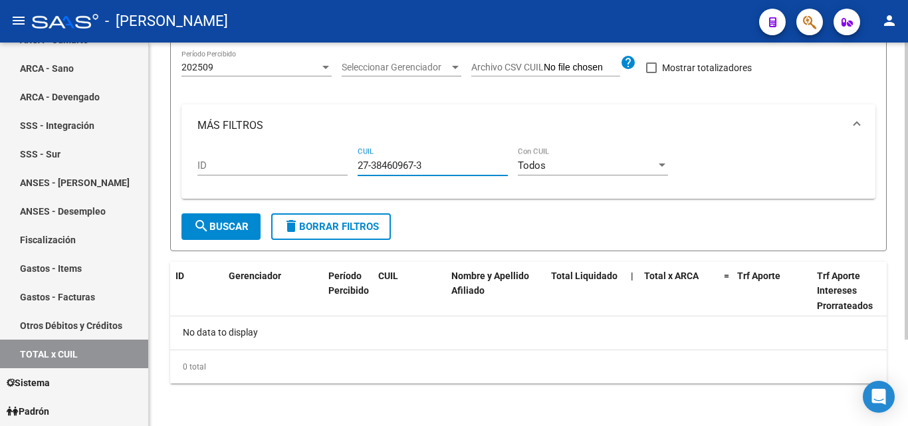
type input "27-38460967-3"
drag, startPoint x: 433, startPoint y: 165, endPoint x: 326, endPoint y: 160, distance: 107.8
click at [326, 160] on div "ID 27-38460967-3 CUIL Todos Con CUIL" at bounding box center [528, 167] width 662 height 41
type input "20-23738067-4"
drag, startPoint x: 428, startPoint y: 164, endPoint x: 354, endPoint y: 167, distance: 74.5
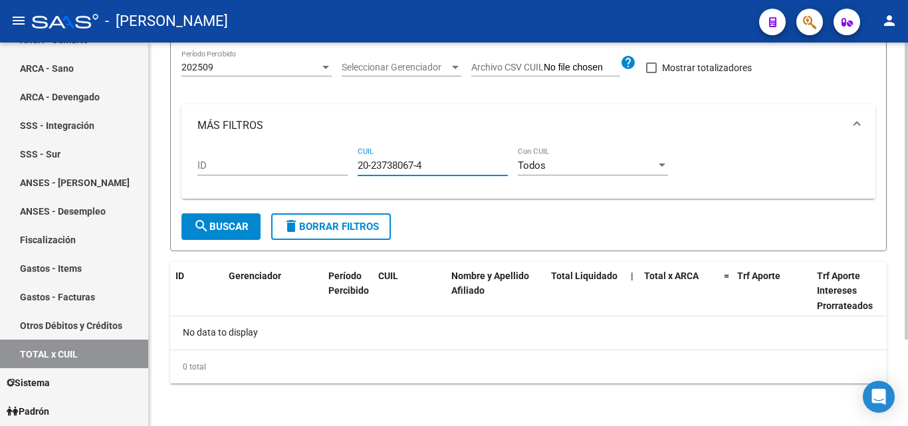
click at [354, 167] on div "ID 20-23738067-4 CUIL Todos Con CUIL" at bounding box center [528, 167] width 662 height 41
type input "20-41637644-2"
drag, startPoint x: 429, startPoint y: 165, endPoint x: 342, endPoint y: 167, distance: 86.4
click at [342, 167] on div "ID 20-41637644-2 CUIL Todos Con CUIL" at bounding box center [528, 167] width 662 height 41
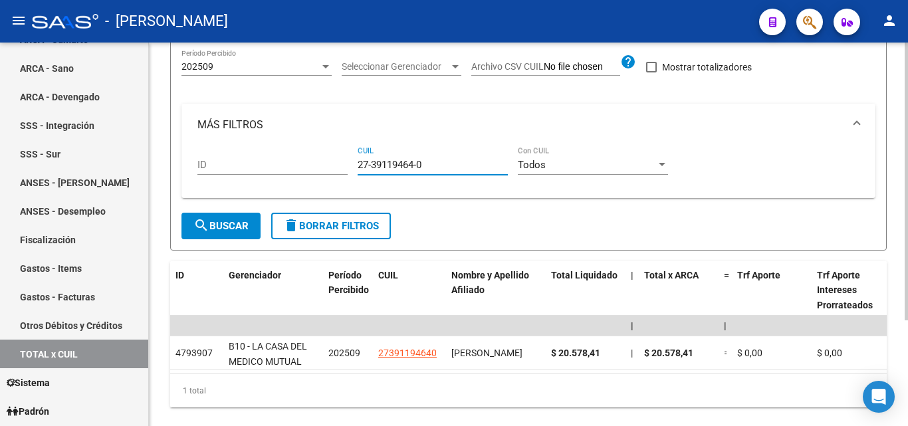
type input "27-39119464-0"
drag, startPoint x: 418, startPoint y: 168, endPoint x: 336, endPoint y: 167, distance: 81.8
click at [336, 167] on div "ID 27-39119464-0 CUIL Todos Con CUIL" at bounding box center [528, 166] width 662 height 41
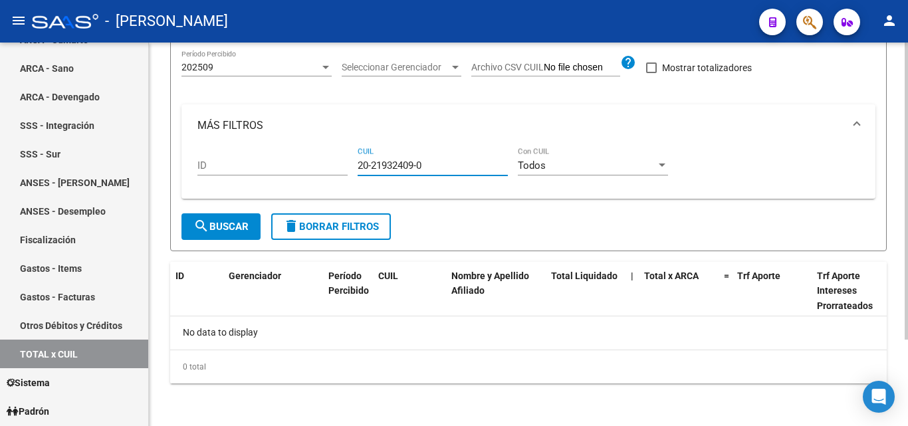
type input "20-21932409-0"
drag, startPoint x: 423, startPoint y: 168, endPoint x: 339, endPoint y: 170, distance: 84.4
click at [339, 170] on div "ID 20-21932409-0 CUIL Todos Con CUIL" at bounding box center [528, 167] width 662 height 41
type input "20-16931131-6"
drag, startPoint x: 429, startPoint y: 164, endPoint x: 349, endPoint y: 164, distance: 79.8
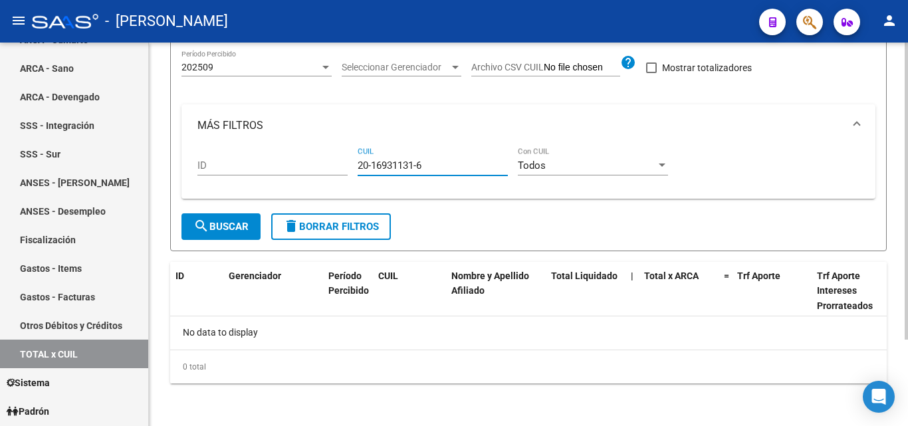
click at [349, 164] on div "ID 20-16931131-6 CUIL Todos Con CUIL" at bounding box center [528, 167] width 662 height 41
type input "20-23730053-0"
drag, startPoint x: 429, startPoint y: 163, endPoint x: 321, endPoint y: 170, distance: 107.9
click at [321, 170] on div "ID 20-23730053-0 CUIL Todos Con CUIL" at bounding box center [528, 167] width 662 height 41
type input "20-42033685-4"
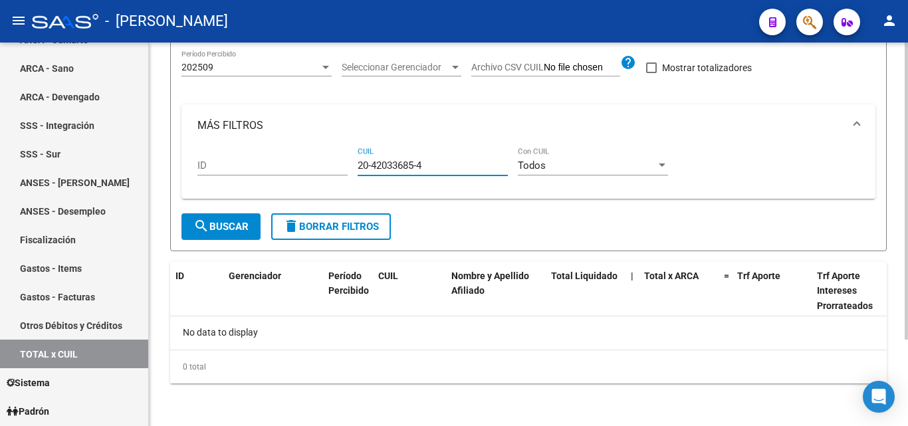
drag, startPoint x: 425, startPoint y: 163, endPoint x: 316, endPoint y: 163, distance: 108.3
click at [316, 163] on div "ID 20-42033685-4 CUIL Todos Con CUIL" at bounding box center [528, 167] width 662 height 41
type input "27-93952504-7"
drag, startPoint x: 429, startPoint y: 171, endPoint x: 350, endPoint y: 170, distance: 79.1
click at [350, 170] on div "ID 27-93952504-7 CUIL Todos Con CUIL" at bounding box center [528, 167] width 662 height 41
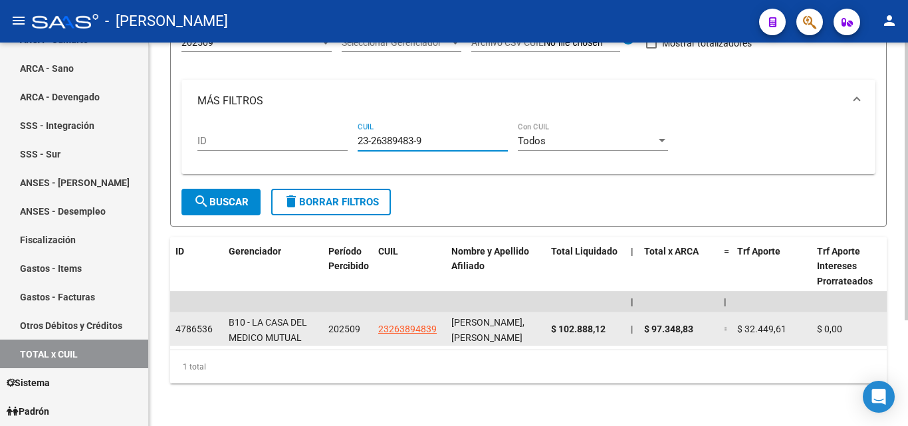
scroll to position [146, 0]
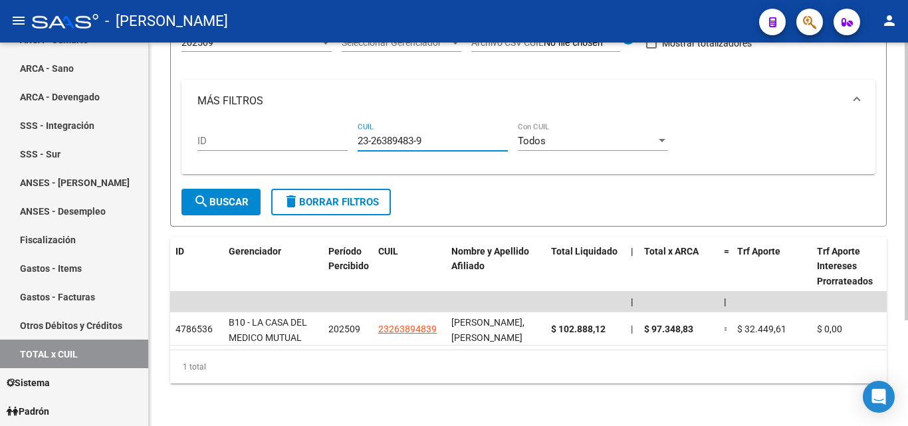
type input "23-26389483-9"
drag, startPoint x: 429, startPoint y: 131, endPoint x: 354, endPoint y: 128, distance: 74.5
click at [354, 128] on div "ID 23-26389483-9 CUIL Todos Con CUIL" at bounding box center [528, 142] width 662 height 41
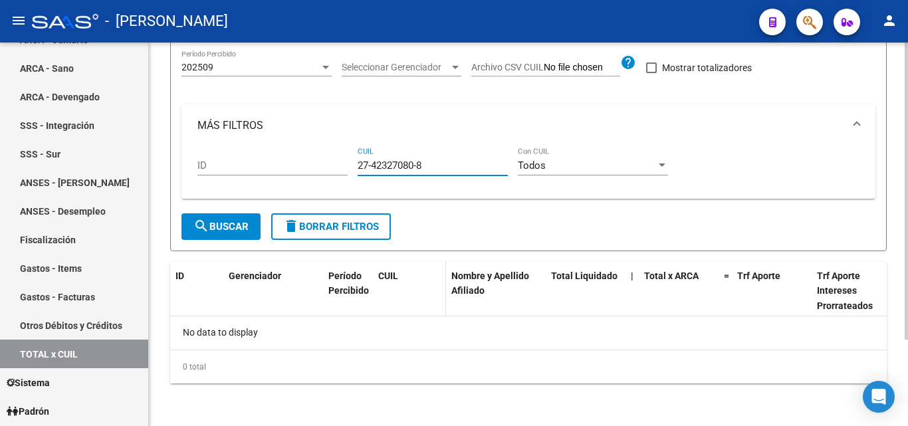
scroll to position [111, 0]
type input "27-42327080-8"
drag, startPoint x: 423, startPoint y: 163, endPoint x: 326, endPoint y: 165, distance: 97.1
click at [326, 165] on div "ID 27-42327080-8 CUIL Todos Con CUIL" at bounding box center [528, 167] width 662 height 41
type input "20-20173278-7"
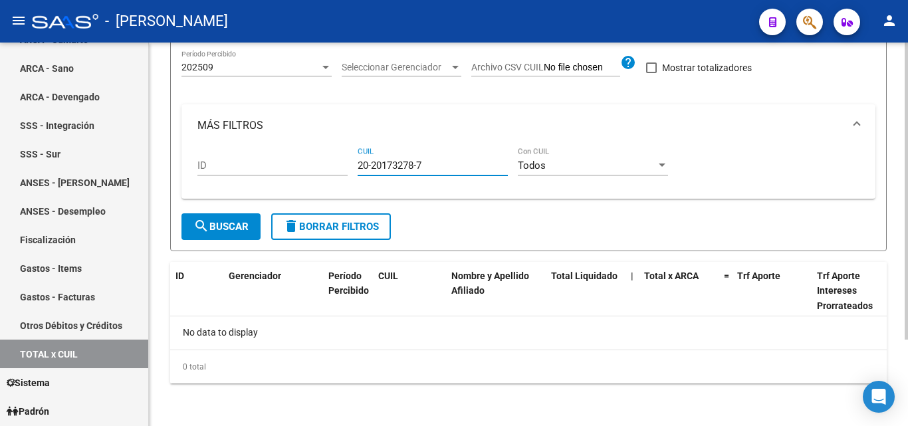
drag, startPoint x: 427, startPoint y: 159, endPoint x: 343, endPoint y: 170, distance: 85.2
click at [343, 170] on div "ID 20-20173278-7 CUIL Todos Con CUIL" at bounding box center [528, 167] width 662 height 41
type input "27-27008651-4"
drag, startPoint x: 436, startPoint y: 161, endPoint x: 340, endPoint y: 169, distance: 96.8
click at [340, 169] on div "ID 27-27008651-4 CUIL Todos Con CUIL" at bounding box center [528, 167] width 662 height 41
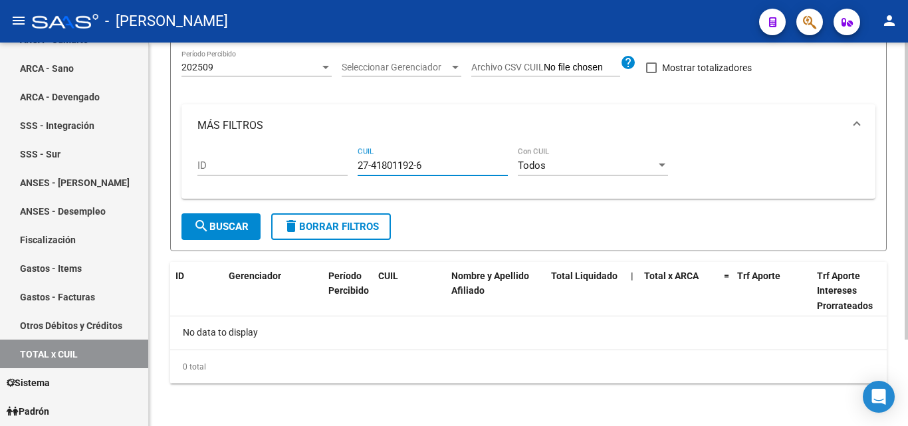
type input "27-41801192-6"
drag, startPoint x: 425, startPoint y: 165, endPoint x: 336, endPoint y: 164, distance: 89.7
click at [336, 164] on div "ID 27-41801192-6 CUIL Todos Con CUIL" at bounding box center [528, 167] width 662 height 41
type input "20-28331160-1"
drag, startPoint x: 430, startPoint y: 166, endPoint x: 350, endPoint y: 176, distance: 81.0
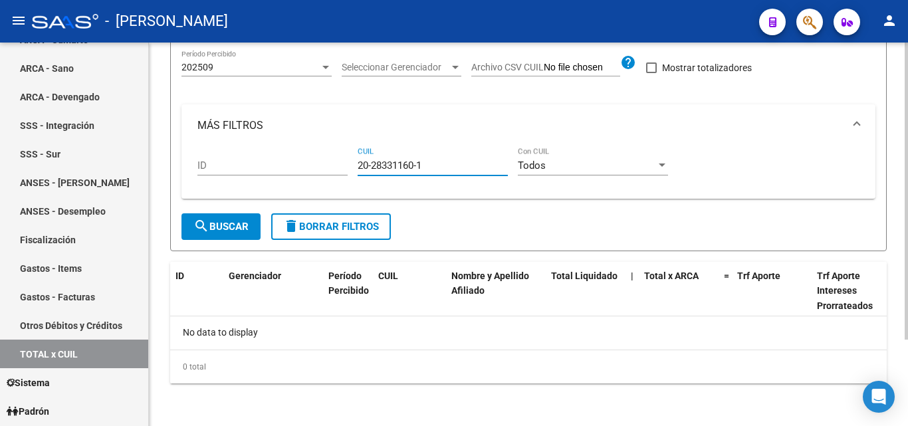
click at [350, 176] on div "ID 20-28331160-1 CUIL Todos Con CUIL" at bounding box center [528, 167] width 662 height 41
type input "20-29960478-1"
drag, startPoint x: 427, startPoint y: 164, endPoint x: 344, endPoint y: 174, distance: 83.0
click at [345, 173] on div "ID 20-29960478-1 CUIL Todos Con CUIL" at bounding box center [528, 167] width 662 height 41
type input "27-28158987-9"
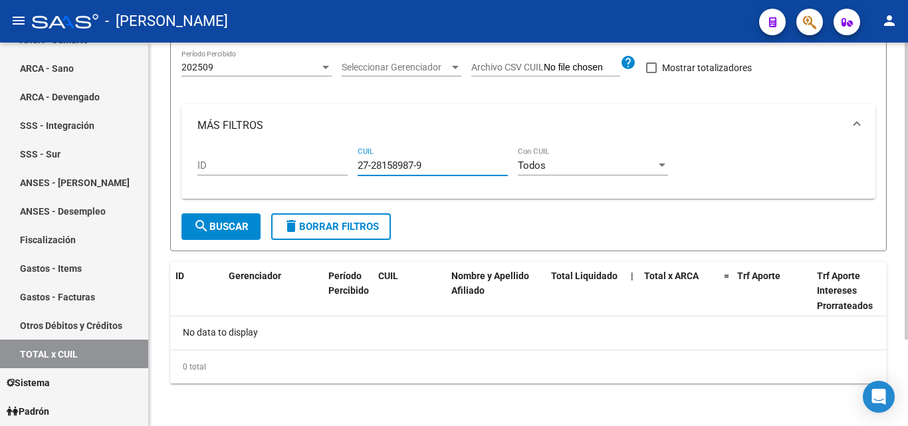
drag, startPoint x: 432, startPoint y: 166, endPoint x: 336, endPoint y: 170, distance: 96.5
click at [336, 170] on div "ID 27-28158987-9 CUIL Todos Con CUIL" at bounding box center [528, 167] width 662 height 41
type input "20-35132853-4"
drag, startPoint x: 425, startPoint y: 163, endPoint x: 341, endPoint y: 170, distance: 84.0
click at [341, 170] on div "ID 20-35132853-4 CUIL Todos Con CUIL" at bounding box center [528, 167] width 662 height 41
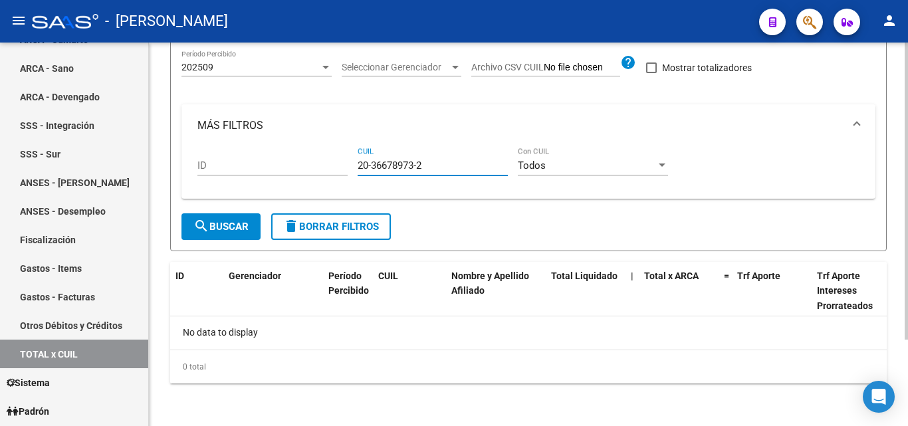
type input "20-36678973-2"
drag, startPoint x: 411, startPoint y: 165, endPoint x: 353, endPoint y: 171, distance: 58.7
click at [353, 171] on div "ID 20-36678973-2 CUIL Todos Con CUIL" at bounding box center [528, 167] width 662 height 41
type input "20-26662027-7"
drag, startPoint x: 427, startPoint y: 163, endPoint x: 351, endPoint y: 167, distance: 75.9
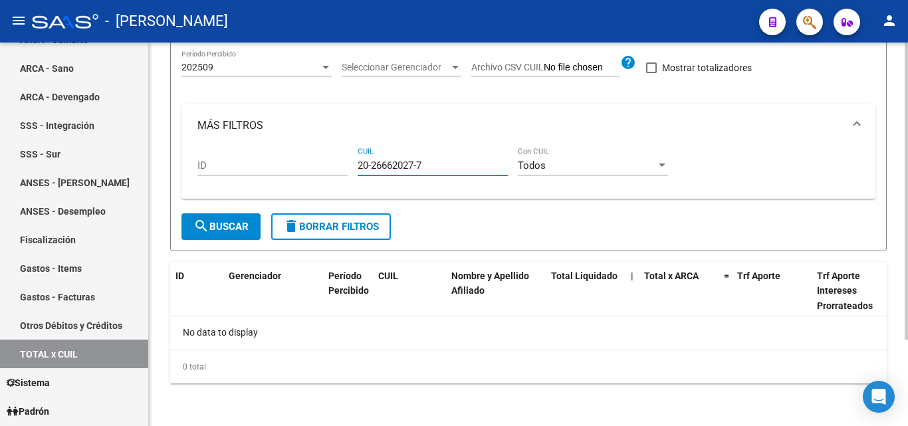
click at [351, 167] on div "ID 20-26662027-7 CUIL Todos Con CUIL" at bounding box center [528, 167] width 662 height 41
type input "27-41733003-3"
drag, startPoint x: 429, startPoint y: 167, endPoint x: 352, endPoint y: 167, distance: 77.1
click at [352, 167] on div "ID 27-41733003-3 CUIL Todos Con CUIL" at bounding box center [528, 167] width 662 height 41
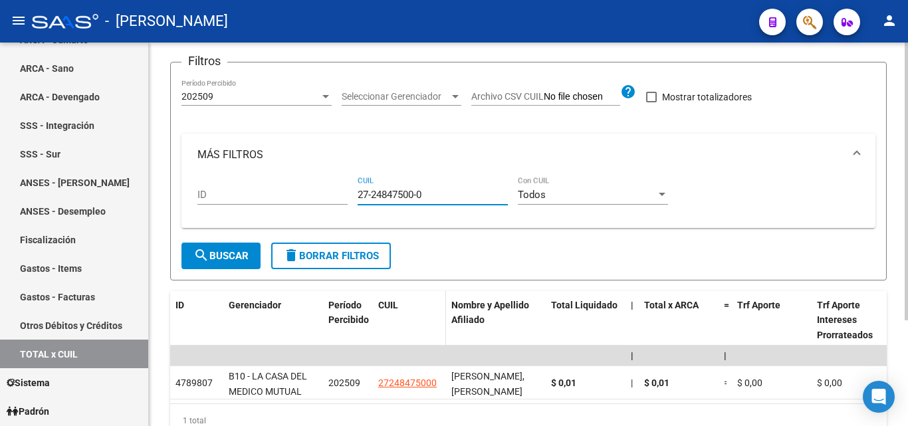
scroll to position [146, 0]
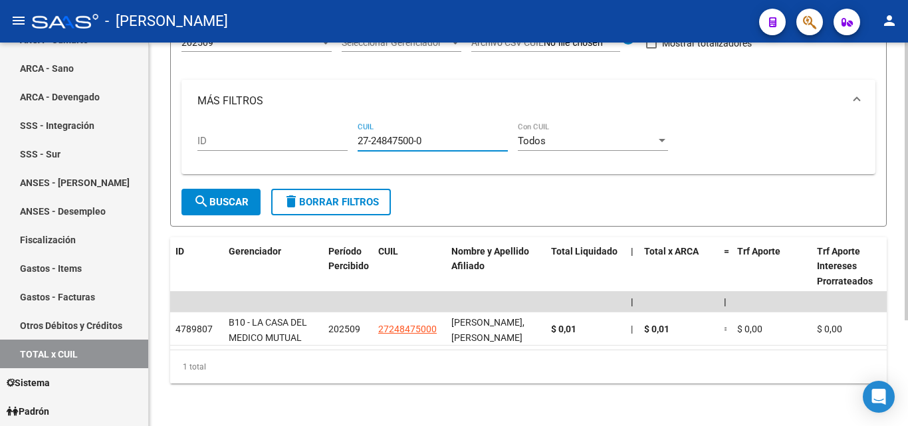
type input "27-24847500-0"
drag, startPoint x: 427, startPoint y: 131, endPoint x: 354, endPoint y: 138, distance: 72.8
click at [354, 138] on div "ID 27-24847500-0 CUIL Todos Con CUIL" at bounding box center [528, 142] width 662 height 41
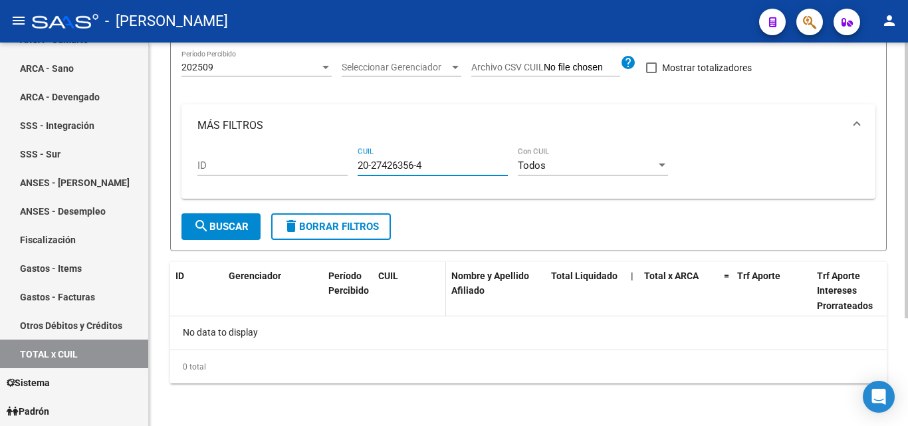
scroll to position [111, 0]
type input "20-27426356-4"
drag, startPoint x: 428, startPoint y: 165, endPoint x: 330, endPoint y: 163, distance: 97.7
click at [330, 163] on div "ID 20-27426356-4 CUIL Todos Con CUIL" at bounding box center [528, 167] width 662 height 41
type input "27-40313673-0"
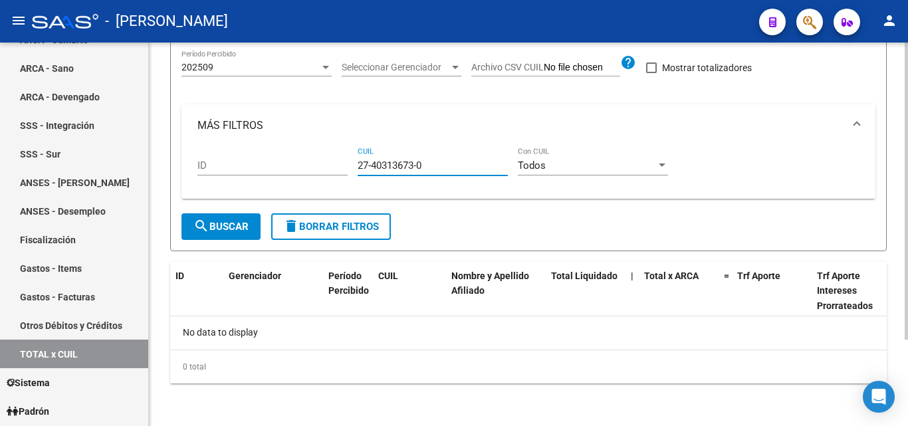
drag, startPoint x: 437, startPoint y: 162, endPoint x: 316, endPoint y: 164, distance: 121.0
click at [316, 164] on div "ID 27-40313673-0 CUIL Todos Con CUIL" at bounding box center [528, 167] width 662 height 41
type input "23-28486918-4"
drag, startPoint x: 424, startPoint y: 165, endPoint x: 342, endPoint y: 167, distance: 82.4
click at [342, 167] on div "ID 23-28486918-4 CUIL Todos Con CUIL" at bounding box center [528, 167] width 662 height 41
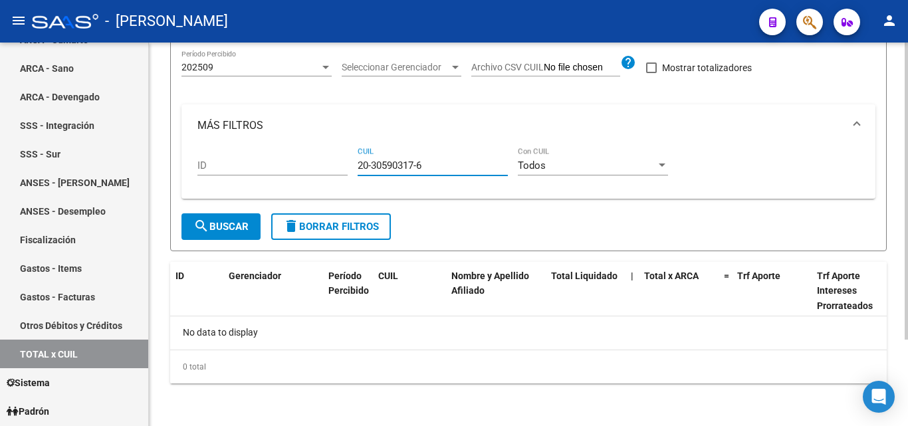
type input "20-30590317-6"
drag, startPoint x: 429, startPoint y: 167, endPoint x: 341, endPoint y: 171, distance: 87.8
click at [341, 171] on div "ID 20-30590317-6 CUIL Todos Con CUIL" at bounding box center [528, 167] width 662 height 41
type input "20-43380233-1"
drag, startPoint x: 429, startPoint y: 162, endPoint x: 339, endPoint y: 167, distance: 89.8
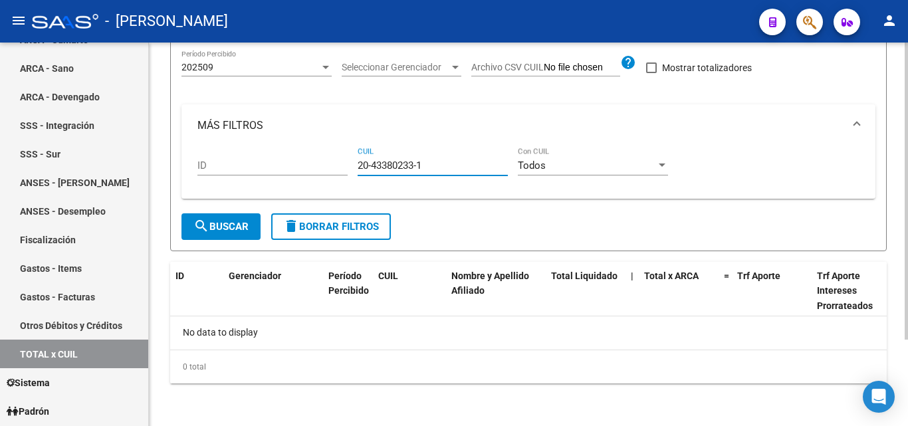
click at [339, 167] on div "ID 20-43380233-1 CUIL Todos Con CUIL" at bounding box center [528, 167] width 662 height 41
type input "20-16706391-9"
drag, startPoint x: 430, startPoint y: 163, endPoint x: 356, endPoint y: 165, distance: 74.4
click at [356, 164] on div "ID 20-16706391-9 CUIL Todos Con CUIL" at bounding box center [528, 167] width 662 height 41
type input "27-22102980-7"
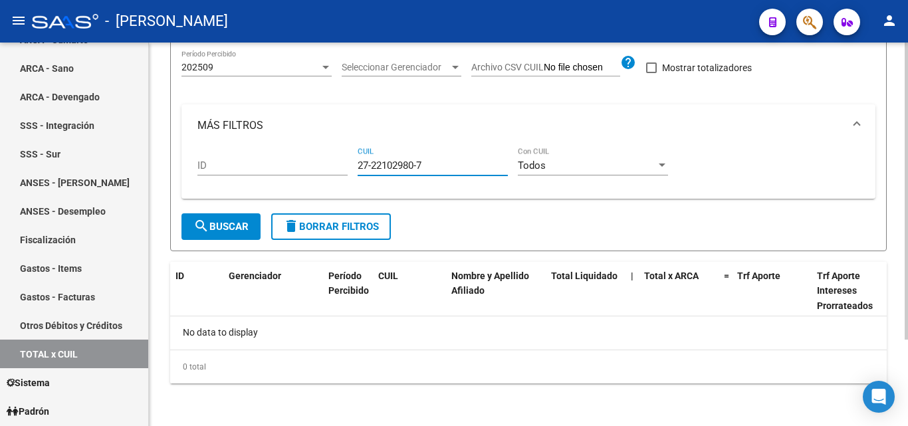
drag, startPoint x: 403, startPoint y: 163, endPoint x: 326, endPoint y: 163, distance: 77.8
click at [326, 163] on div "ID 27-22102980-7 CUIL Todos Con CUIL" at bounding box center [528, 167] width 662 height 41
type input "27-29643372-7"
drag, startPoint x: 427, startPoint y: 167, endPoint x: 352, endPoint y: 167, distance: 74.4
click at [352, 167] on div "ID 27-29643372-7 CUIL Todos Con CUIL" at bounding box center [528, 167] width 662 height 41
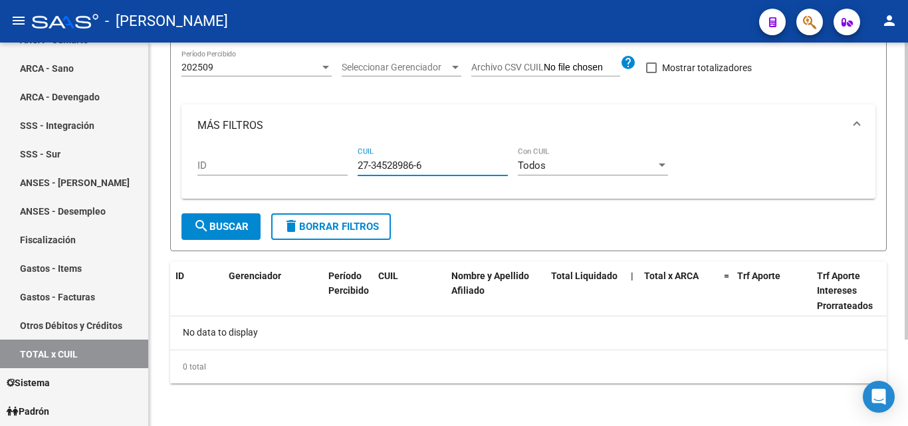
type input "27-34528986-6"
drag, startPoint x: 430, startPoint y: 165, endPoint x: 352, endPoint y: 169, distance: 77.9
click at [352, 169] on div "ID 27-34528986-6 CUIL Todos Con CUIL" at bounding box center [528, 167] width 662 height 41
type input "20-45456190-3"
drag, startPoint x: 403, startPoint y: 167, endPoint x: 344, endPoint y: 167, distance: 59.2
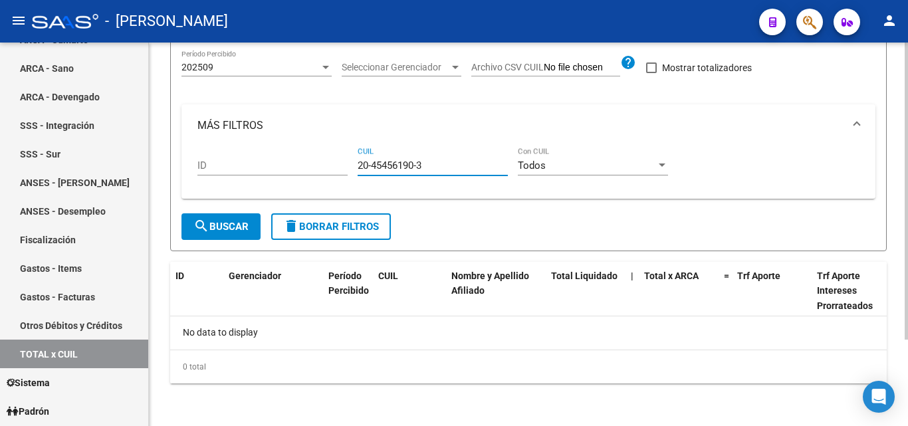
click at [344, 167] on div "ID 20-45456190-3 CUIL Todos Con CUIL" at bounding box center [528, 167] width 662 height 41
type input "27-37435607-6"
drag, startPoint x: 428, startPoint y: 166, endPoint x: 329, endPoint y: 168, distance: 99.0
click at [329, 168] on div "ID 27-37435607-6 CUIL Todos Con CUIL" at bounding box center [528, 167] width 662 height 41
type input "27-35587753-7"
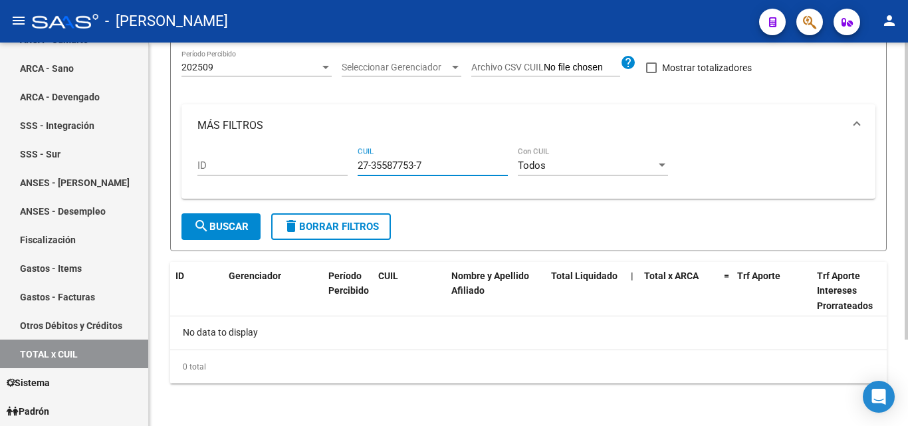
drag, startPoint x: 437, startPoint y: 164, endPoint x: 294, endPoint y: 165, distance: 142.9
click at [294, 165] on div "ID 27-35587753-7 CUIL Todos Con CUIL" at bounding box center [528, 167] width 662 height 41
type input "20-18862423-6"
drag, startPoint x: 435, startPoint y: 164, endPoint x: 314, endPoint y: 164, distance: 121.6
click at [314, 164] on div "ID 20-18862423-6 CUIL Todos Con CUIL" at bounding box center [528, 167] width 662 height 41
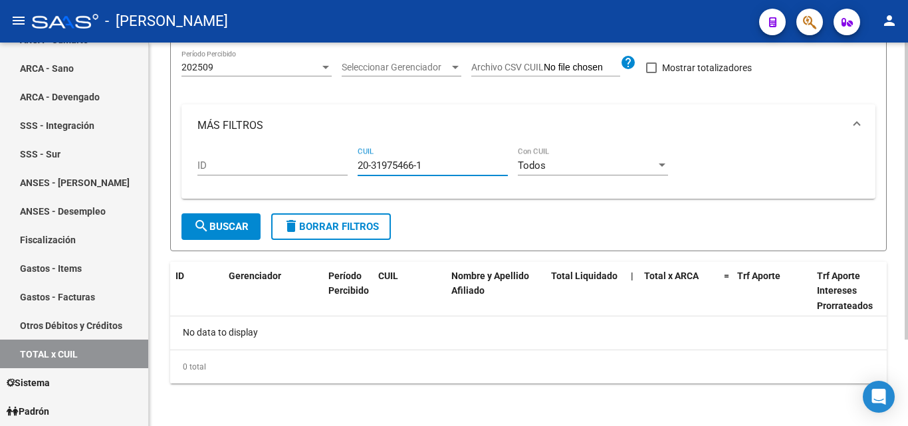
type input "20-31975466-1"
drag, startPoint x: 423, startPoint y: 166, endPoint x: 342, endPoint y: 165, distance: 81.1
click at [342, 165] on div "ID 20-31975466-1 CUIL Todos Con CUIL" at bounding box center [528, 167] width 662 height 41
type input "20-35225681-2"
drag, startPoint x: 431, startPoint y: 167, endPoint x: 344, endPoint y: 169, distance: 87.1
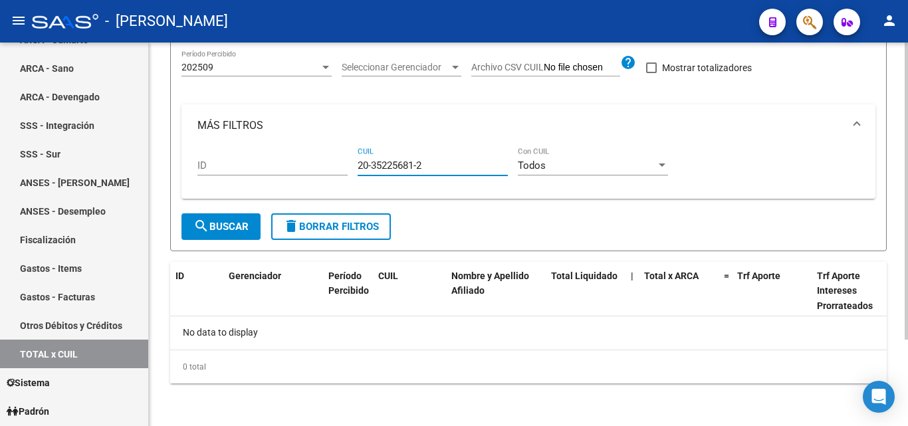
click at [344, 169] on div "ID 20-35225681-2 CUIL Todos Con CUIL" at bounding box center [528, 167] width 662 height 41
type input "27-36558723-5"
drag, startPoint x: 432, startPoint y: 165, endPoint x: 342, endPoint y: 173, distance: 90.0
click at [342, 173] on div "ID 27-36558723-5 CUIL Todos Con CUIL" at bounding box center [528, 167] width 662 height 41
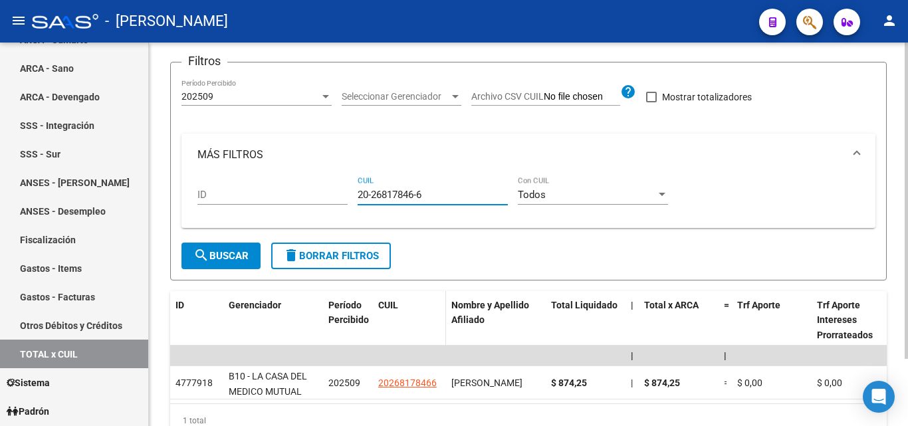
scroll to position [146, 0]
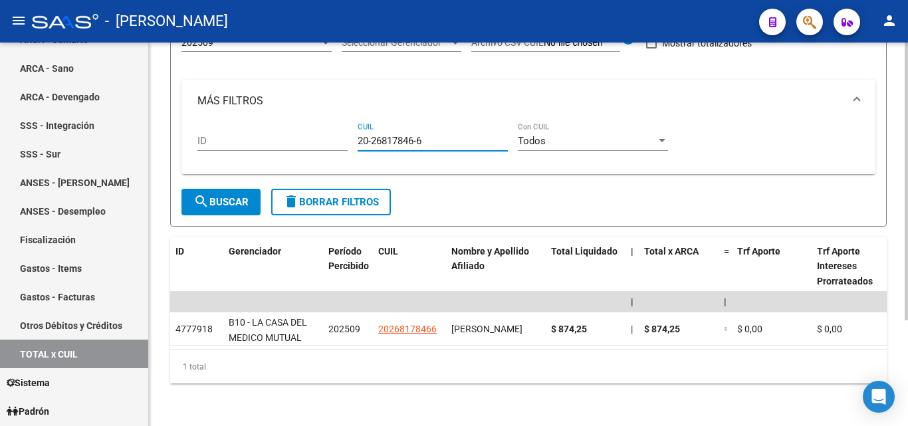
type input "20-26817846-6"
drag, startPoint x: 427, startPoint y: 128, endPoint x: 342, endPoint y: 129, distance: 85.1
click at [342, 129] on div "ID 20-26817846-6 CUIL Todos Con CUIL" at bounding box center [528, 142] width 662 height 41
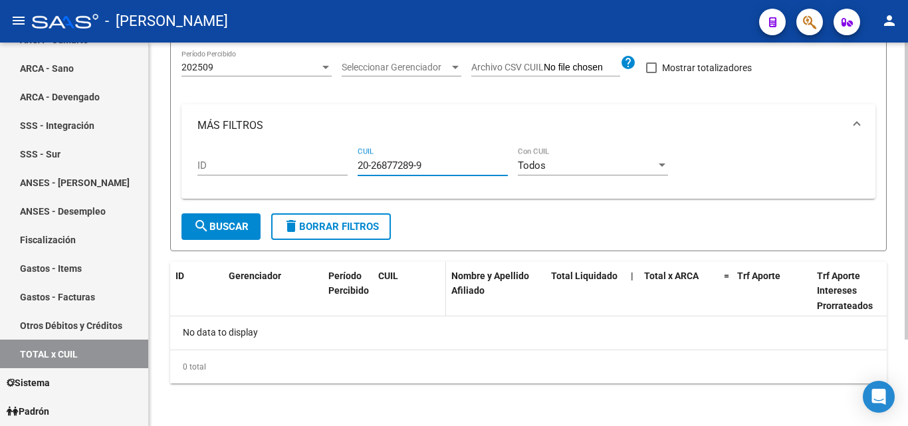
scroll to position [111, 0]
type input "20-26877289-9"
drag, startPoint x: 431, startPoint y: 168, endPoint x: 342, endPoint y: 167, distance: 89.1
click at [342, 167] on div "ID 20-26877289-9 CUIL Todos Con CUIL" at bounding box center [528, 167] width 662 height 41
